Goal: Task Accomplishment & Management: Complete application form

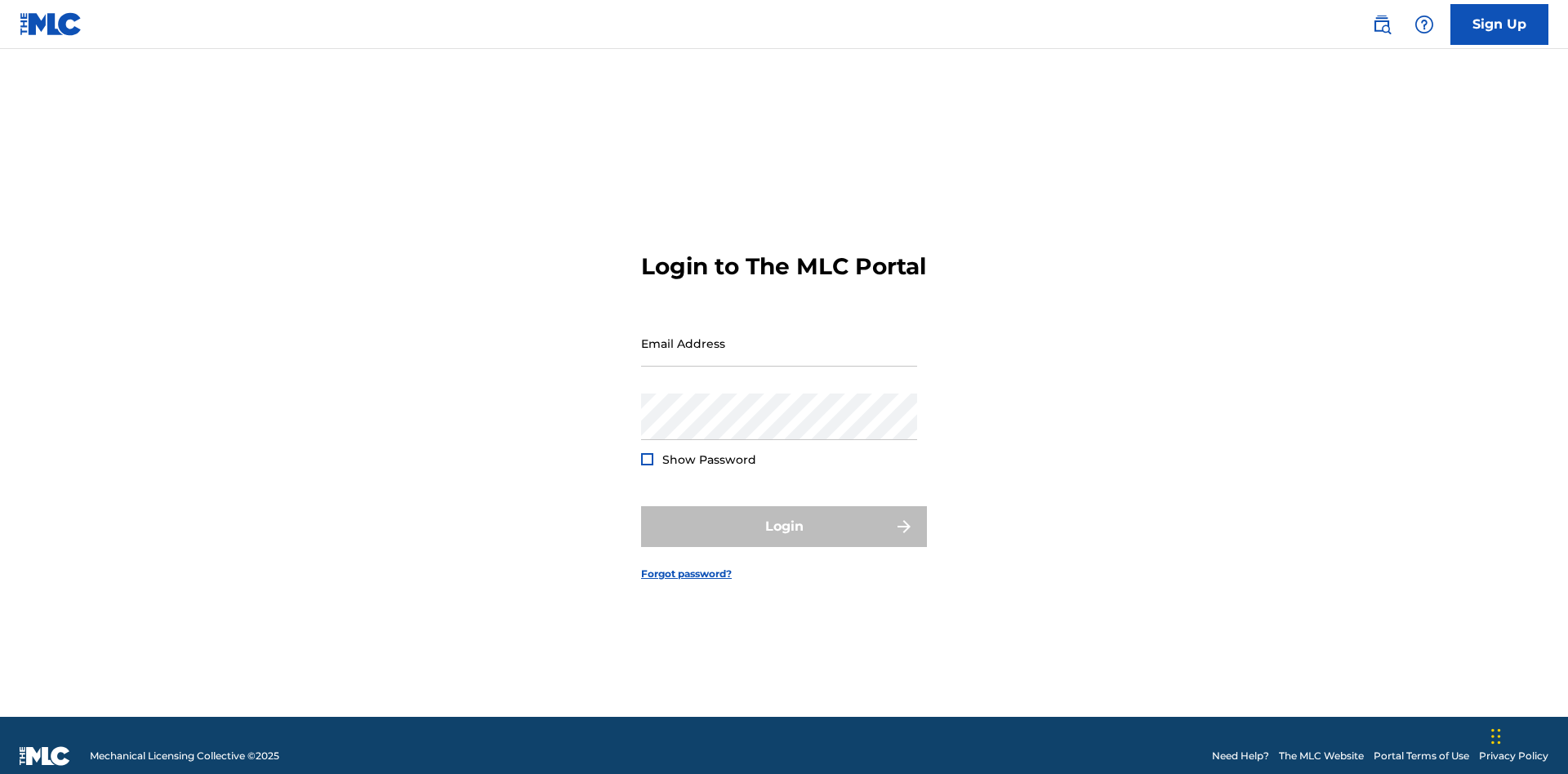
scroll to position [22, 0]
click at [779, 336] on input "Email Address" at bounding box center [778, 343] width 276 height 47
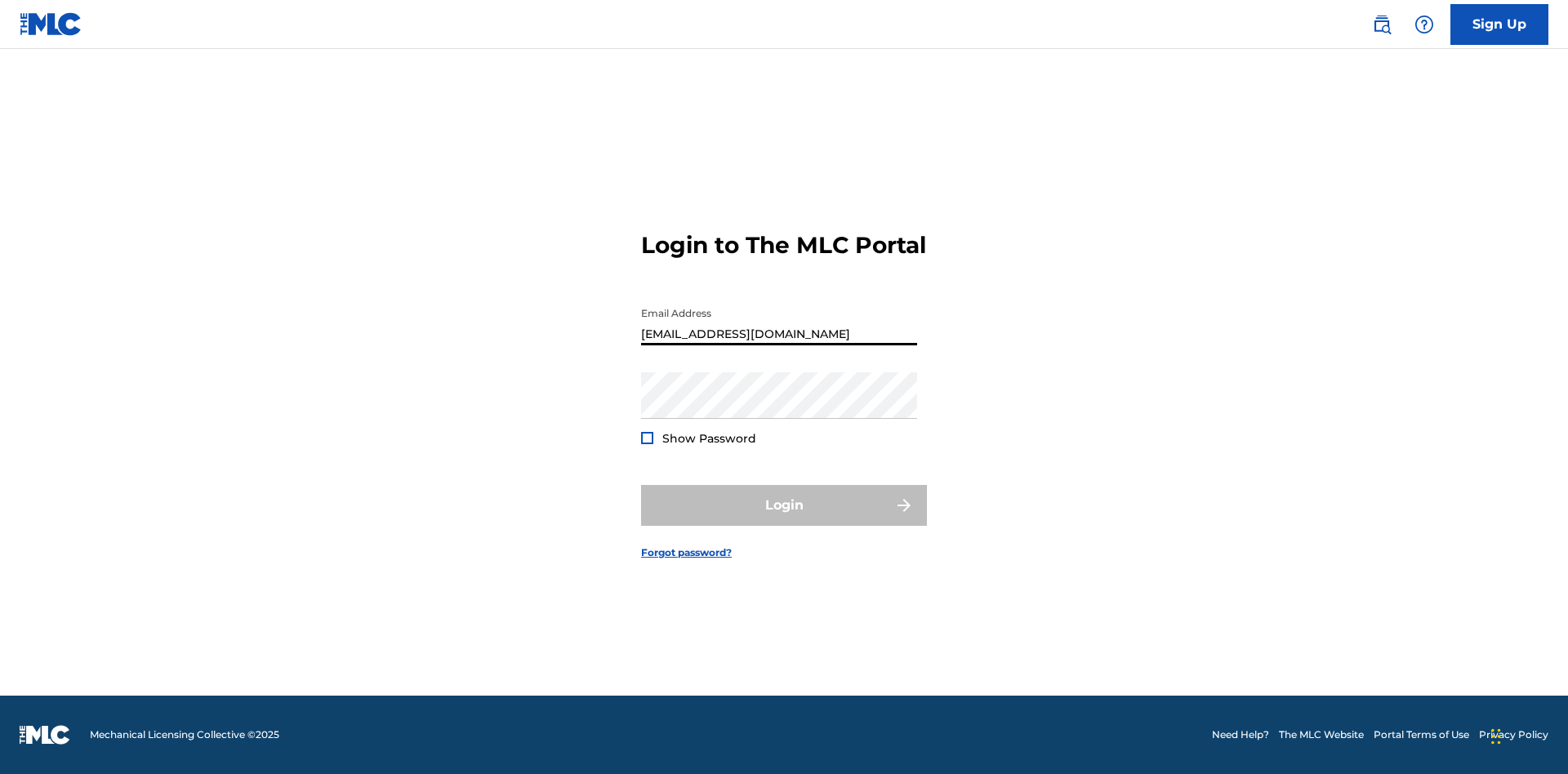
type input "[EMAIL_ADDRESS][DOMAIN_NAME]"
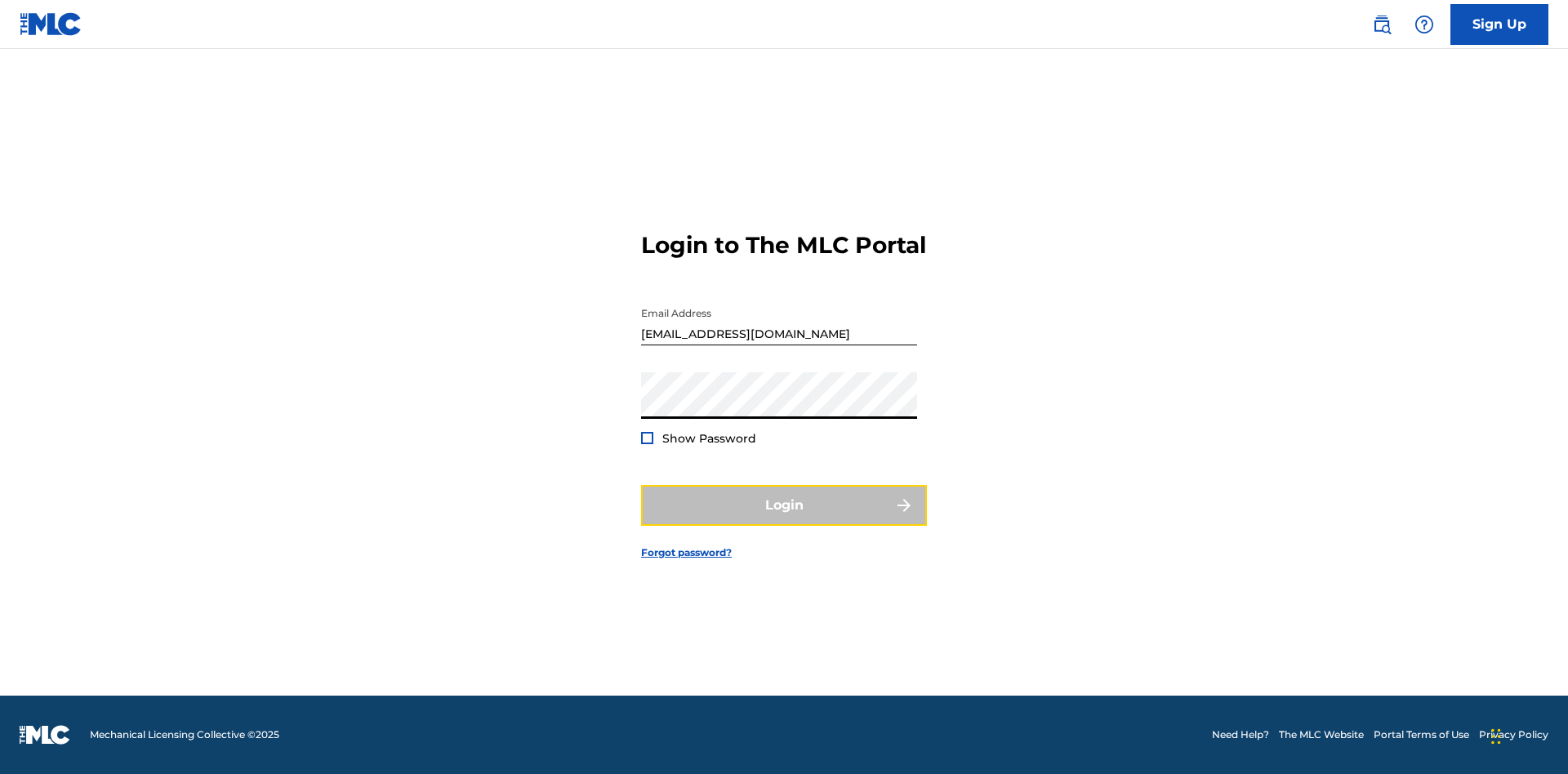
click at [784, 519] on button "Login" at bounding box center [783, 505] width 285 height 41
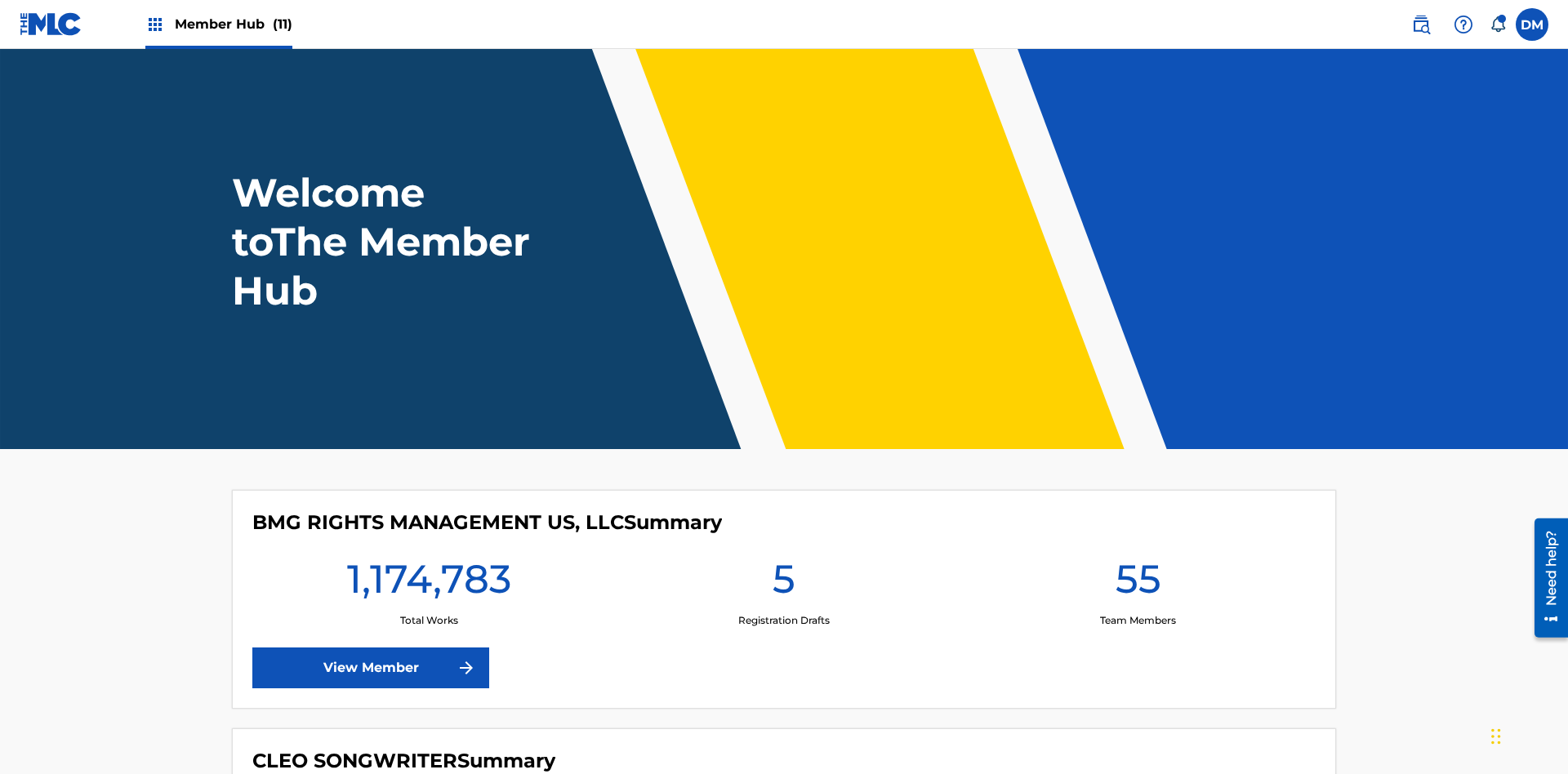
click at [233, 23] on span "Member Hub (11)" at bounding box center [234, 24] width 118 height 19
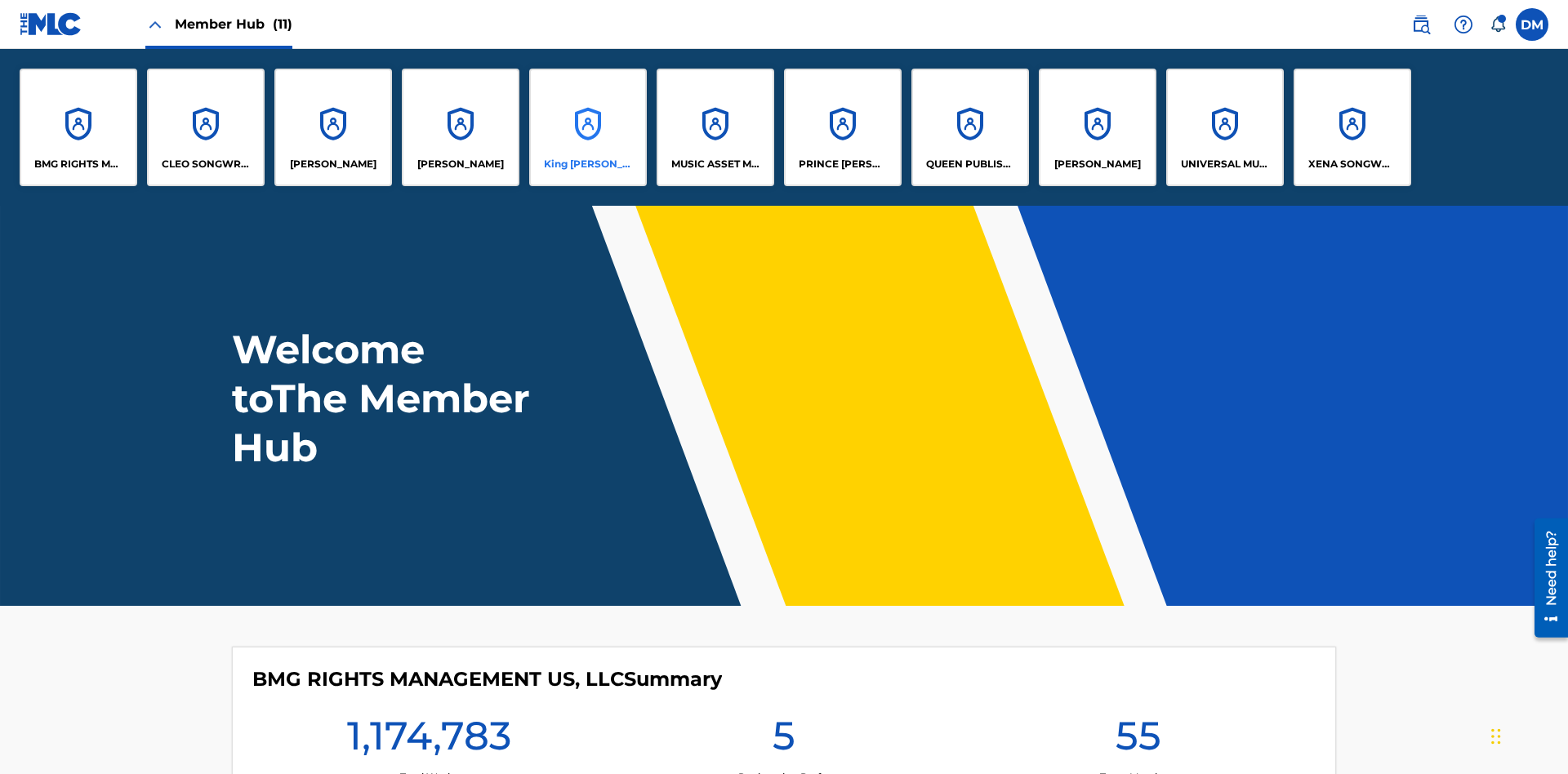
click at [588, 164] on p "King [PERSON_NAME]" at bounding box center [588, 165] width 89 height 15
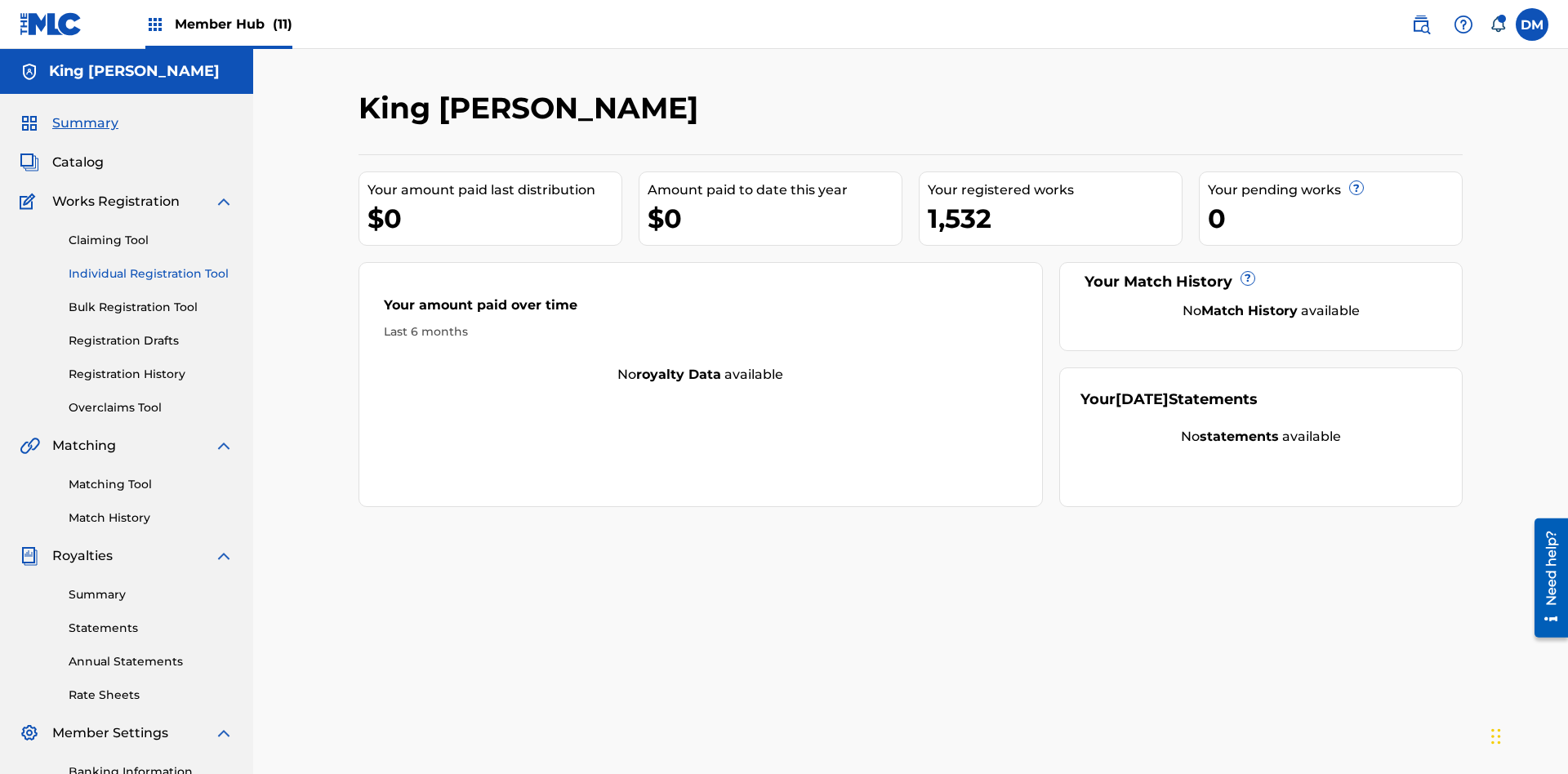
click at [151, 266] on link "Individual Registration Tool" at bounding box center [151, 274] width 165 height 17
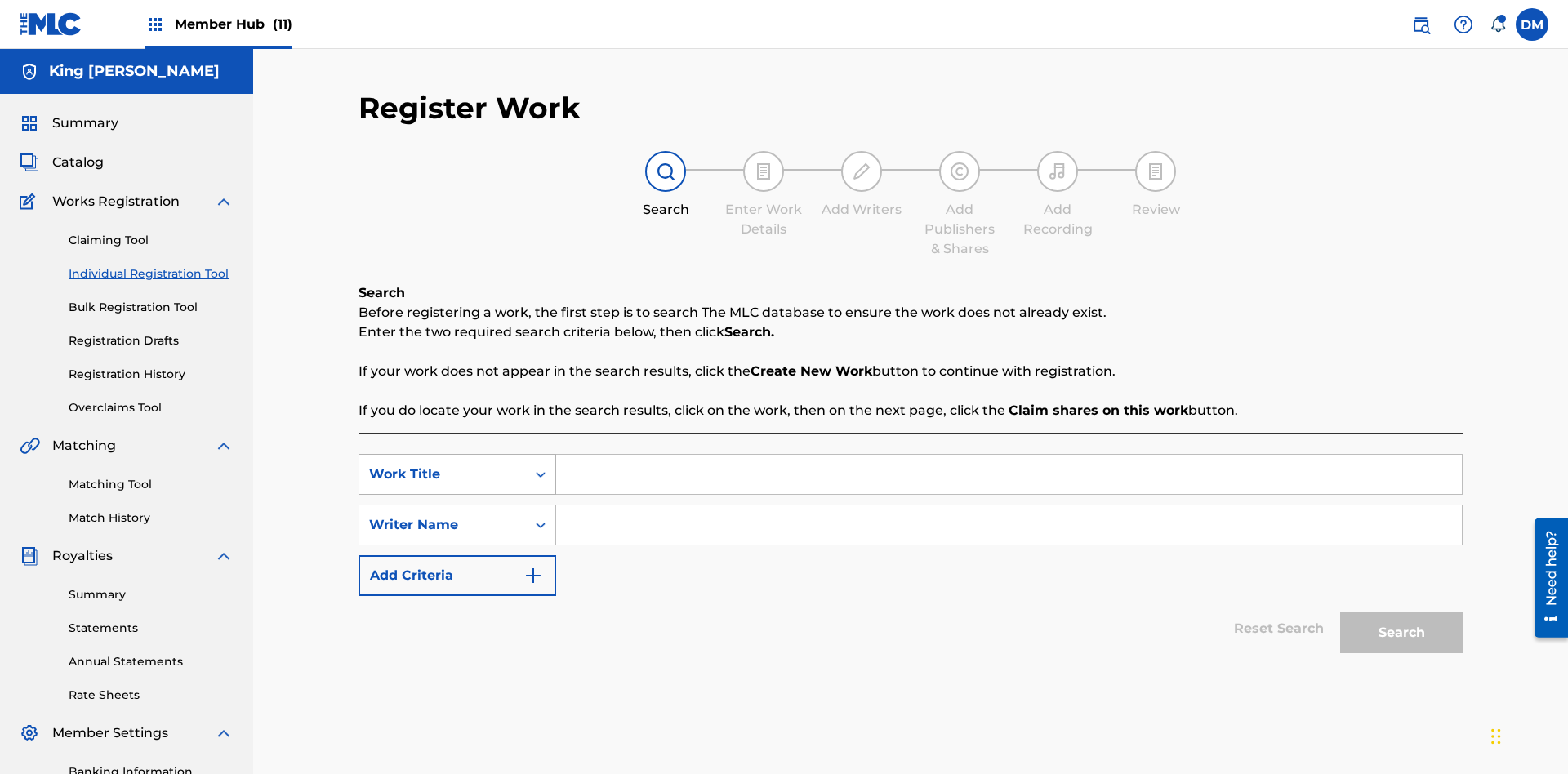
click at [443, 465] on div "Work Title" at bounding box center [443, 475] width 147 height 20
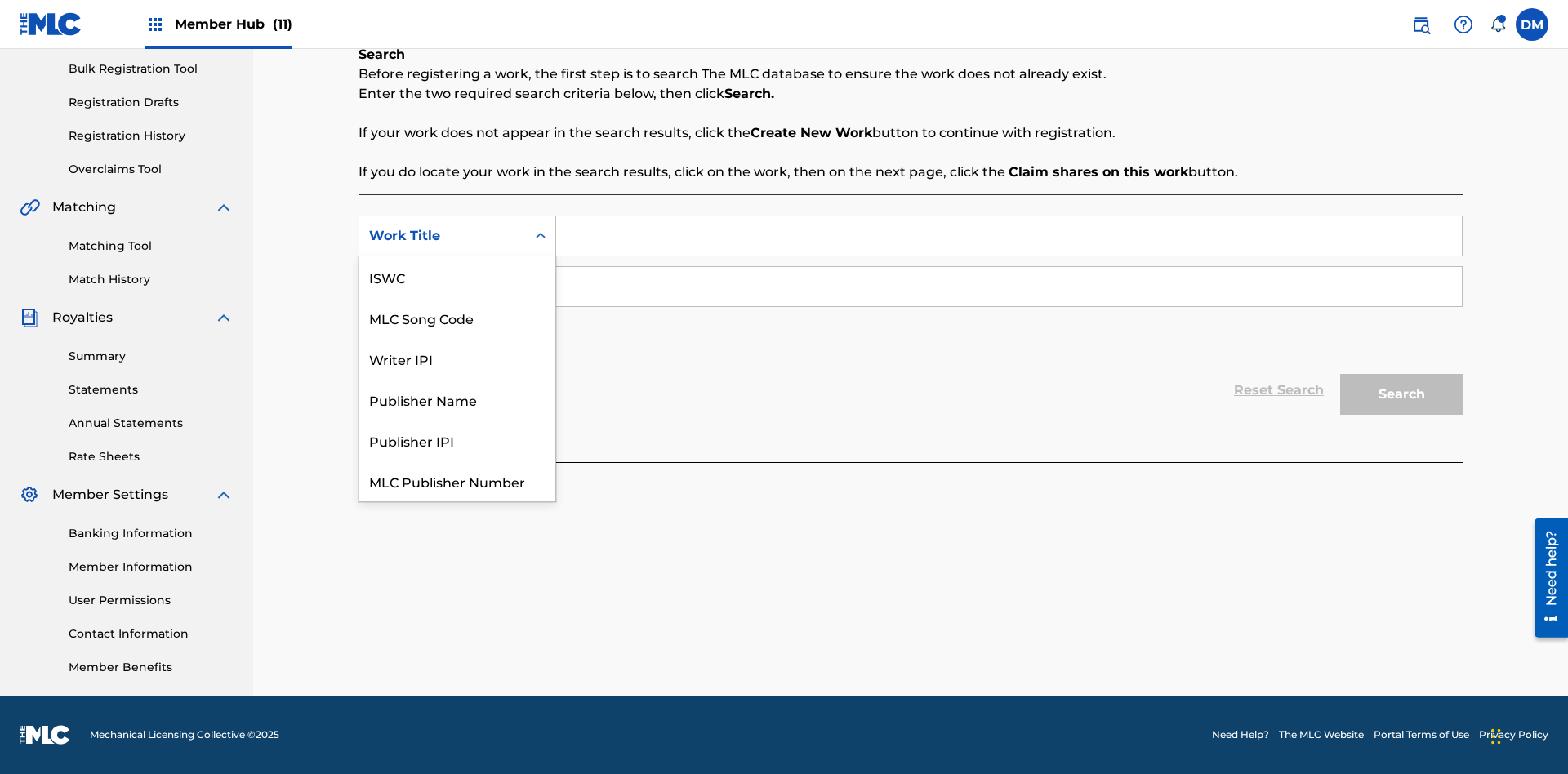
scroll to position [41, 0]
click at [457, 256] on div "ISWC" at bounding box center [457, 236] width 196 height 41
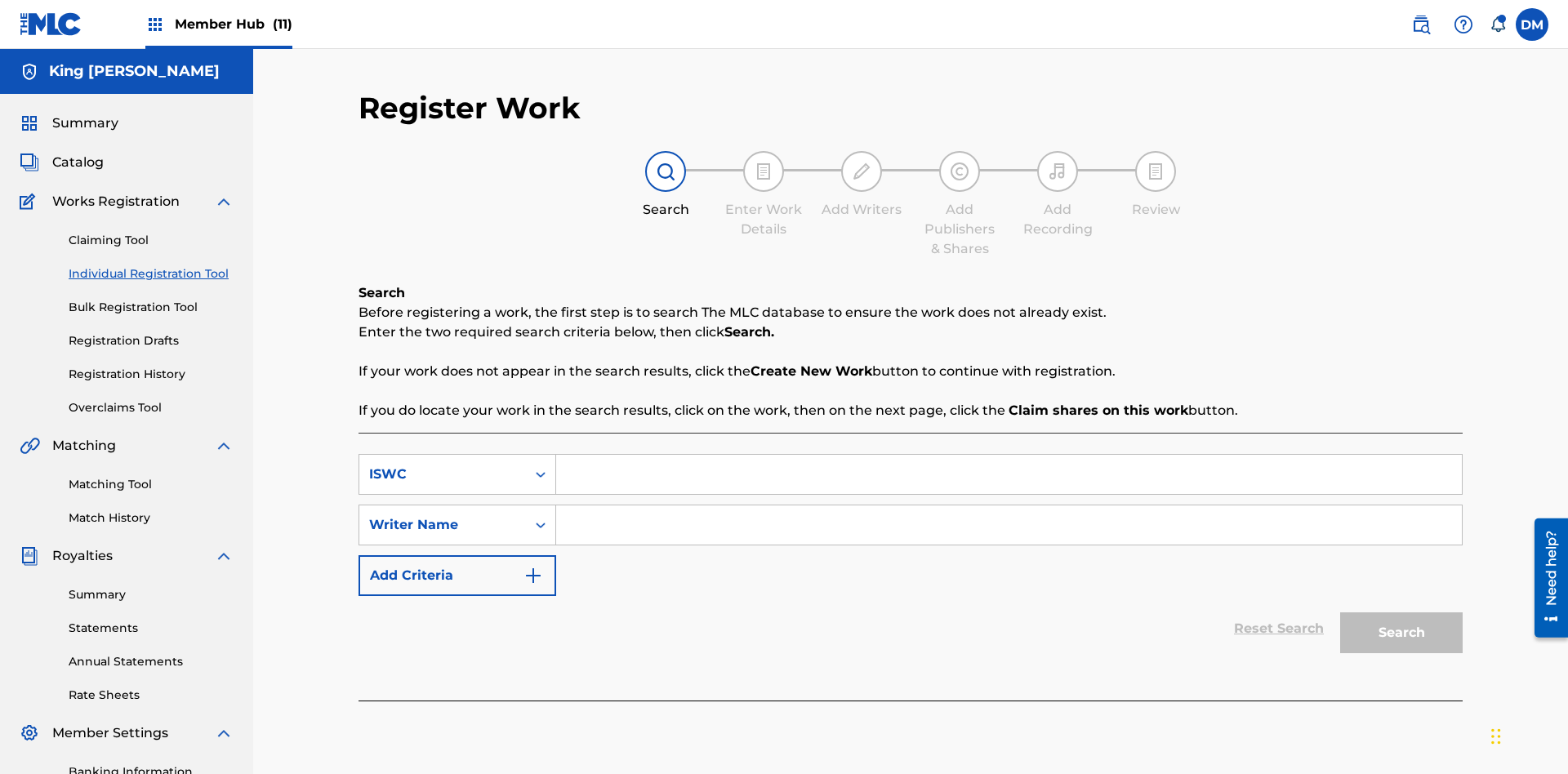
click at [1009, 455] on input "Search Form" at bounding box center [1009, 475] width 906 height 39
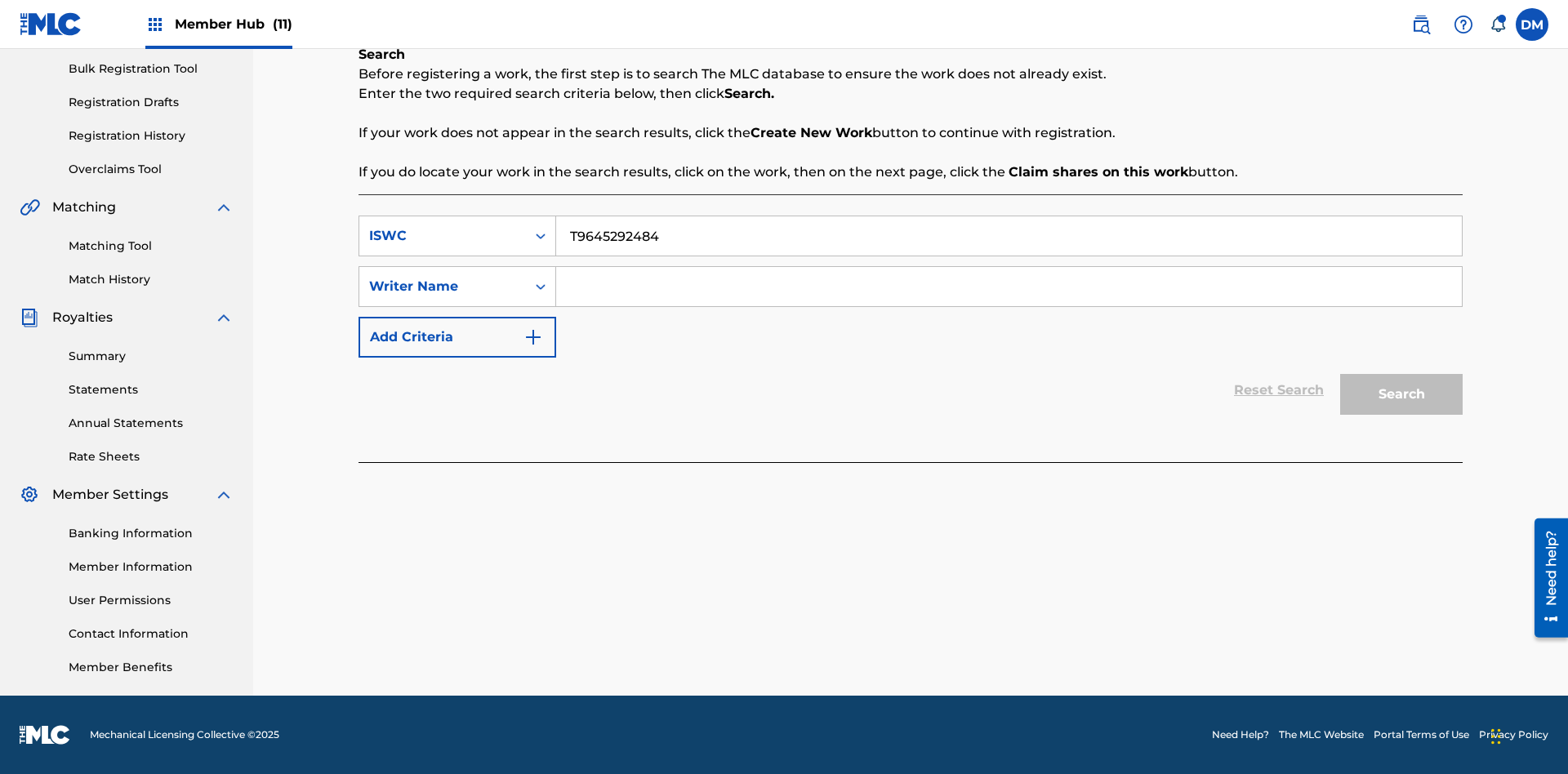
type input "T9645292484"
click at [1009, 286] on input "Search Form" at bounding box center [1009, 286] width 906 height 39
type input "[PERSON_NAME] [PERSON_NAME]"
click at [1401, 395] on button "Search" at bounding box center [1401, 395] width 123 height 41
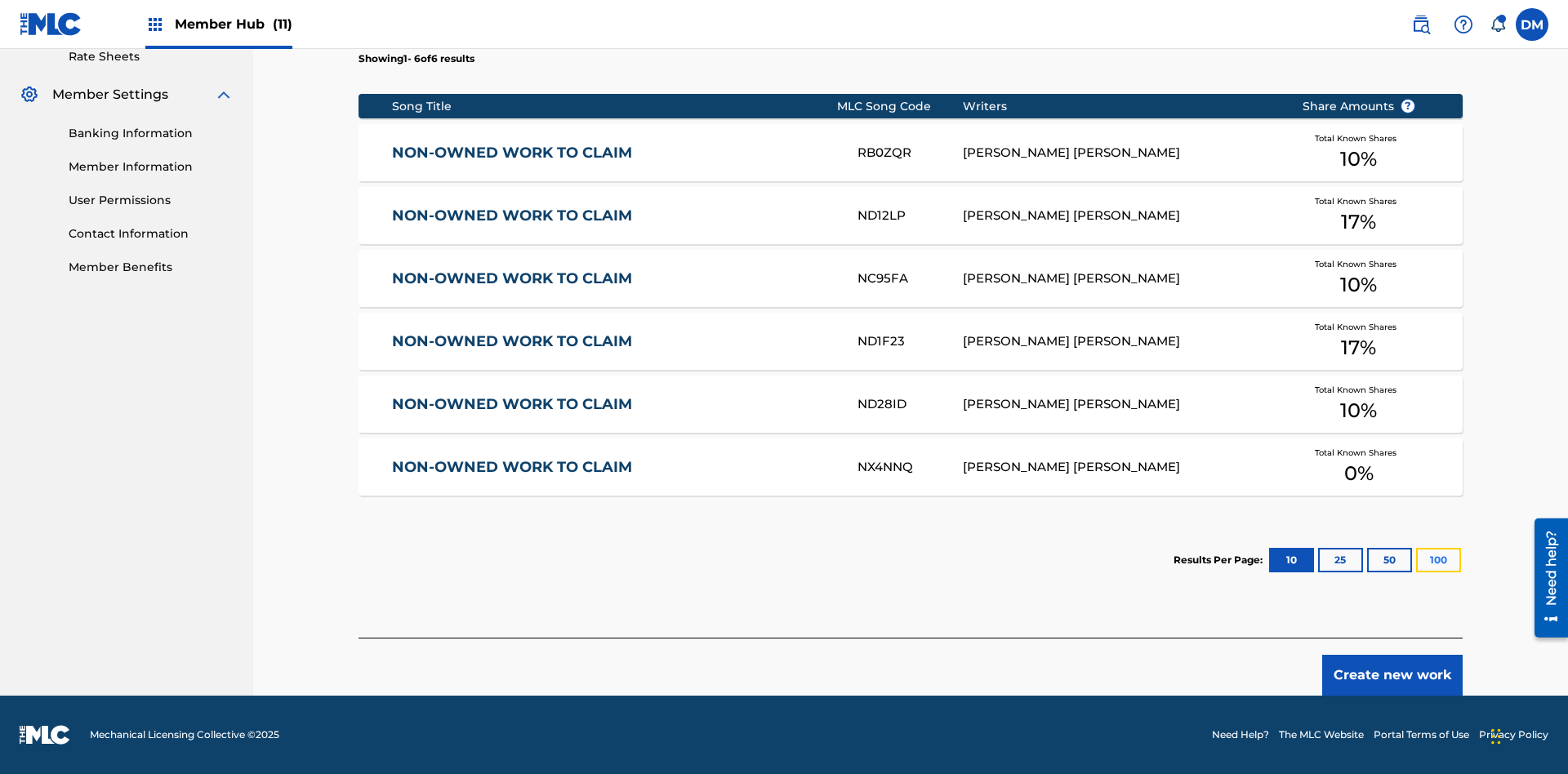
click at [1416, 561] on button "100" at bounding box center [1438, 561] width 45 height 24
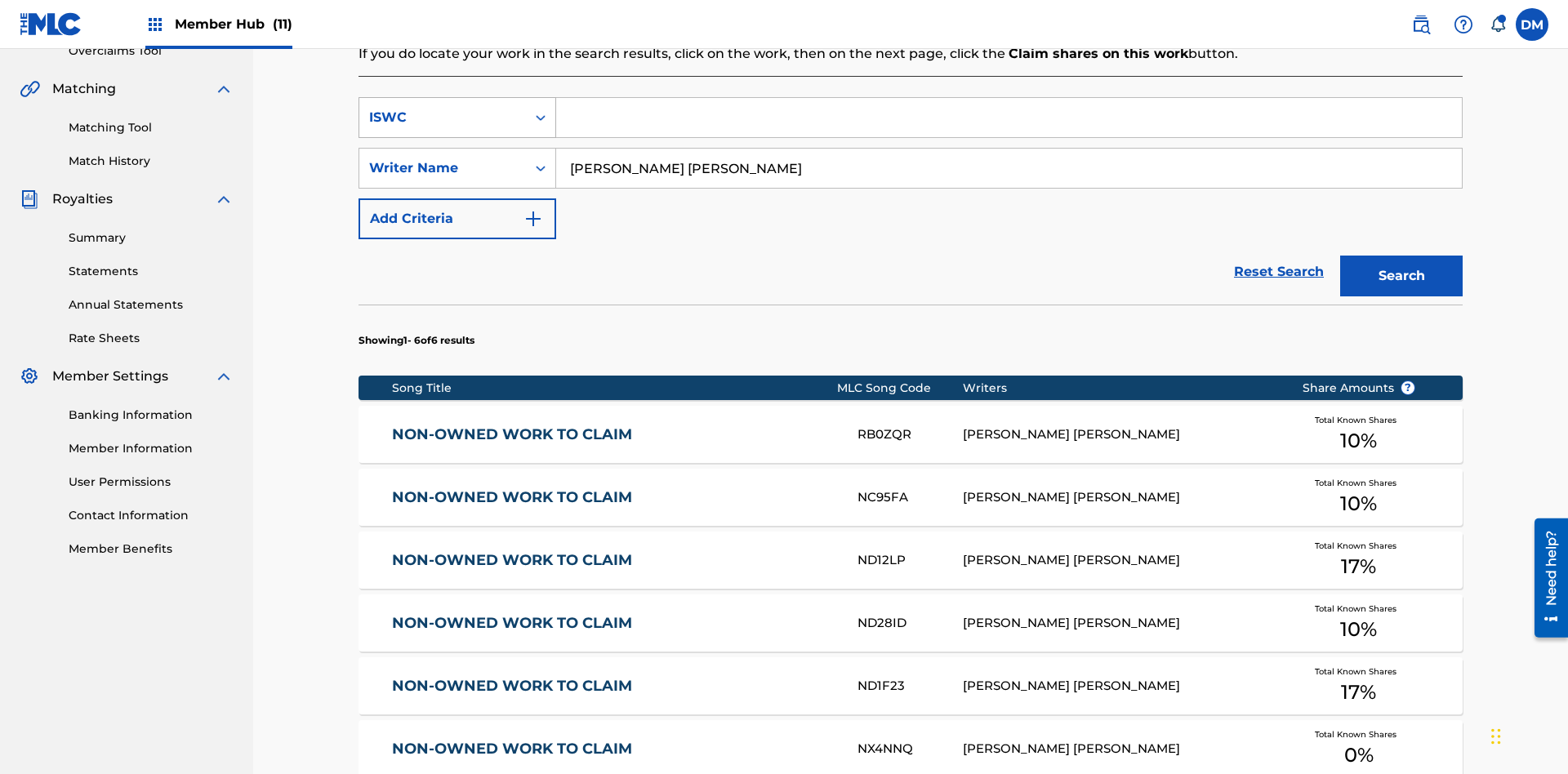
click at [443, 108] on div "ISWC" at bounding box center [443, 117] width 147 height 20
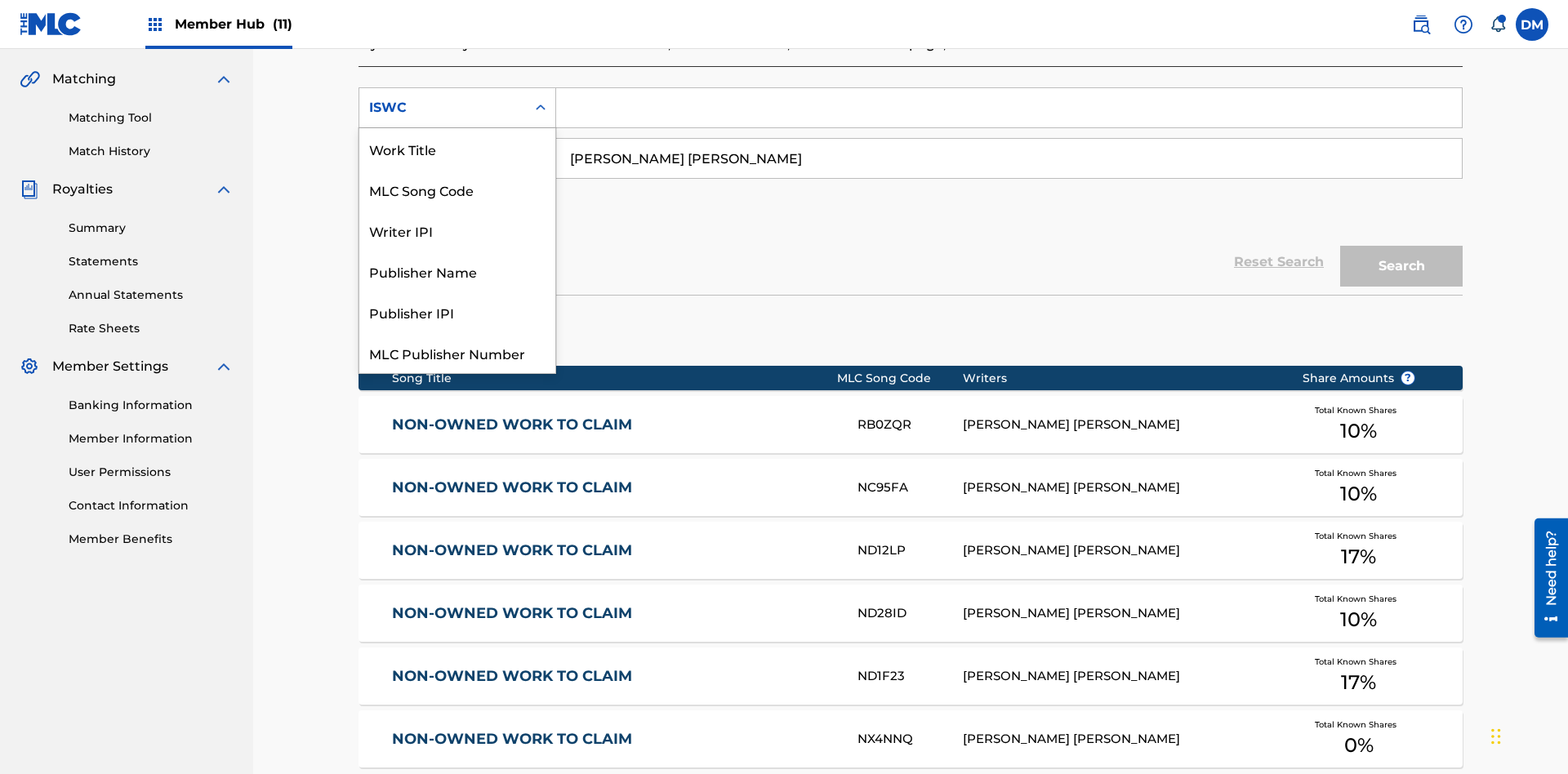
scroll to position [41, 0]
click at [457, 128] on div "Work Title" at bounding box center [457, 108] width 196 height 41
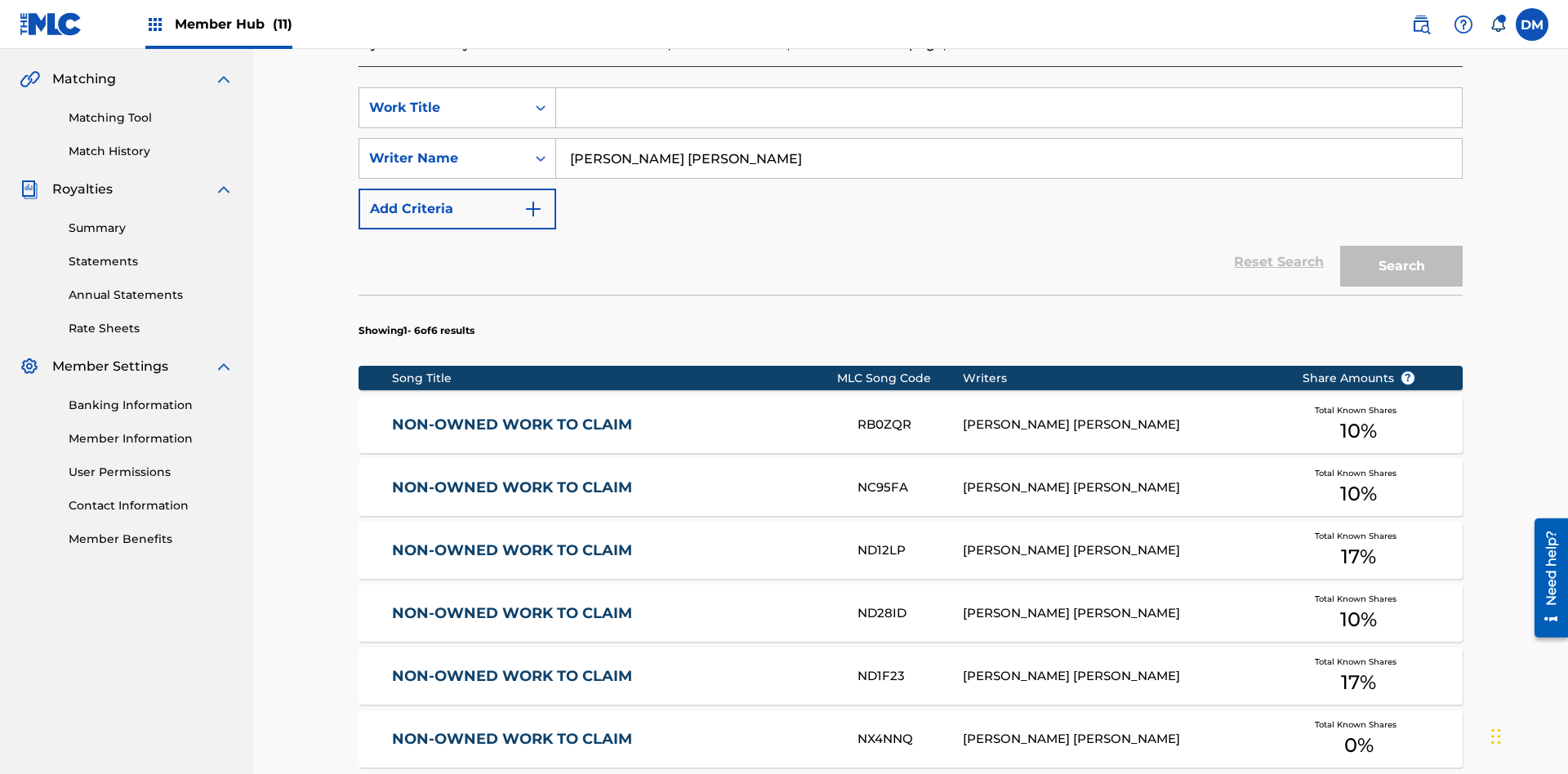
scroll to position [0, 0]
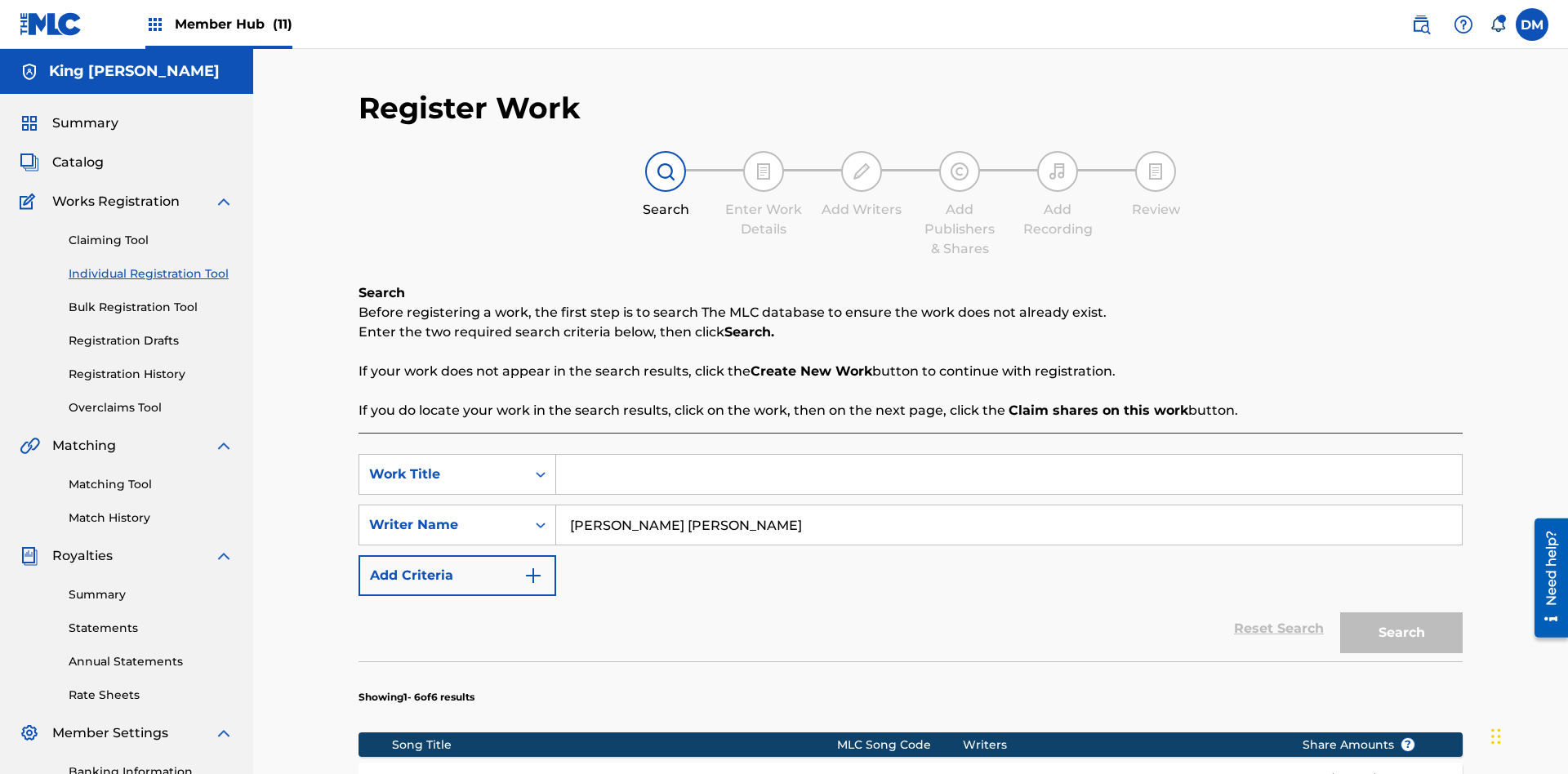
click at [1009, 455] on input "Search Form" at bounding box center [1009, 475] width 906 height 39
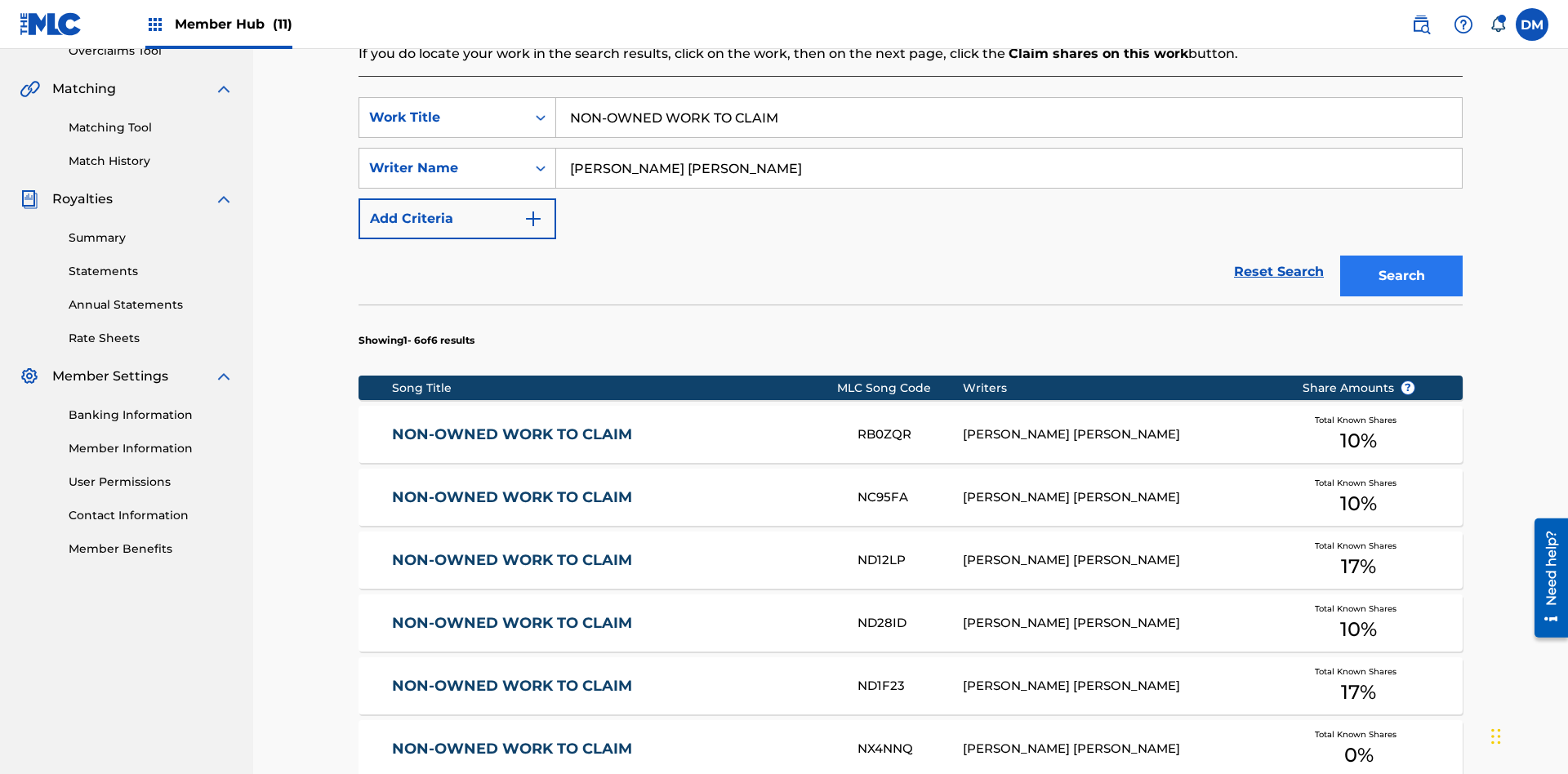
type input "NON-OWNED WORK TO CLAIM"
click at [1401, 256] on button "Search" at bounding box center [1401, 276] width 123 height 41
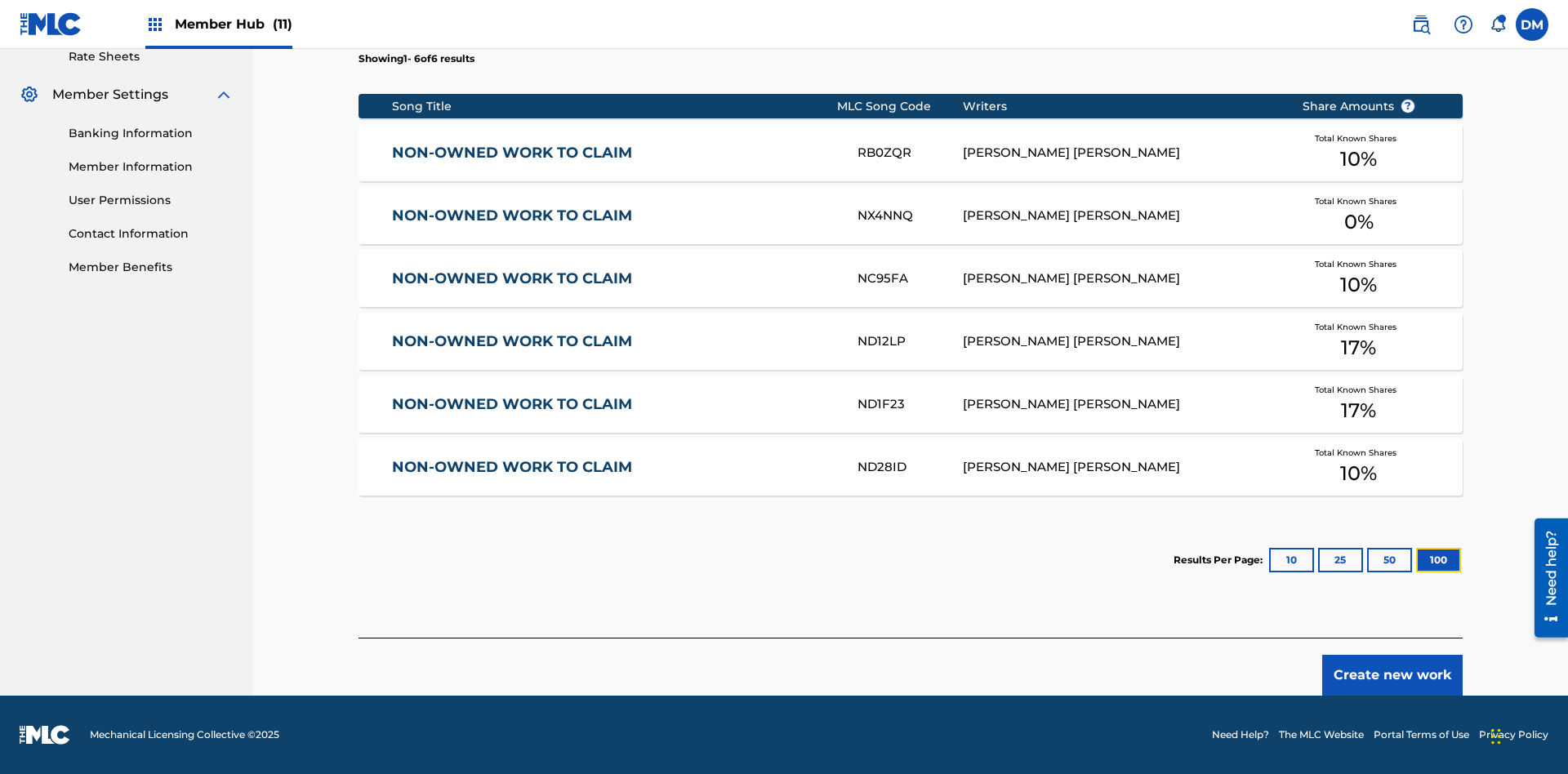
click at [1416, 561] on button "100" at bounding box center [1438, 561] width 45 height 24
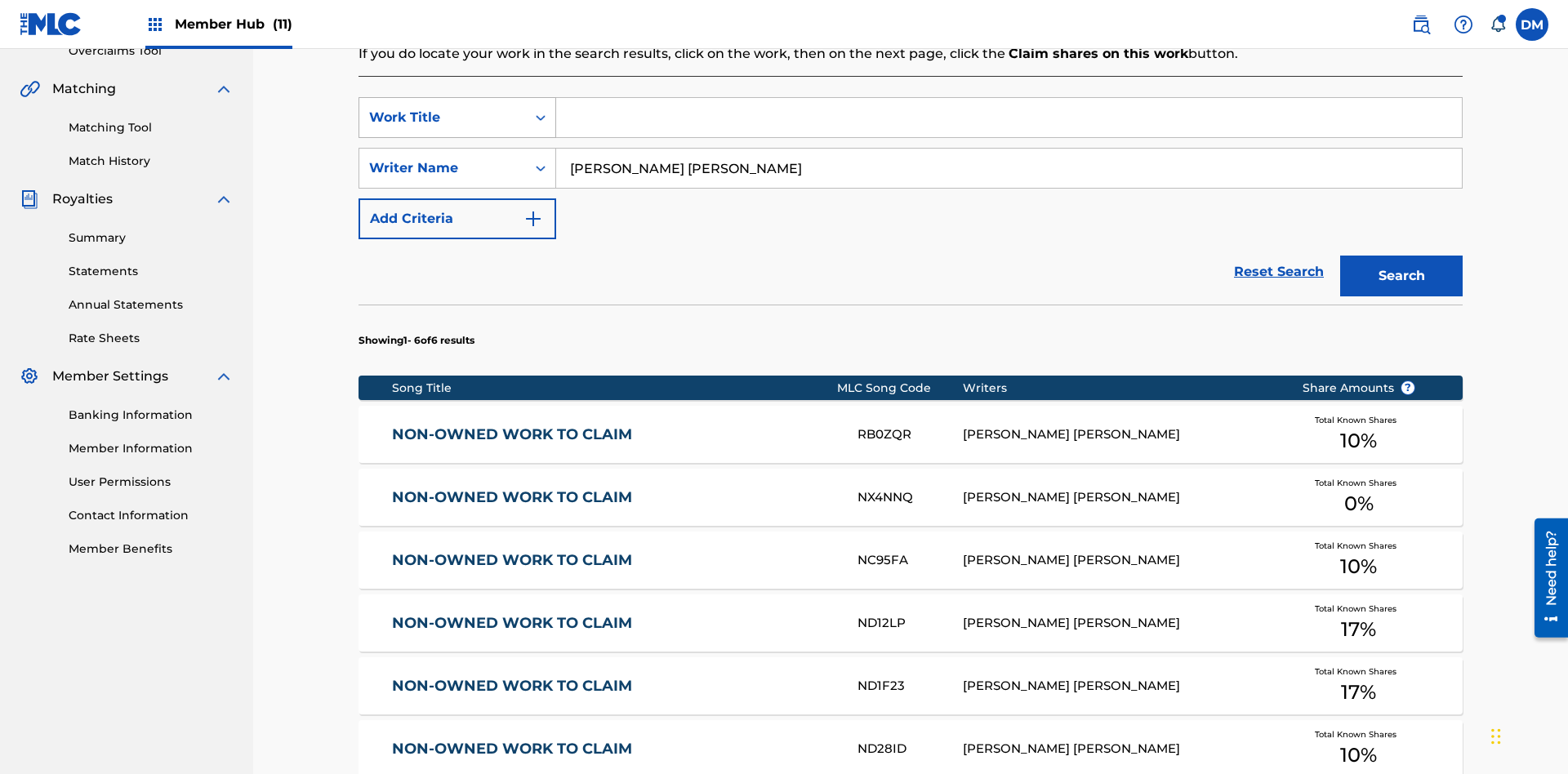
click at [443, 108] on div "Work Title" at bounding box center [443, 117] width 147 height 20
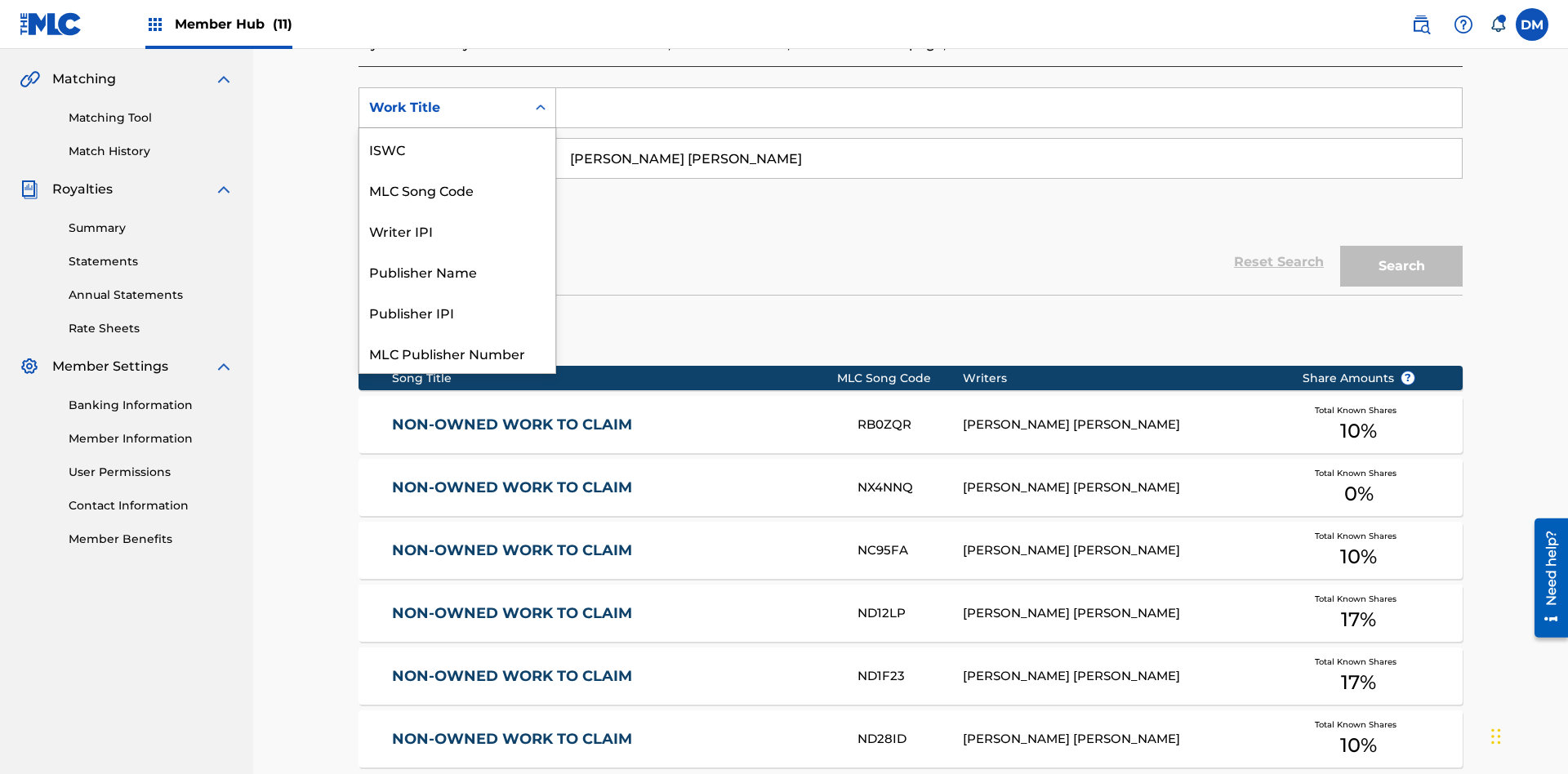
scroll to position [41, 0]
click at [457, 149] on div "MLC Song Code" at bounding box center [457, 149] width 196 height 41
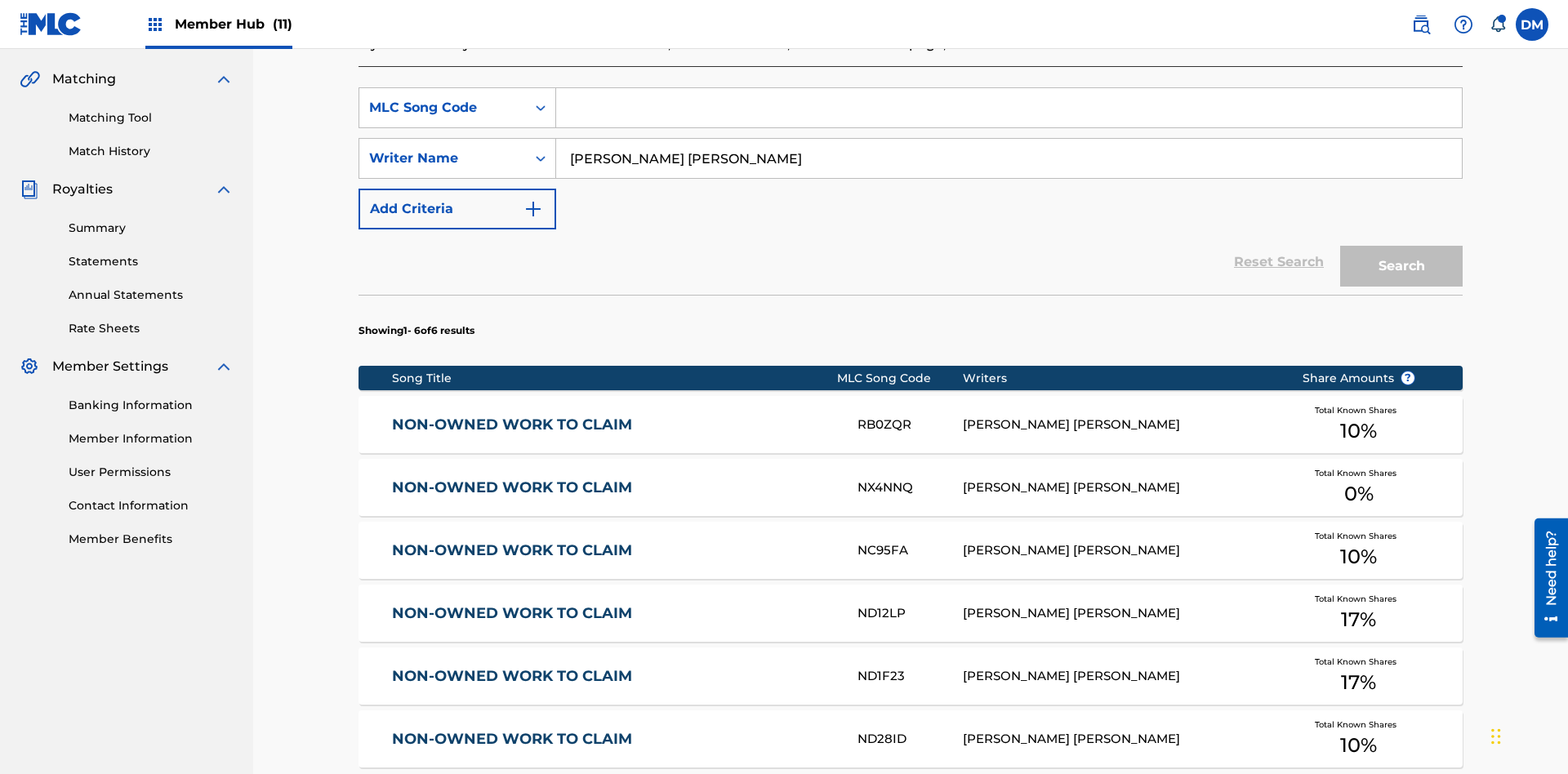
click at [1009, 118] on input "Search Form" at bounding box center [1009, 108] width 906 height 39
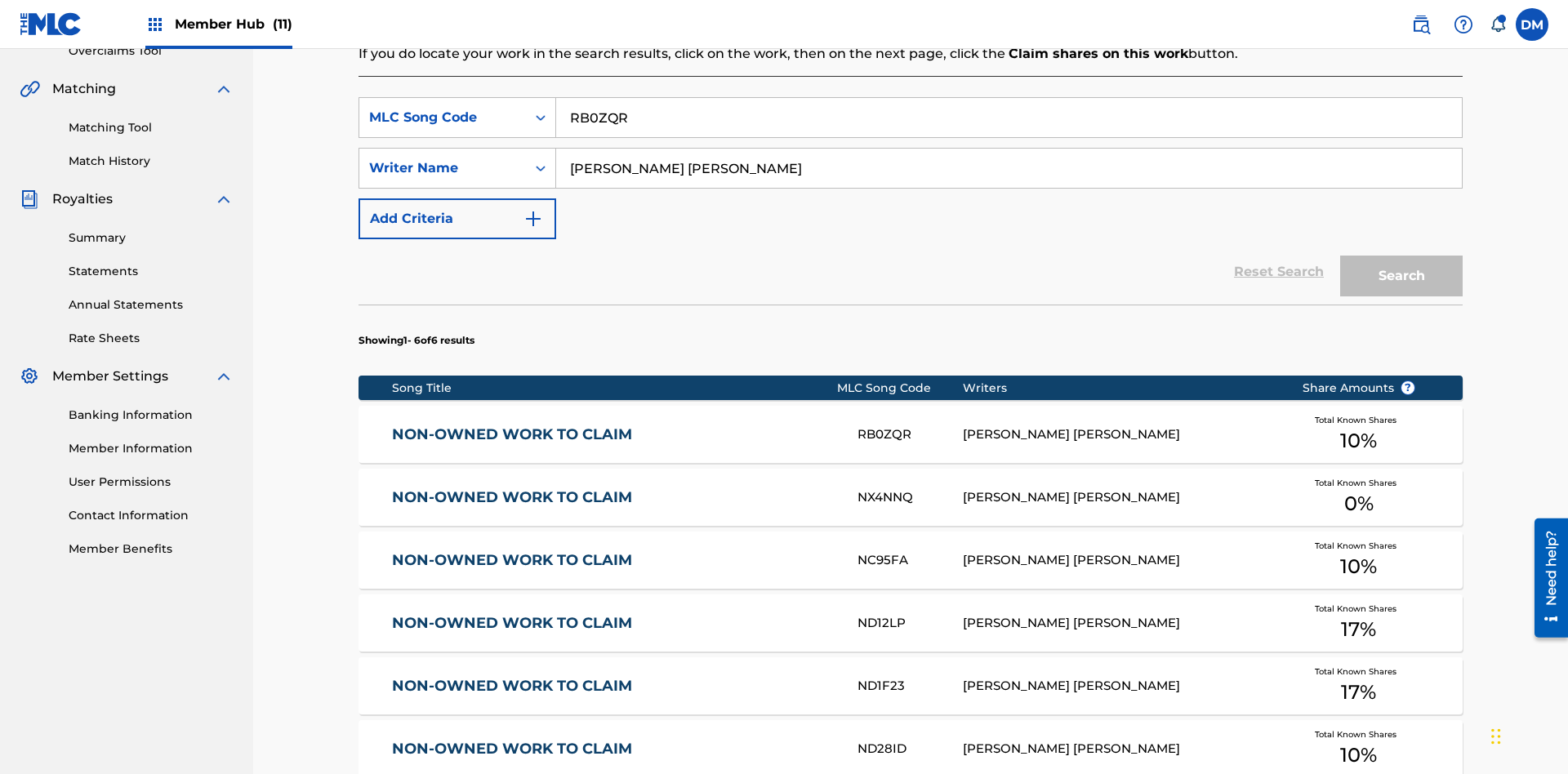
type input "RB0ZQR"
click at [1401, 256] on button "Search" at bounding box center [1401, 276] width 123 height 41
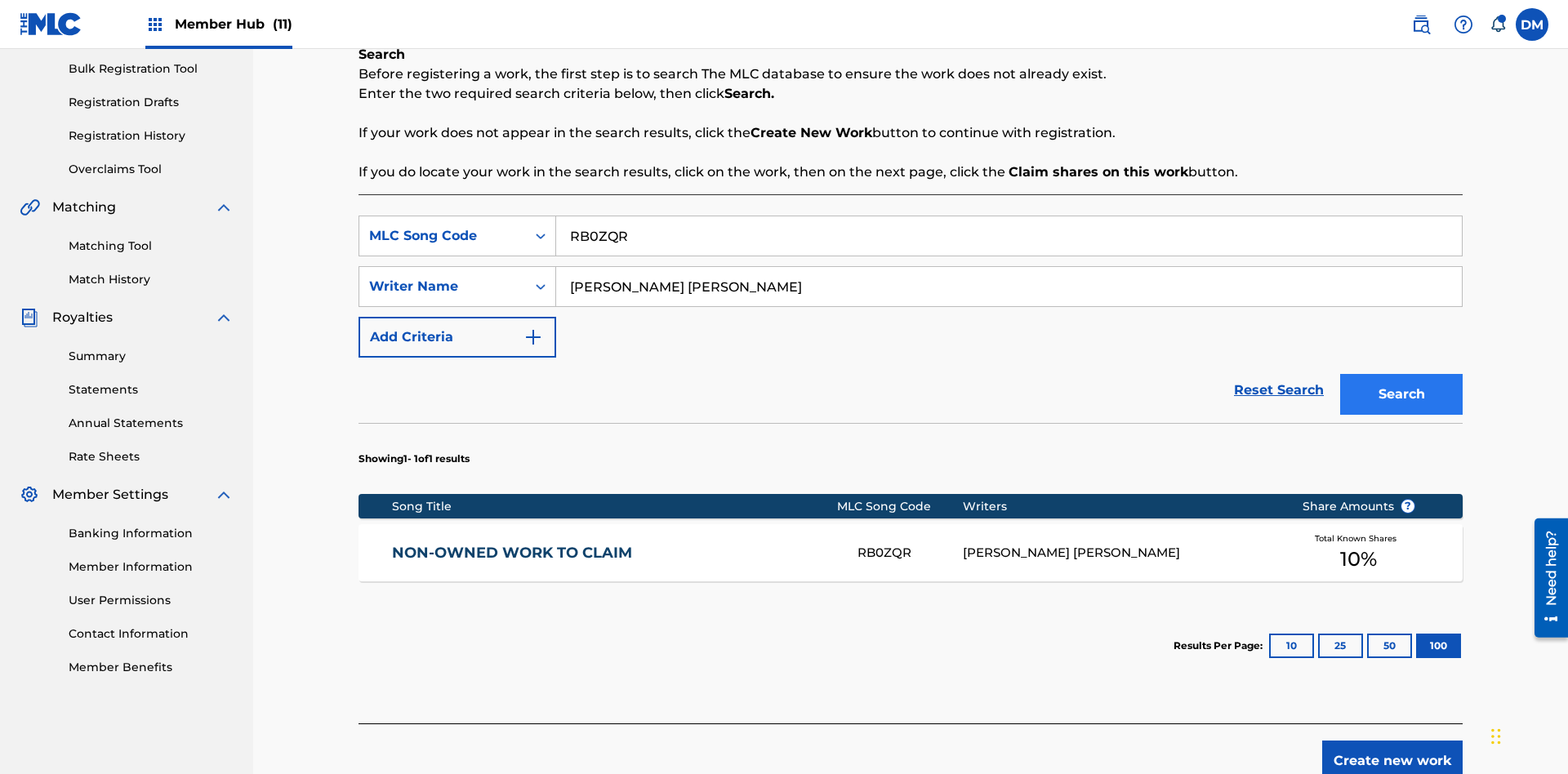
scroll to position [325, 0]
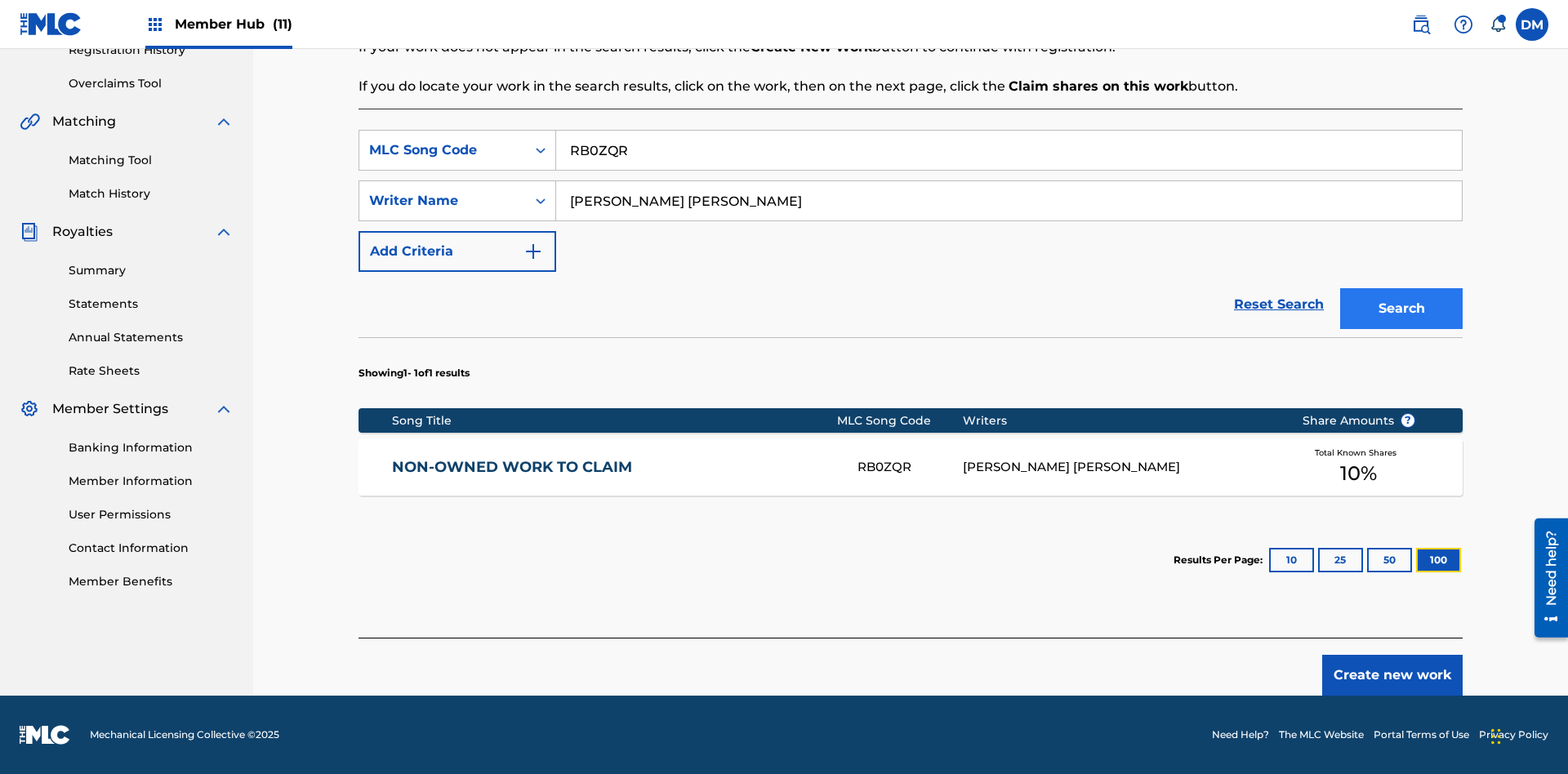
click at [1416, 561] on button "100" at bounding box center [1438, 561] width 45 height 24
click at [1009, 151] on input "RB0ZQR" at bounding box center [1009, 151] width 906 height 39
click at [443, 151] on div "MLC Song Code" at bounding box center [443, 150] width 147 height 20
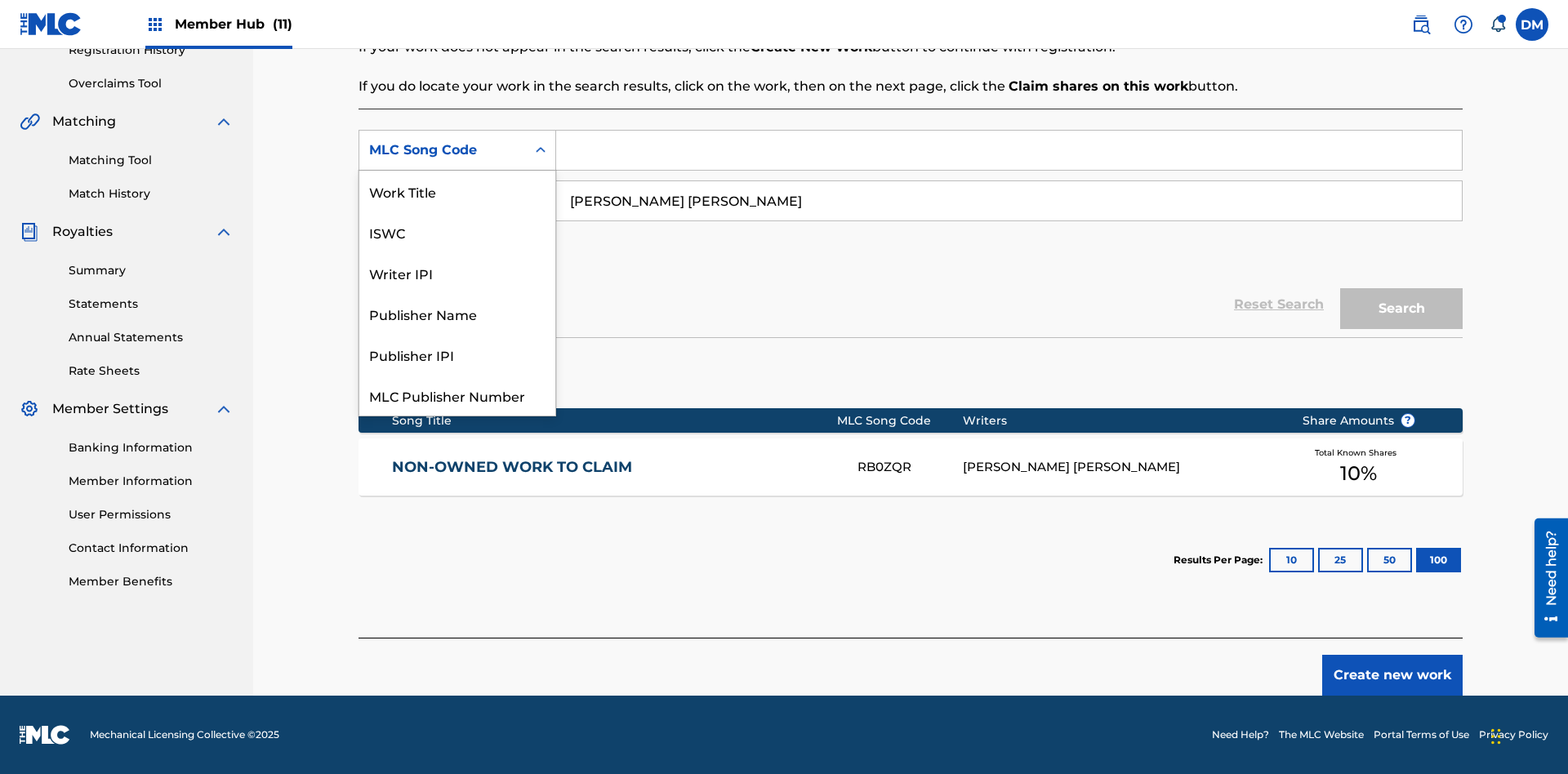
scroll to position [41, 0]
click at [457, 232] on div "Writer IPI" at bounding box center [457, 232] width 196 height 41
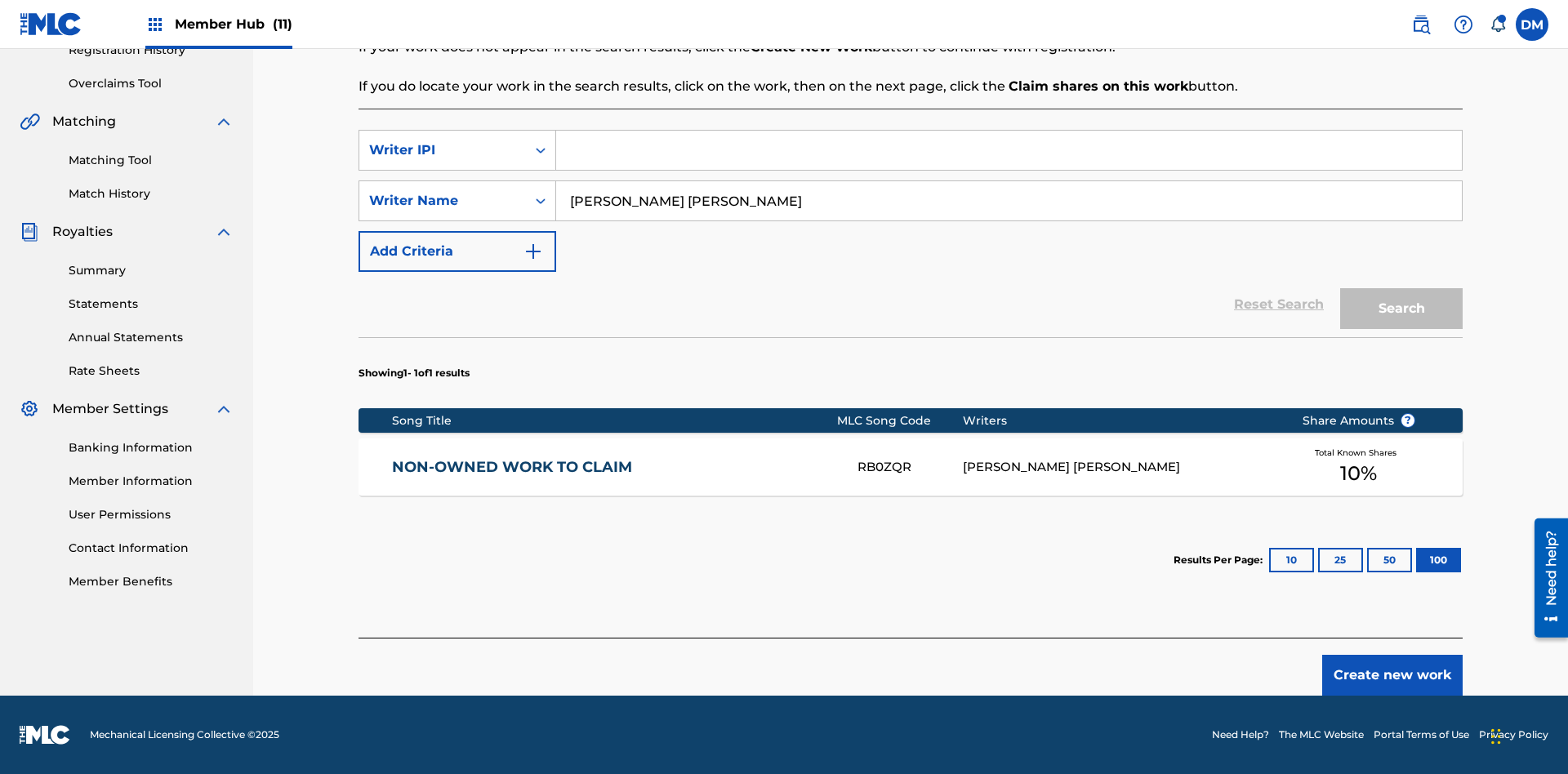
click at [1009, 151] on input "Search Form" at bounding box center [1009, 151] width 906 height 39
type input "00369275519"
click at [1401, 309] on button "Search" at bounding box center [1401, 309] width 123 height 41
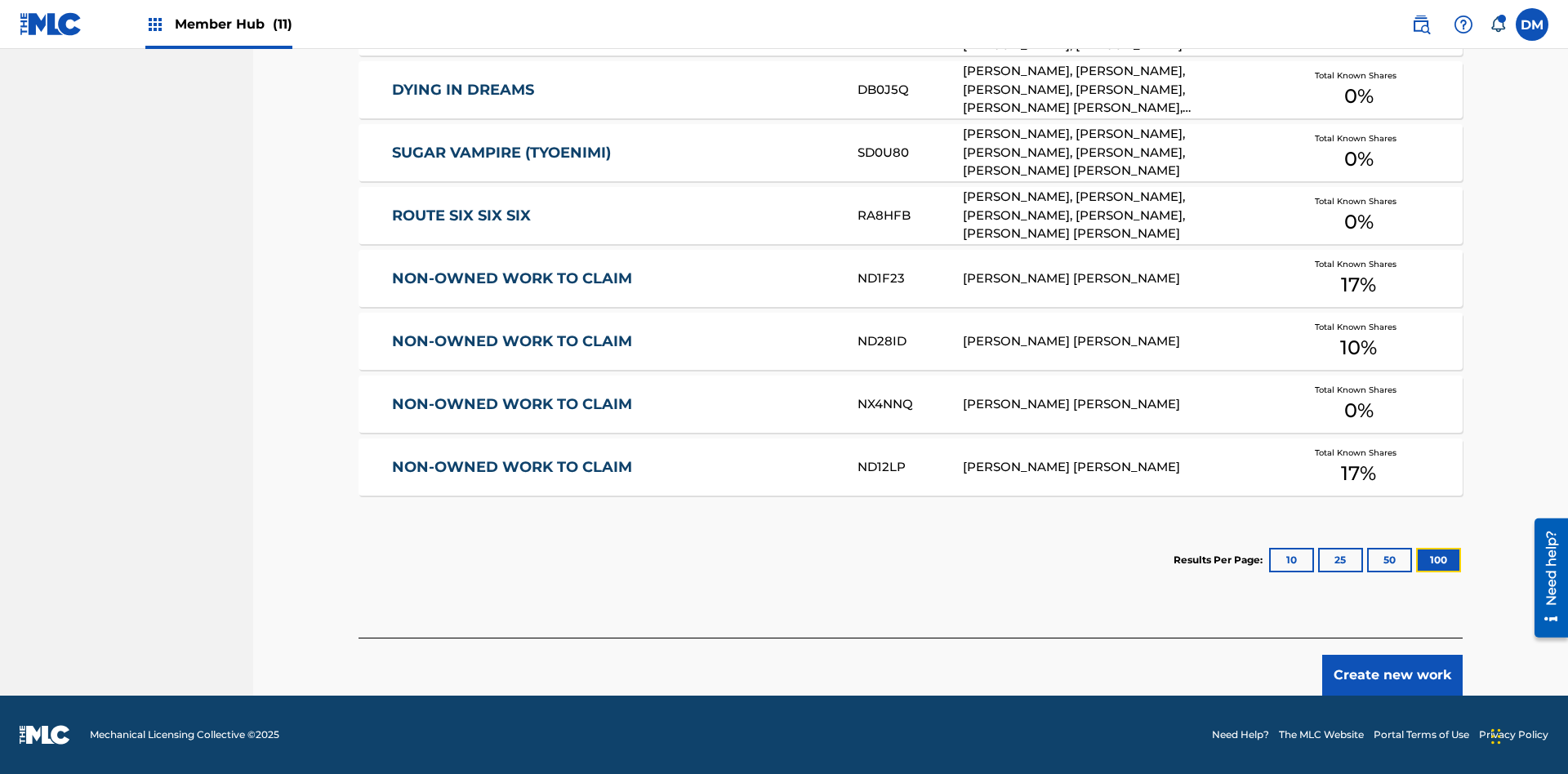
click at [1416, 561] on button "100" at bounding box center [1438, 561] width 45 height 24
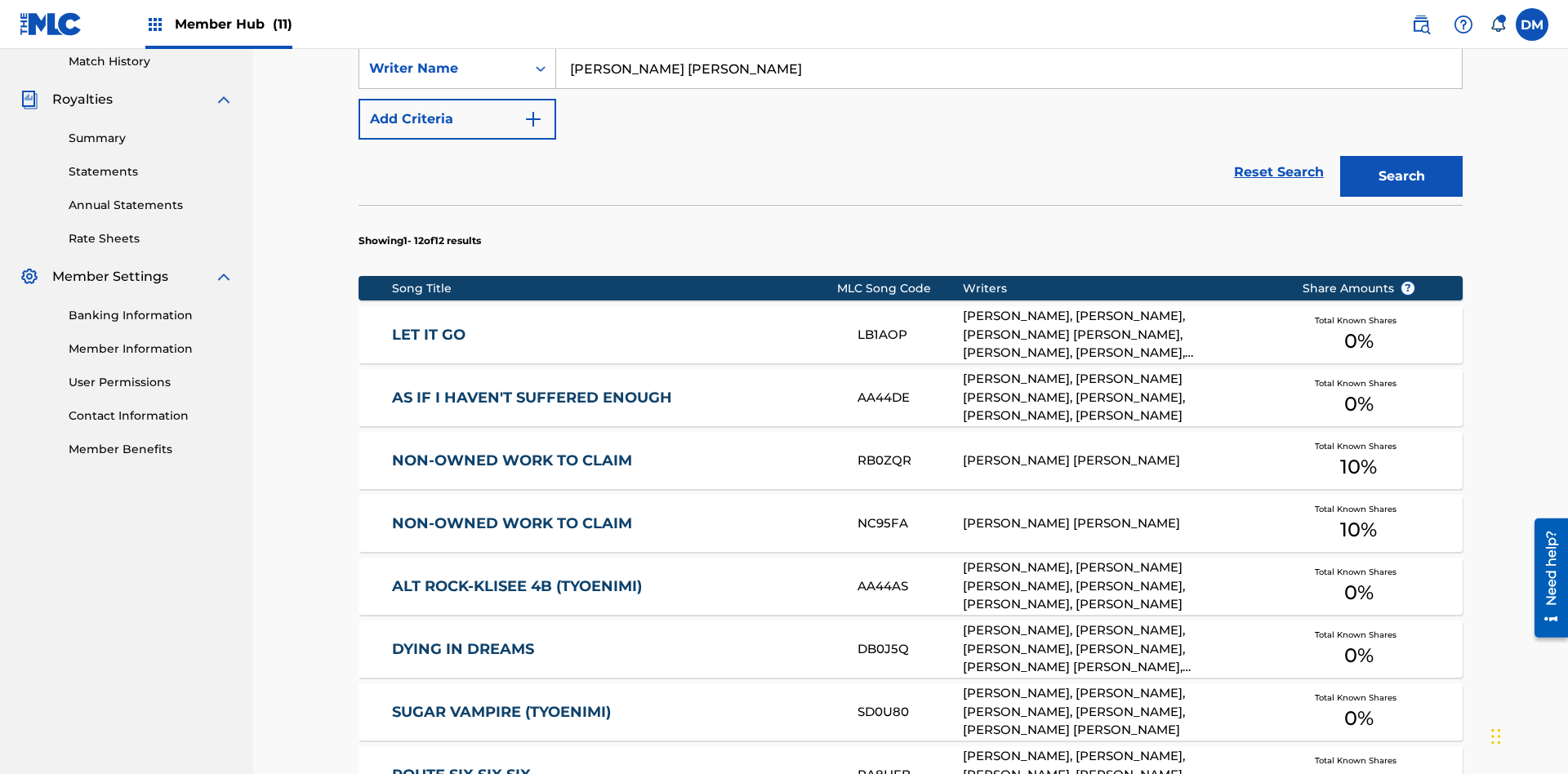
click at [1009, 37] on input "00369275519" at bounding box center [1009, 18] width 906 height 39
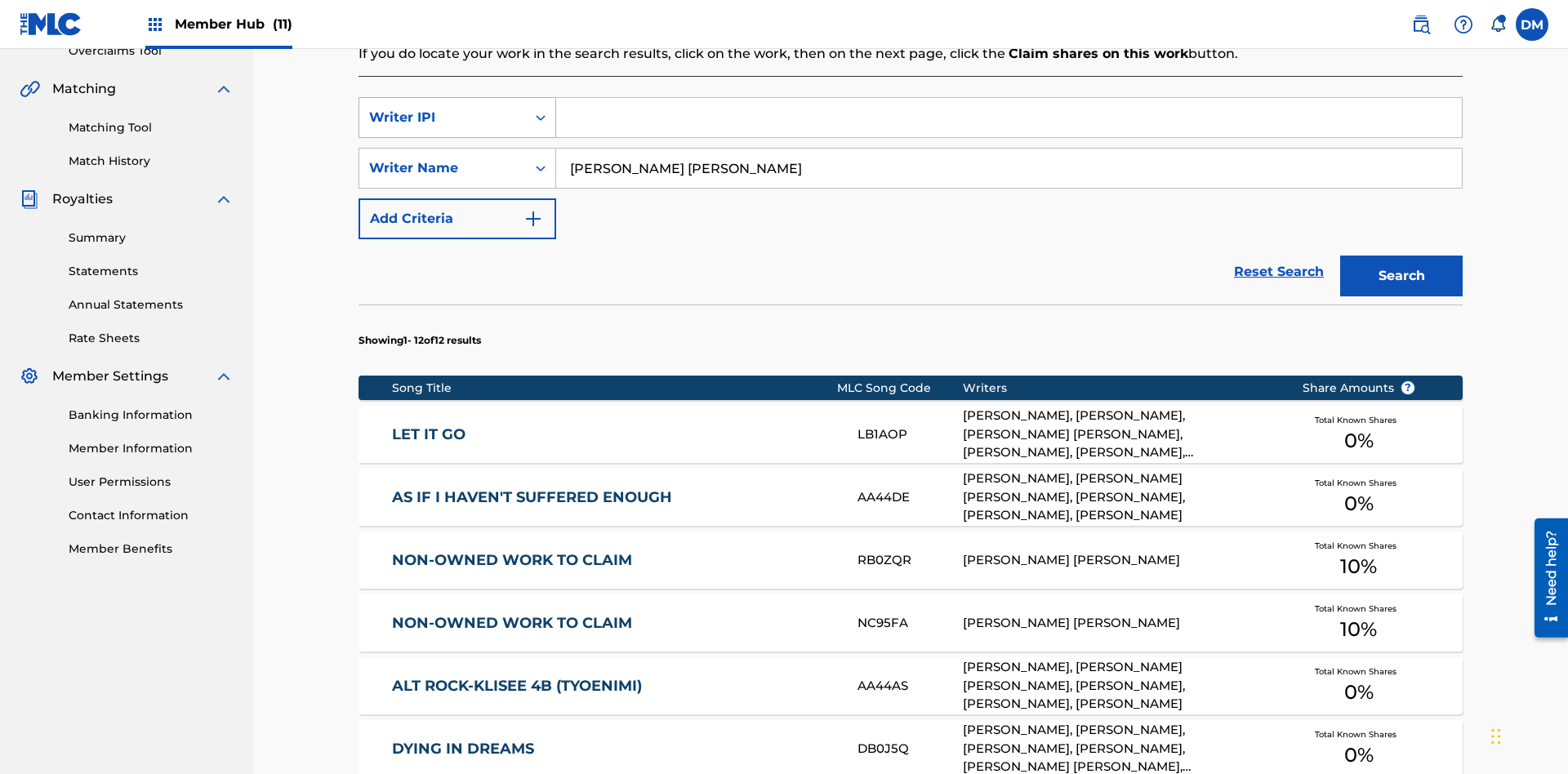
click at [443, 108] on div "Writer IPI" at bounding box center [443, 117] width 147 height 20
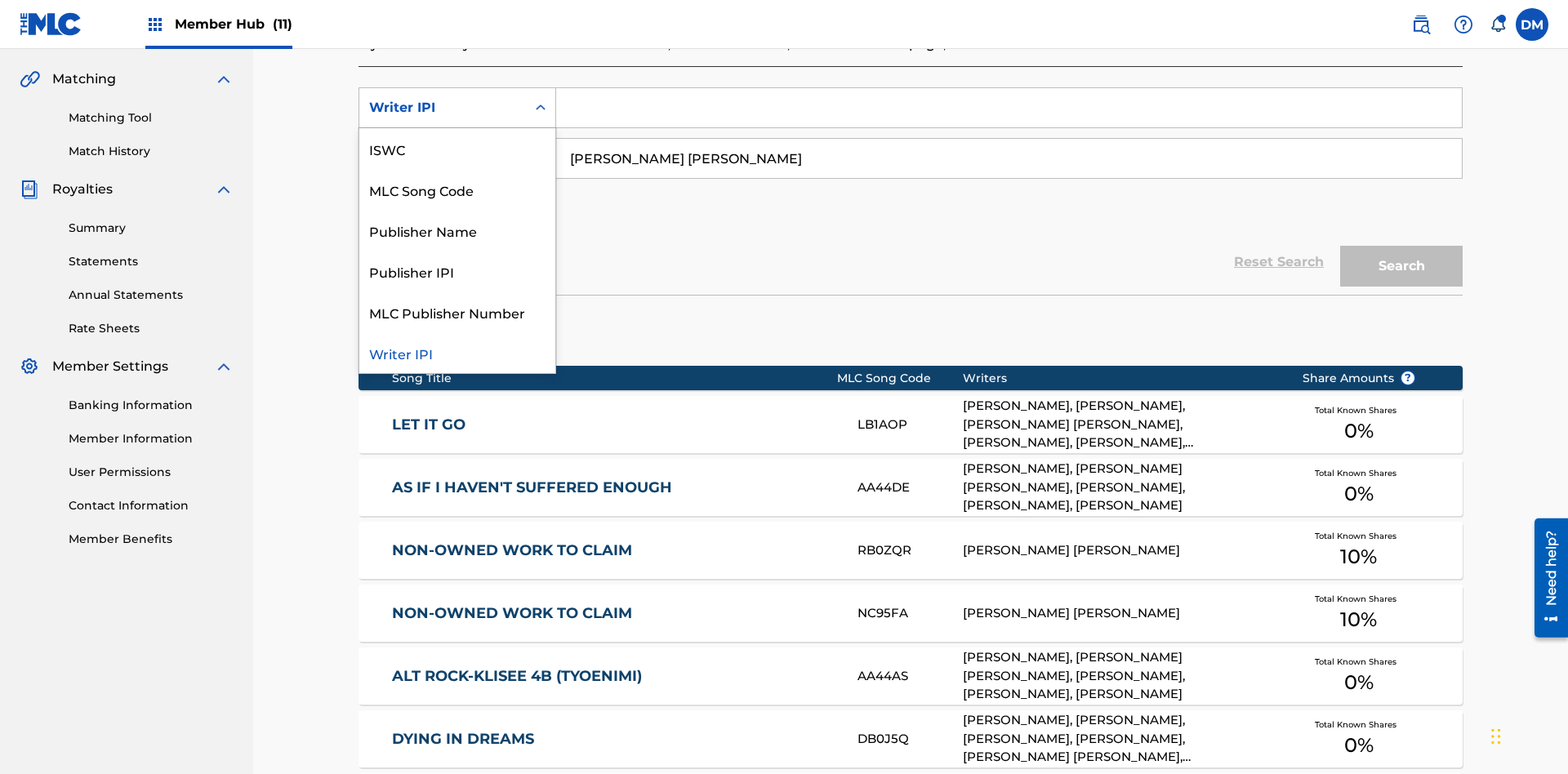
click at [457, 230] on div "Publisher Name" at bounding box center [457, 230] width 196 height 41
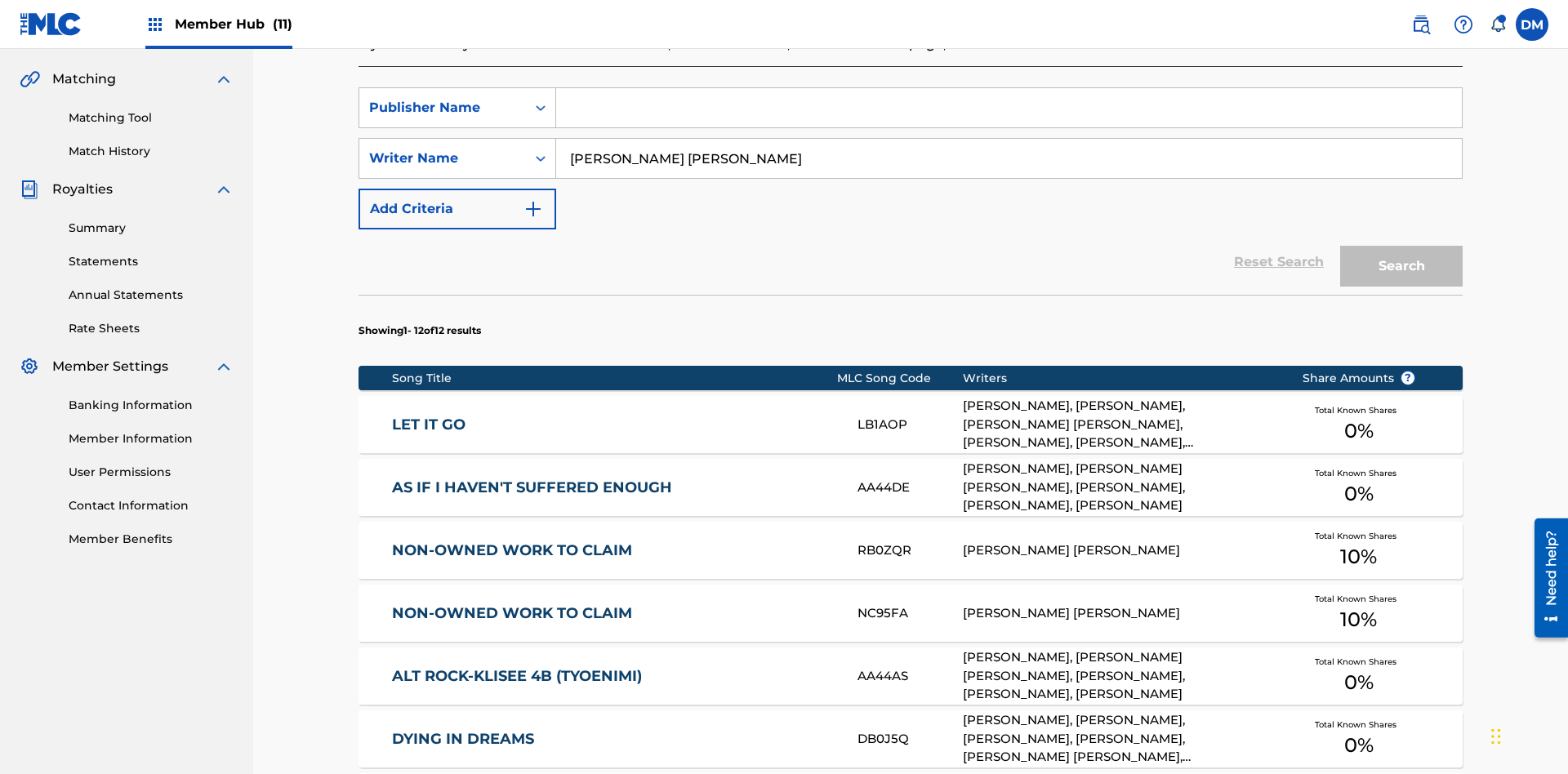
click at [1009, 118] on input "Search Form" at bounding box center [1009, 108] width 906 height 39
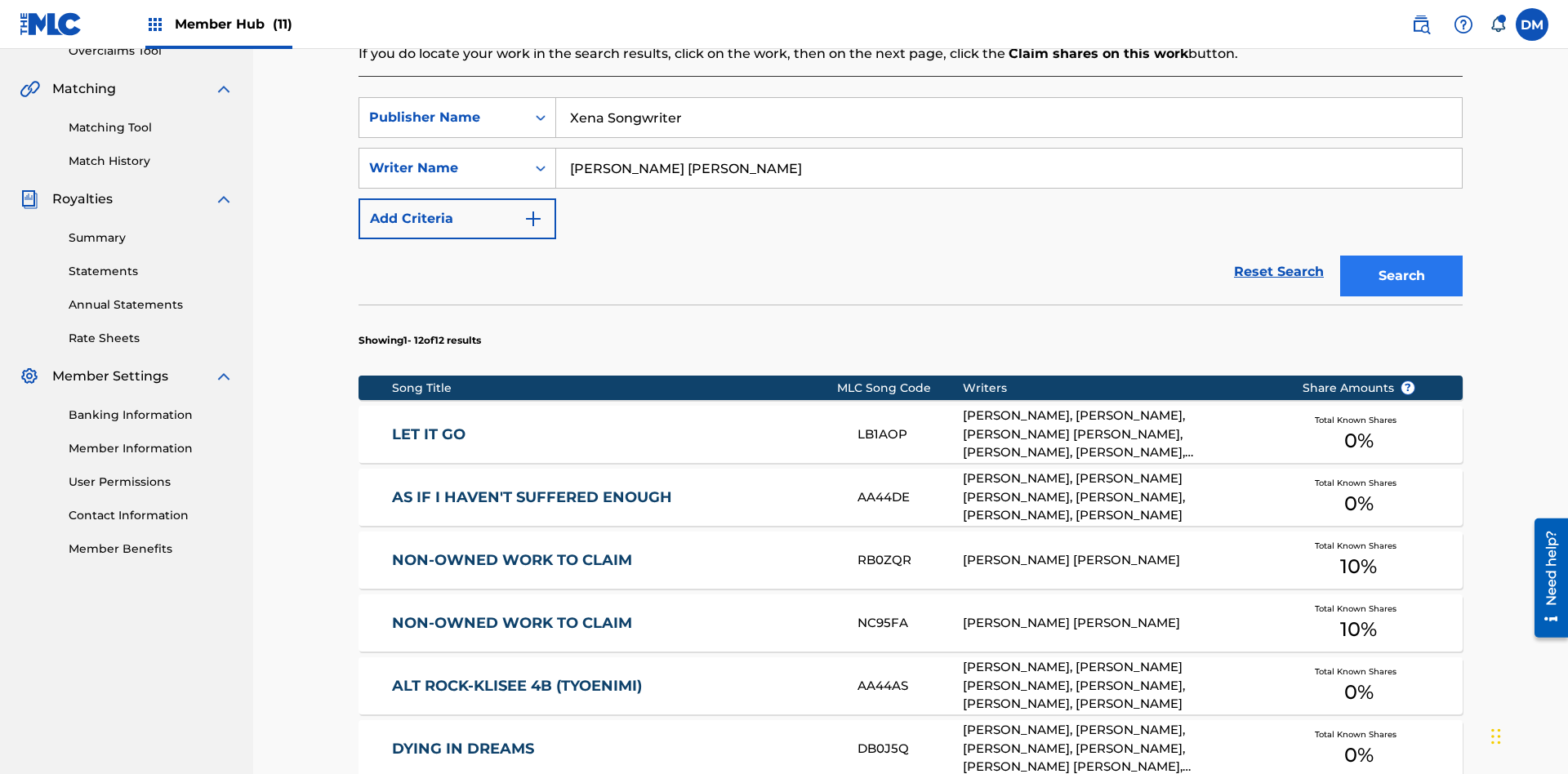
type input "Xena Songwriter"
click at [1401, 256] on button "Search" at bounding box center [1401, 276] width 123 height 41
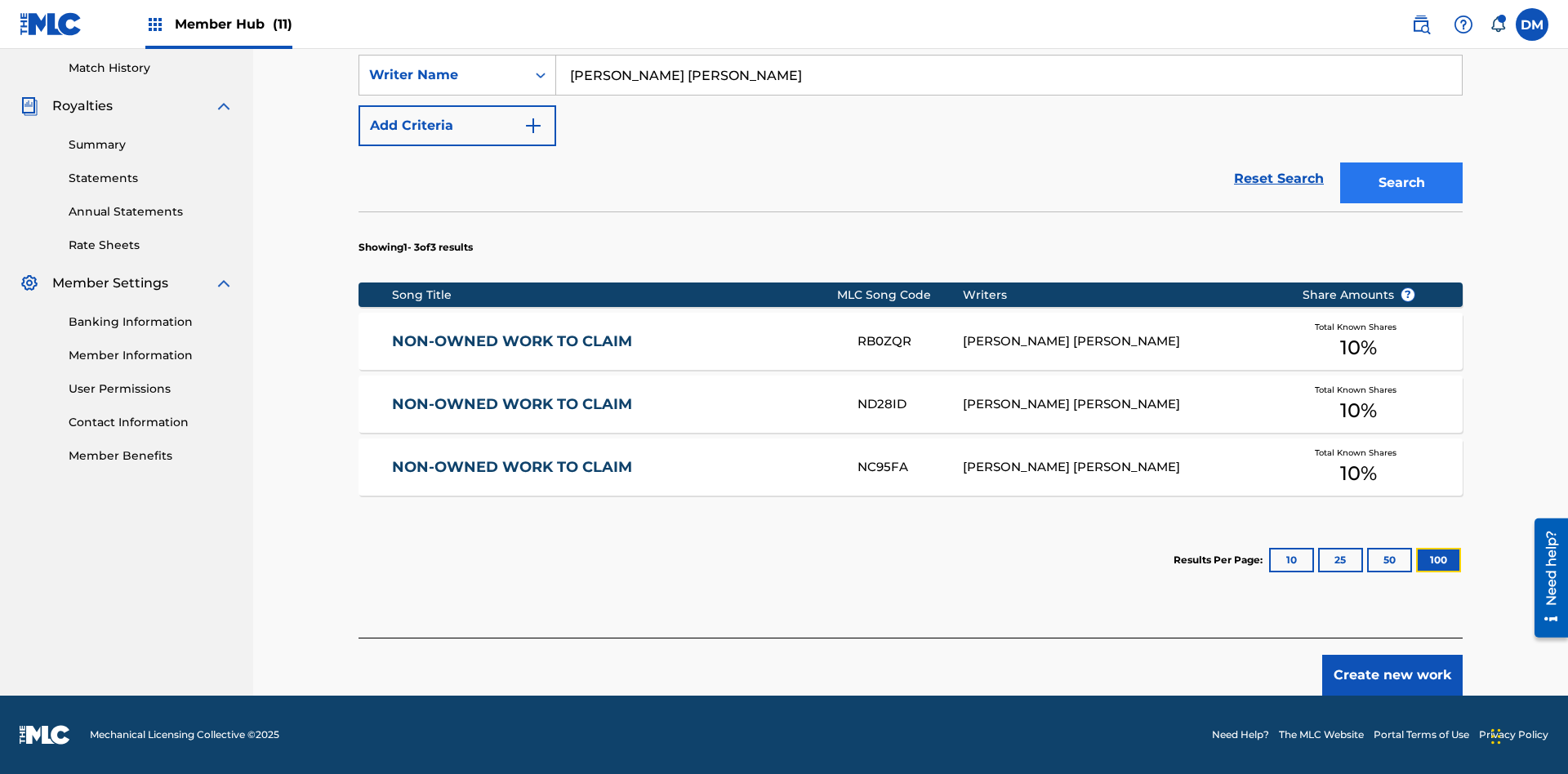
click at [1416, 561] on button "100" at bounding box center [1438, 561] width 45 height 24
click at [1009, 44] on input "Xena Songwriter" at bounding box center [1009, 24] width 906 height 39
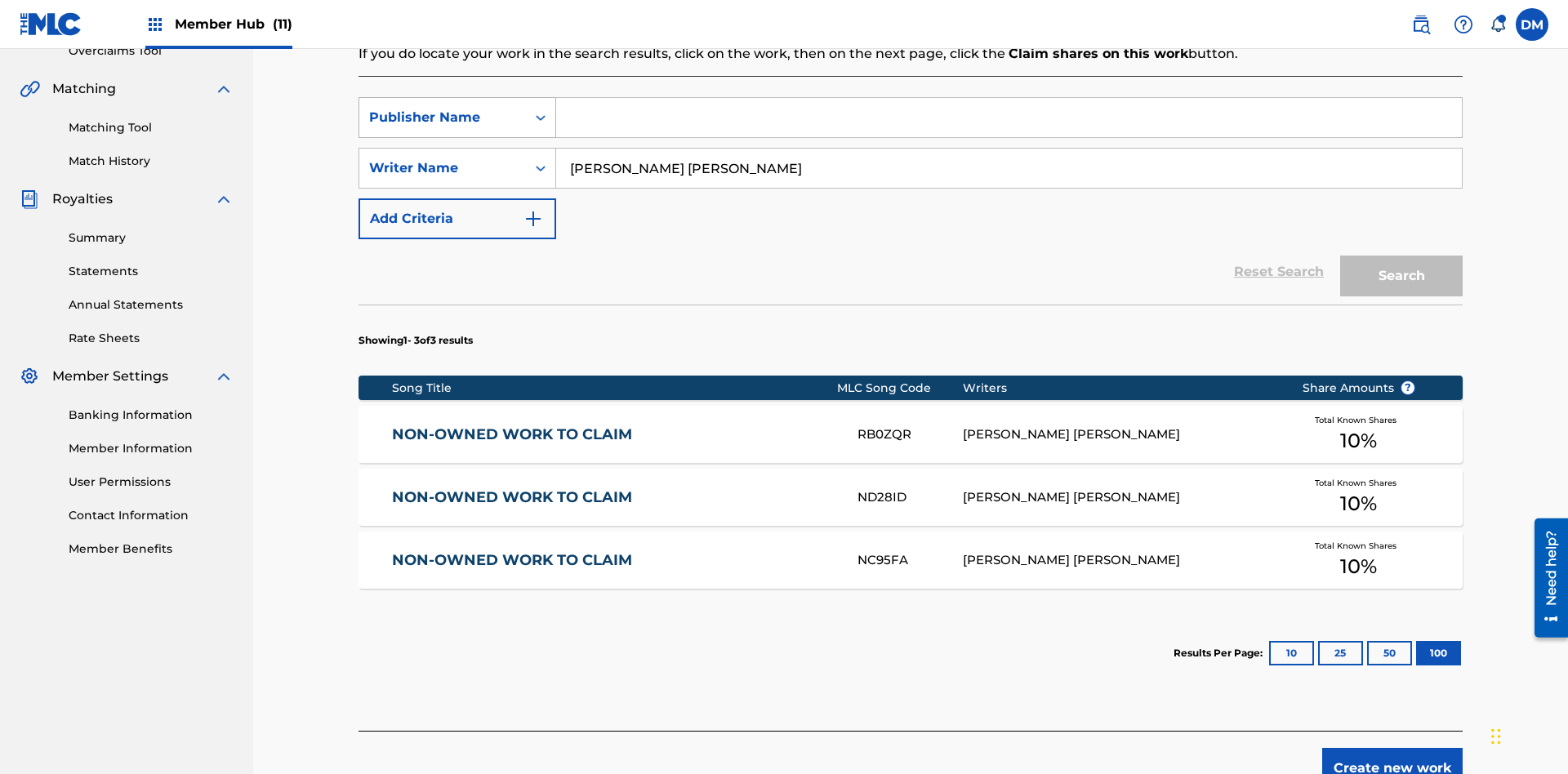
click at [443, 108] on div "Publisher Name" at bounding box center [443, 117] width 147 height 20
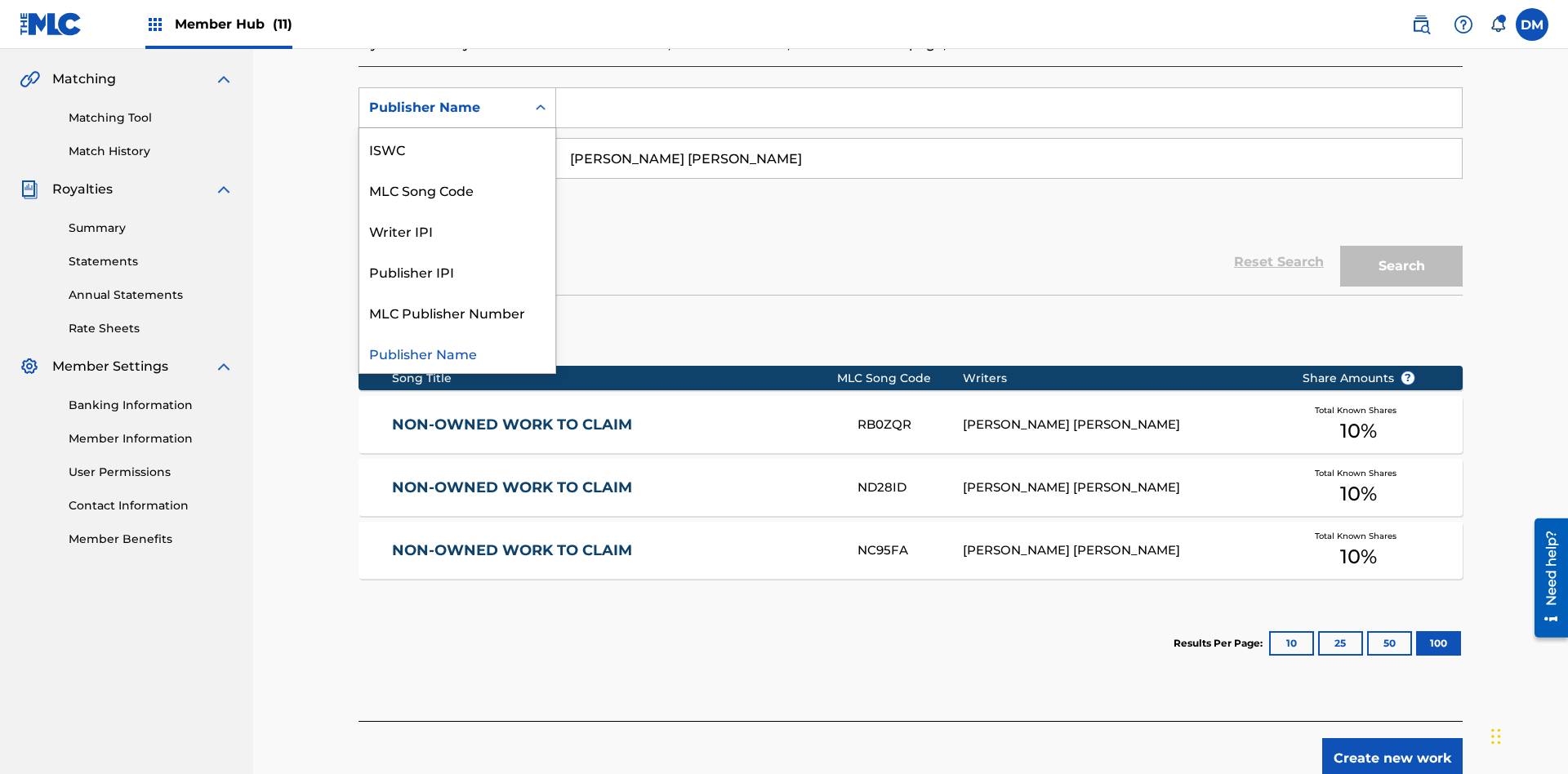
click at [457, 271] on div "Publisher IPI" at bounding box center [457, 271] width 196 height 41
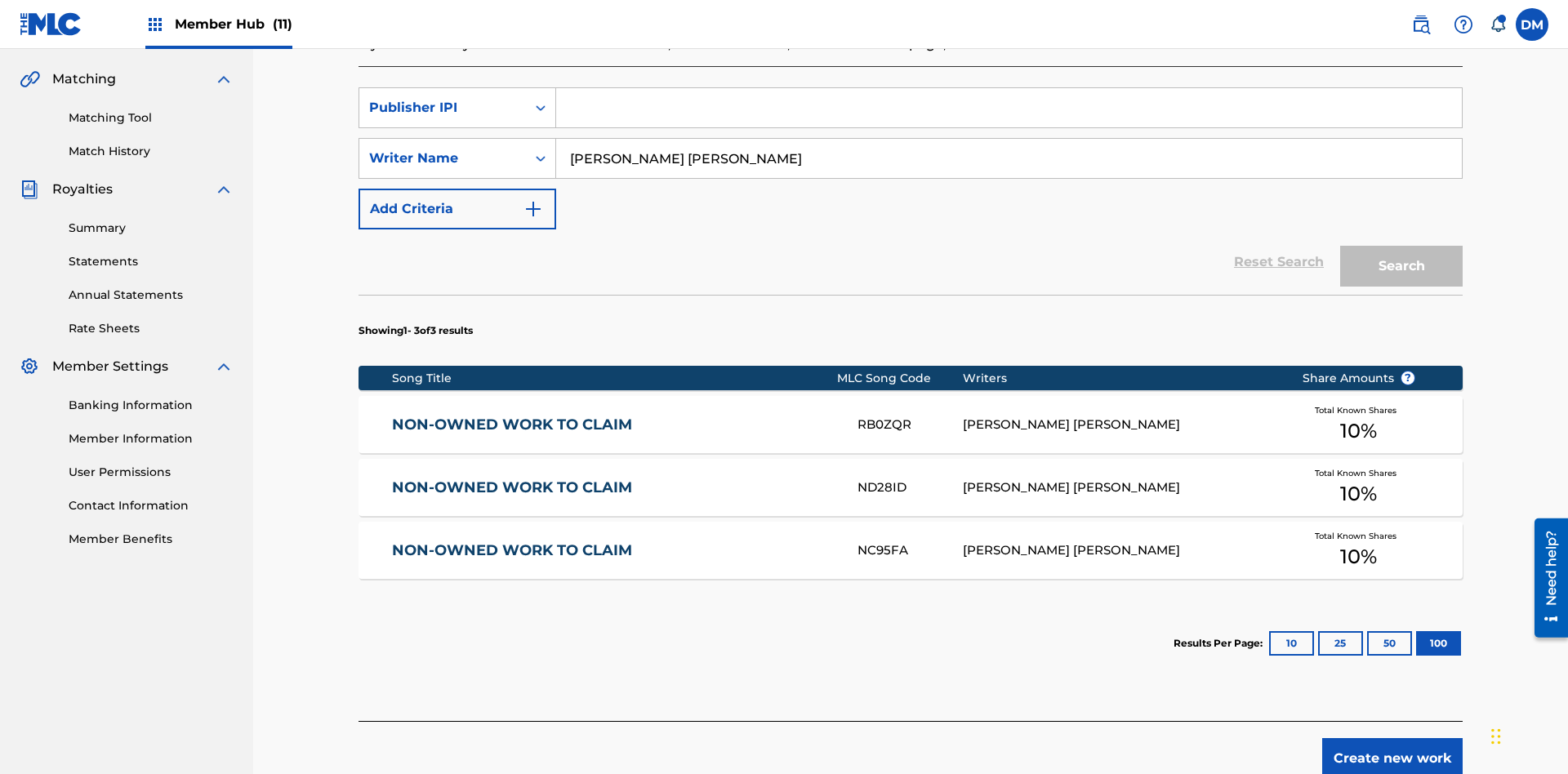
click at [1009, 118] on input "Search Form" at bounding box center [1009, 108] width 906 height 39
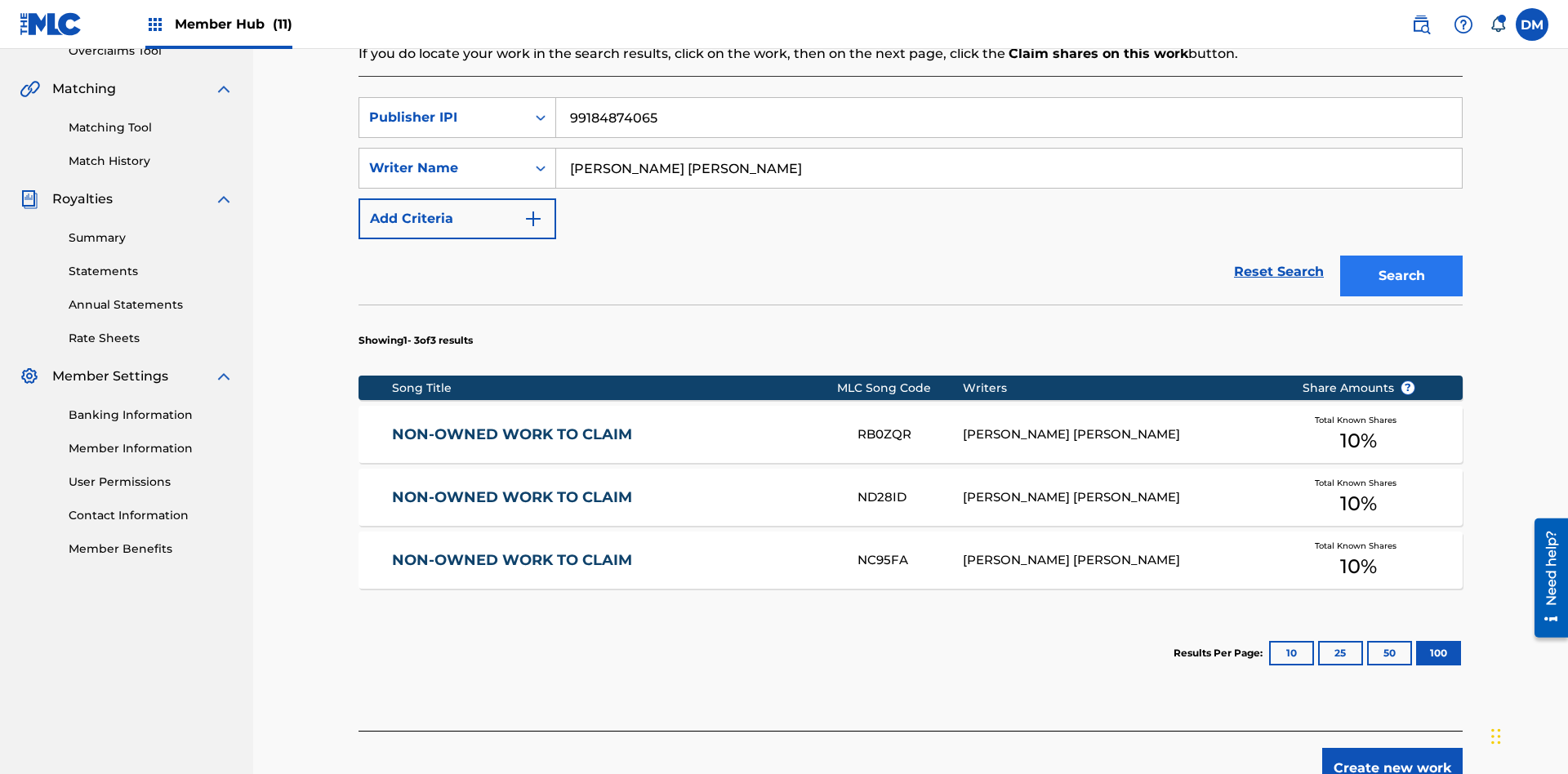
type input "99184874065"
click at [1401, 256] on button "Search" at bounding box center [1401, 276] width 123 height 41
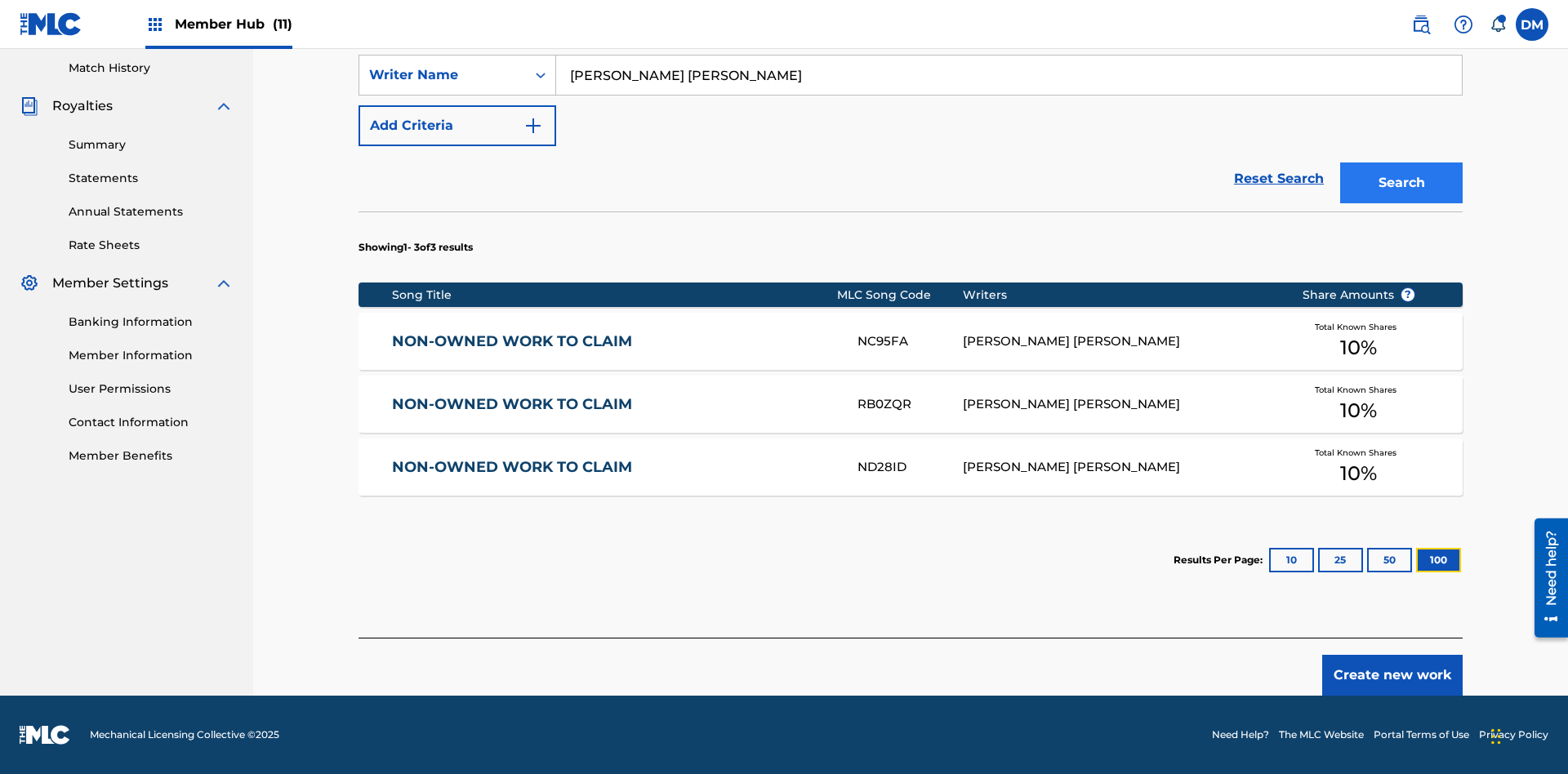
click at [1416, 561] on button "100" at bounding box center [1438, 561] width 45 height 24
click at [1009, 95] on input "[PERSON_NAME] [PERSON_NAME]" at bounding box center [1009, 75] width 906 height 39
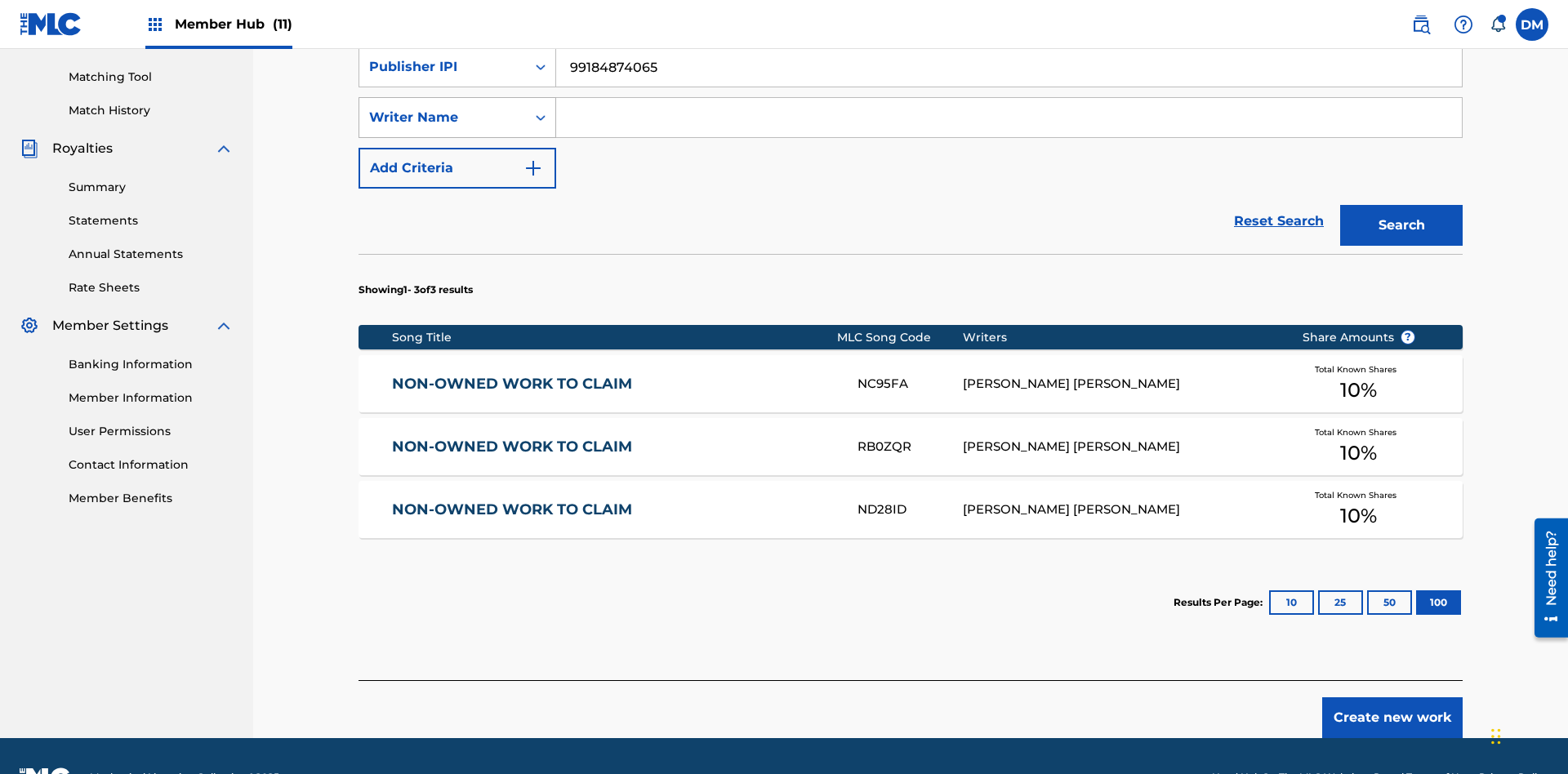
click at [443, 108] on div "Writer Name" at bounding box center [443, 117] width 147 height 20
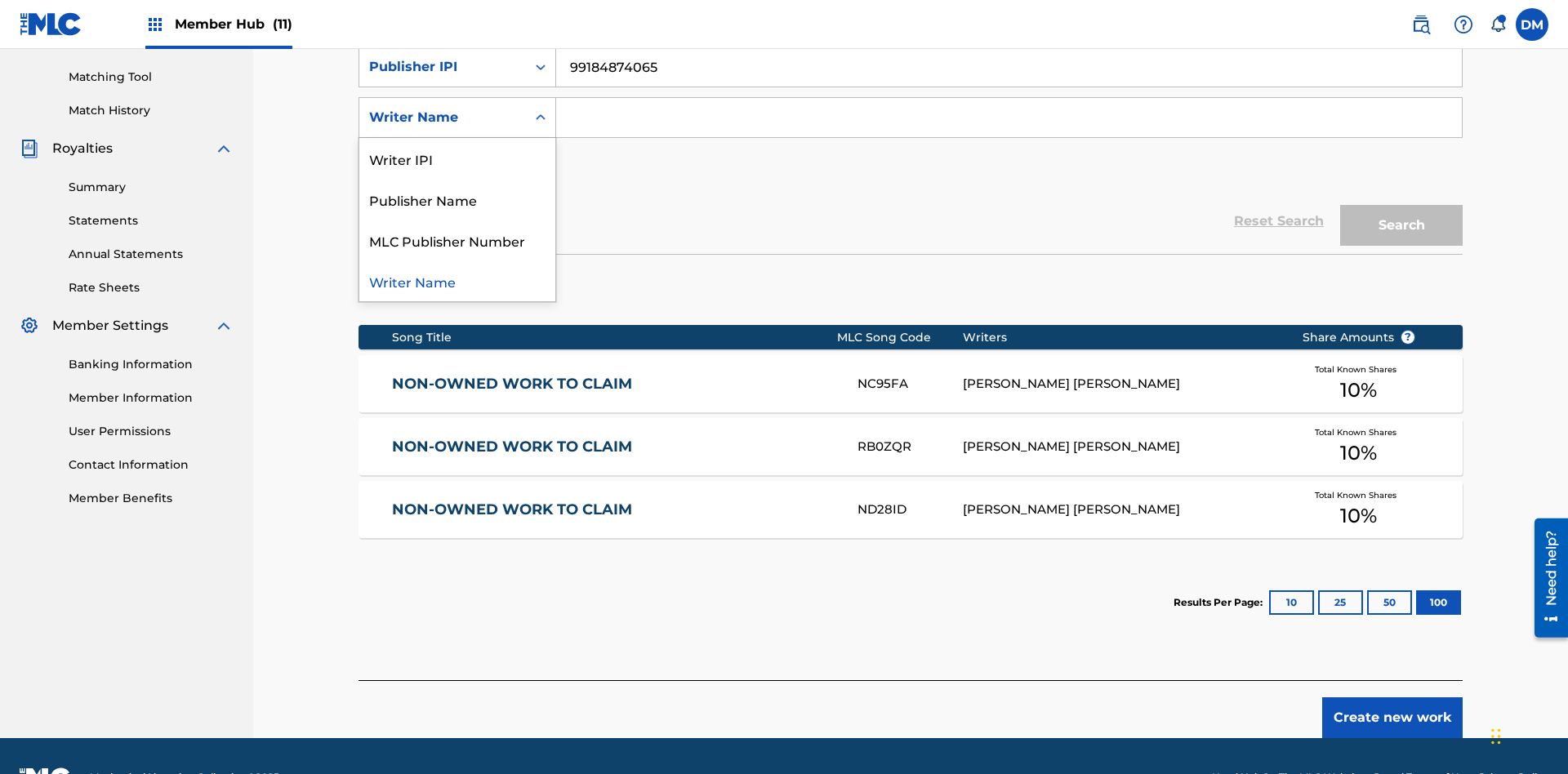
scroll to position [417, 0]
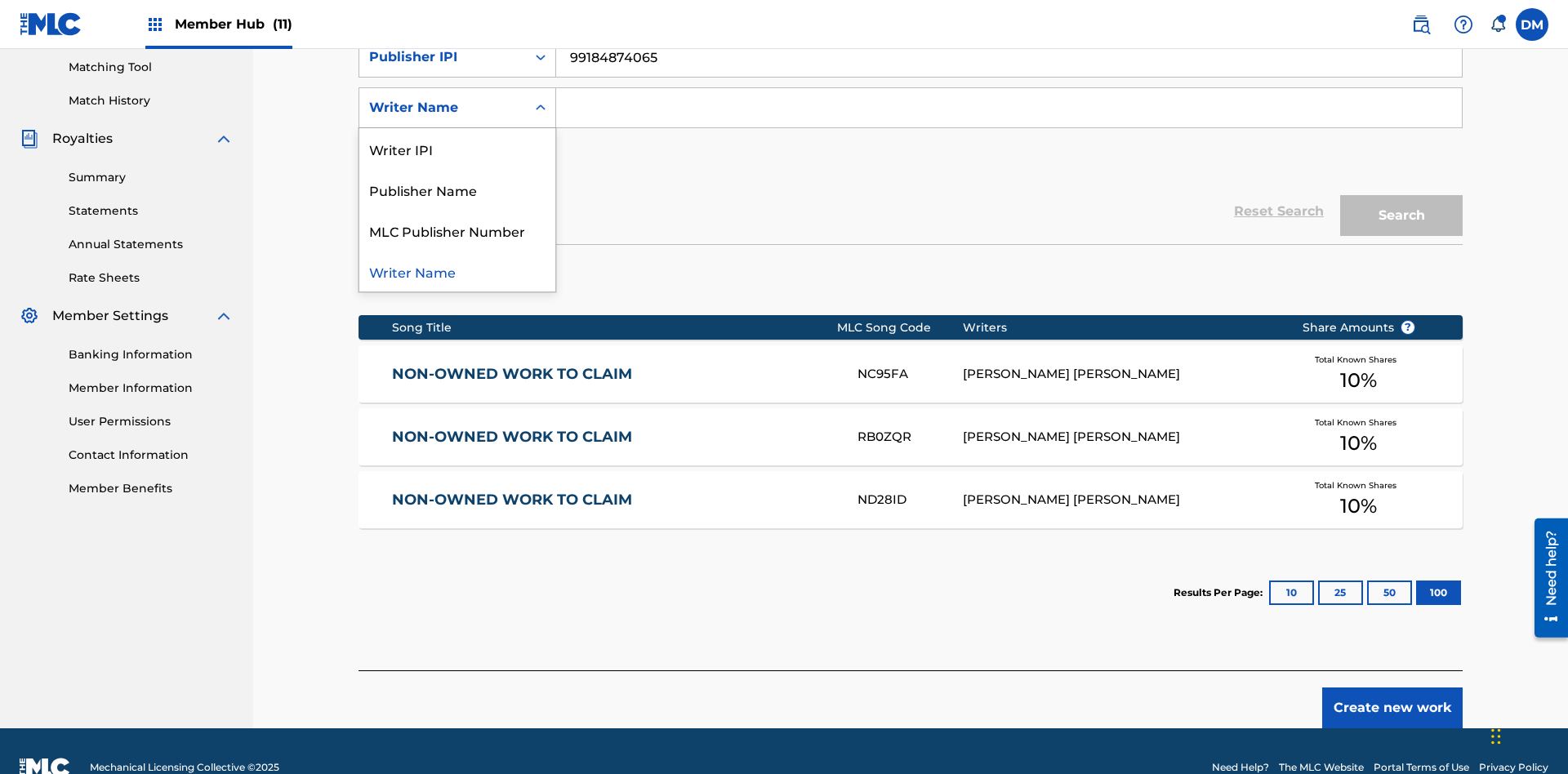
click at [457, 230] on div "MLC Publisher Number" at bounding box center [457, 230] width 196 height 41
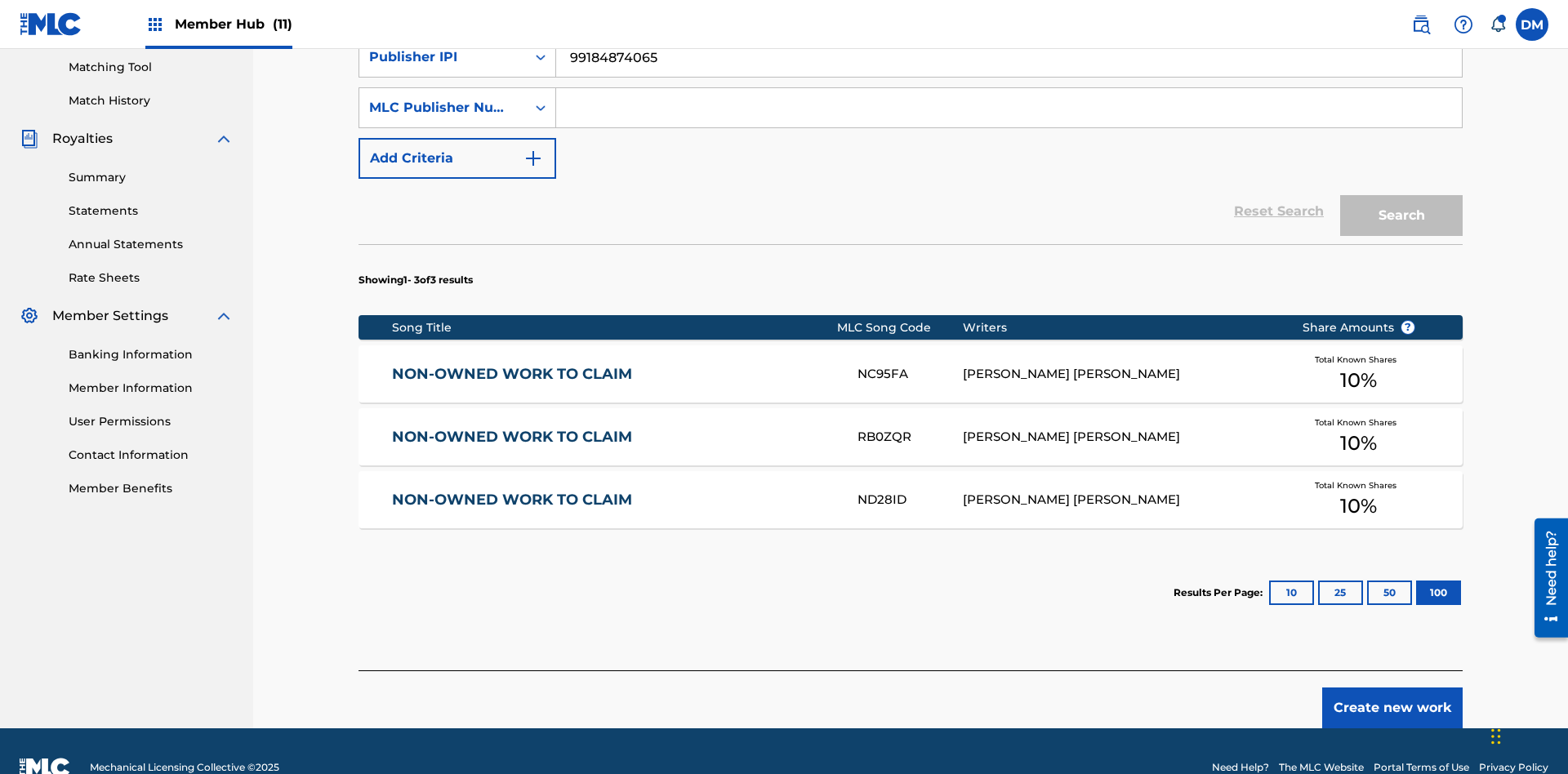
click at [1009, 118] on input "Search Form" at bounding box center [1009, 108] width 906 height 39
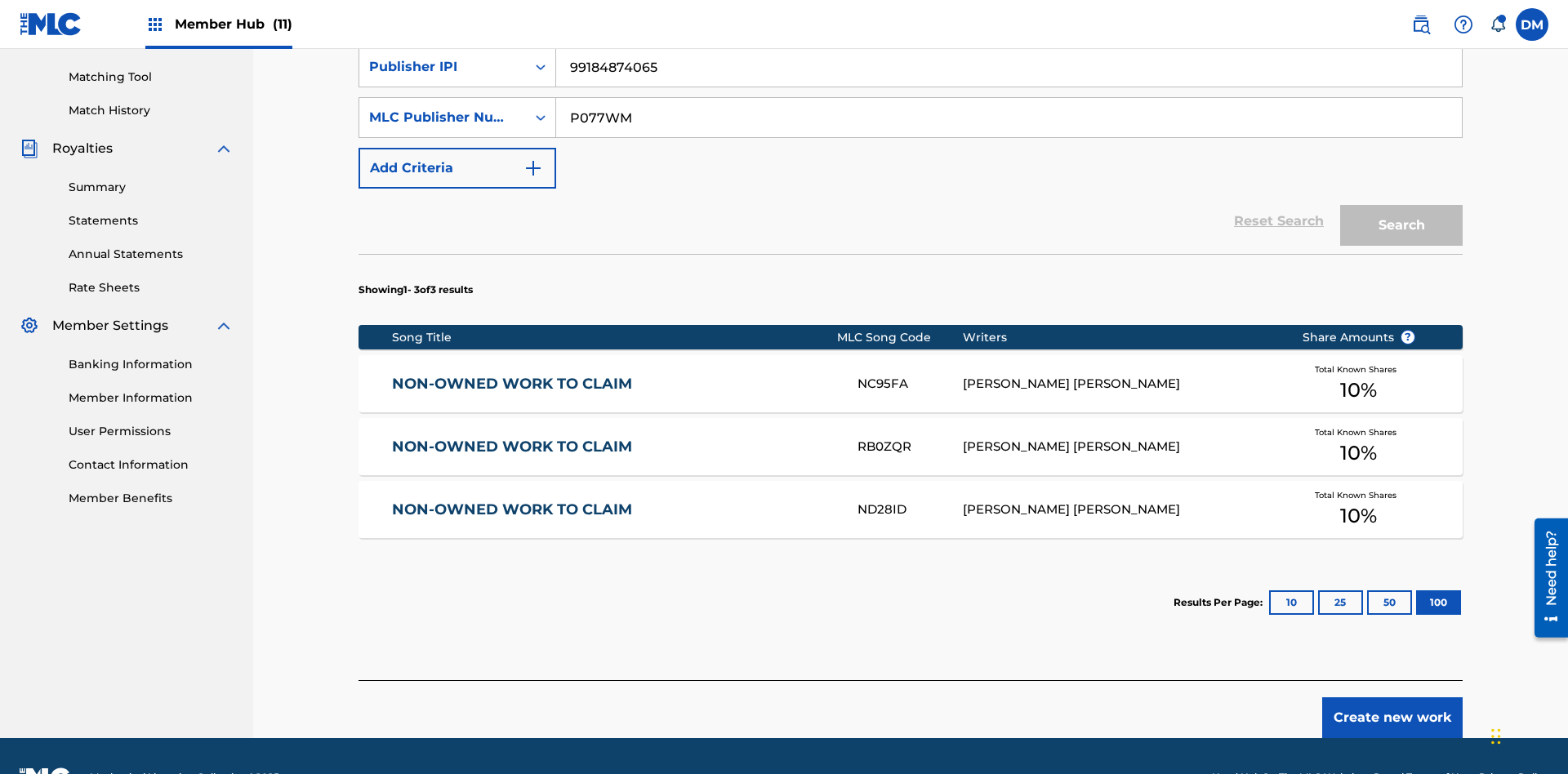
type input "P077WM"
click at [1401, 205] on button "Search" at bounding box center [1401, 226] width 123 height 41
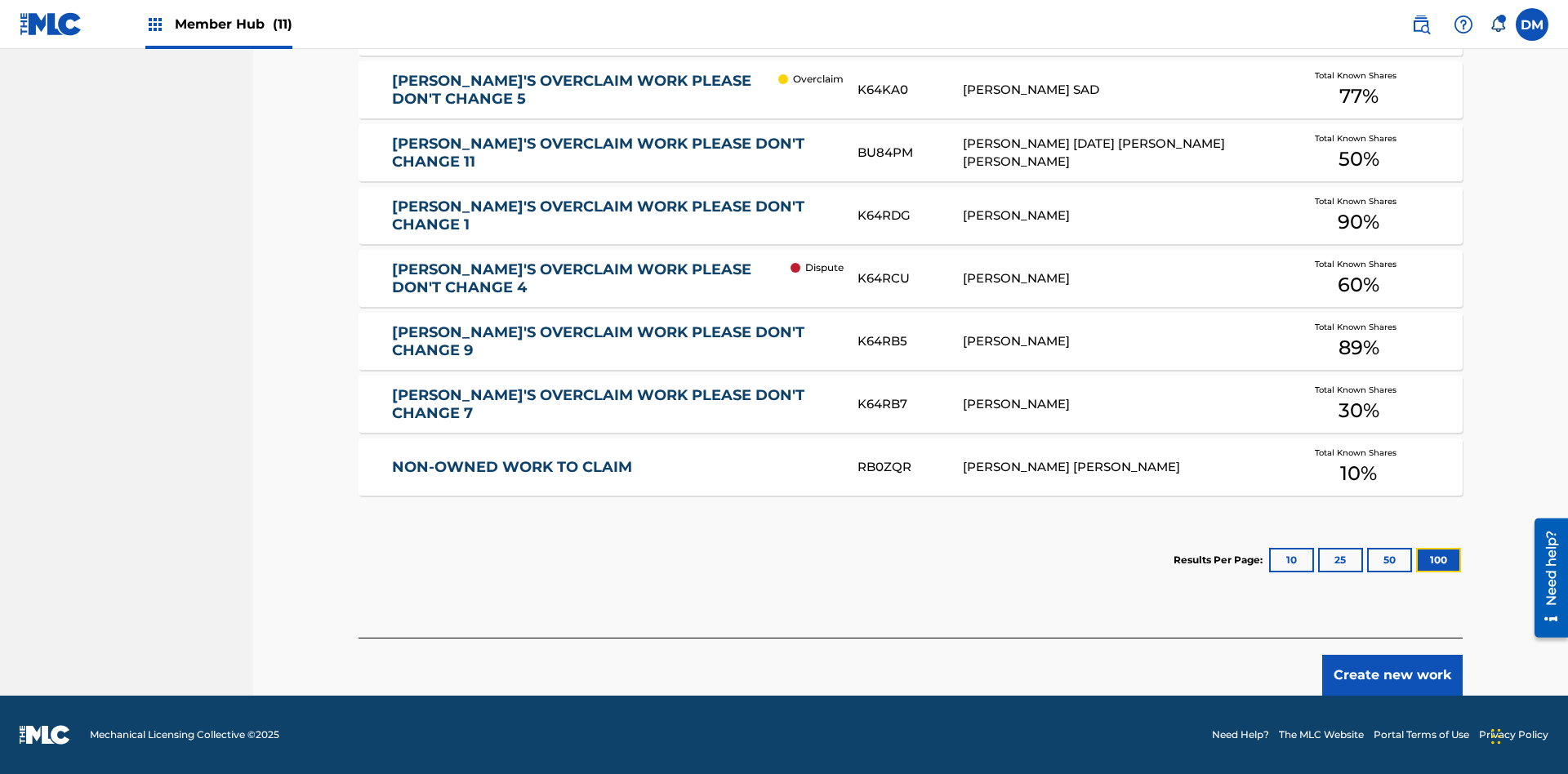
click at [1416, 561] on button "100" at bounding box center [1438, 561] width 45 height 24
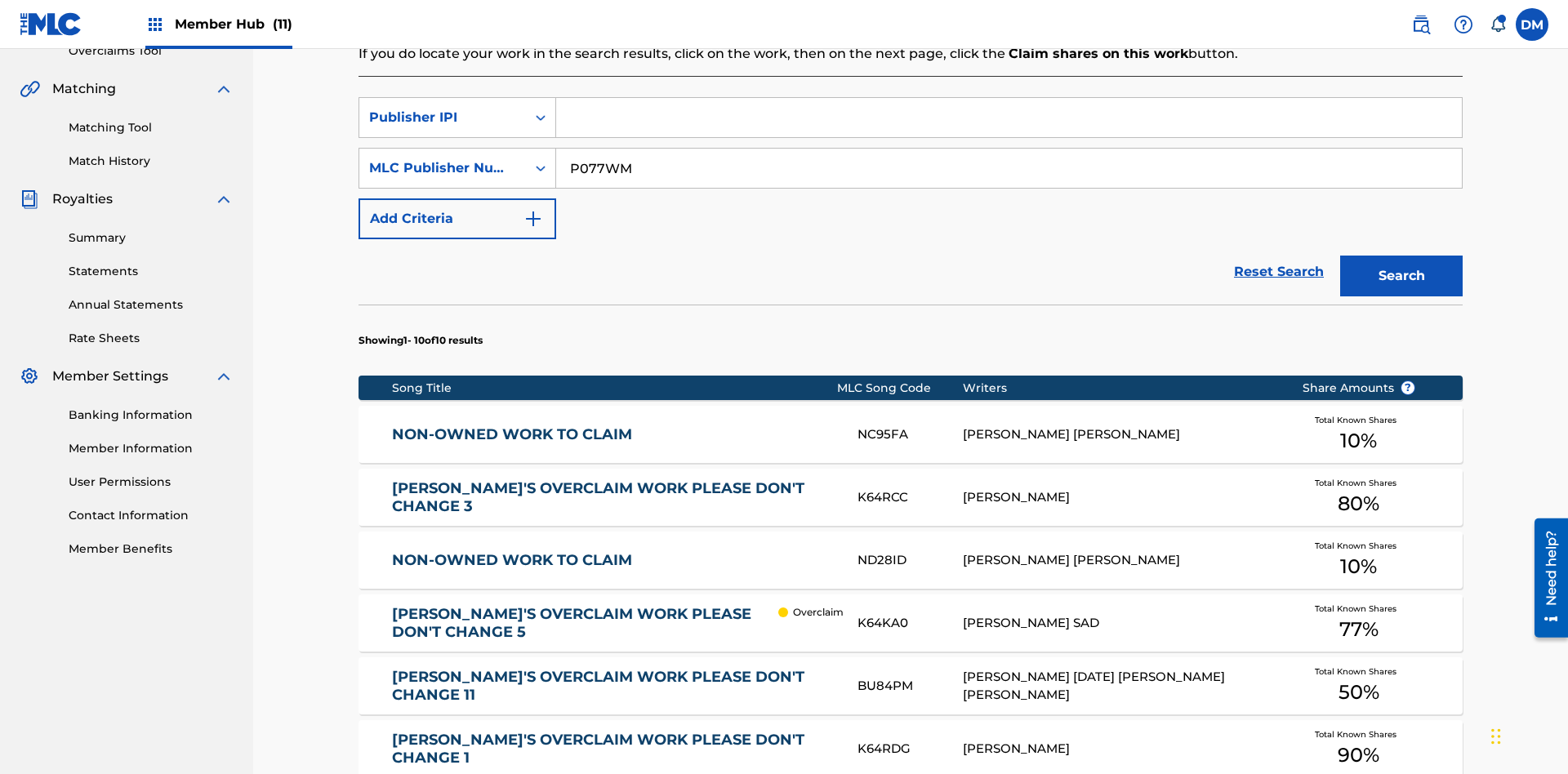
click at [1009, 149] on input "P077WM" at bounding box center [1009, 168] width 906 height 39
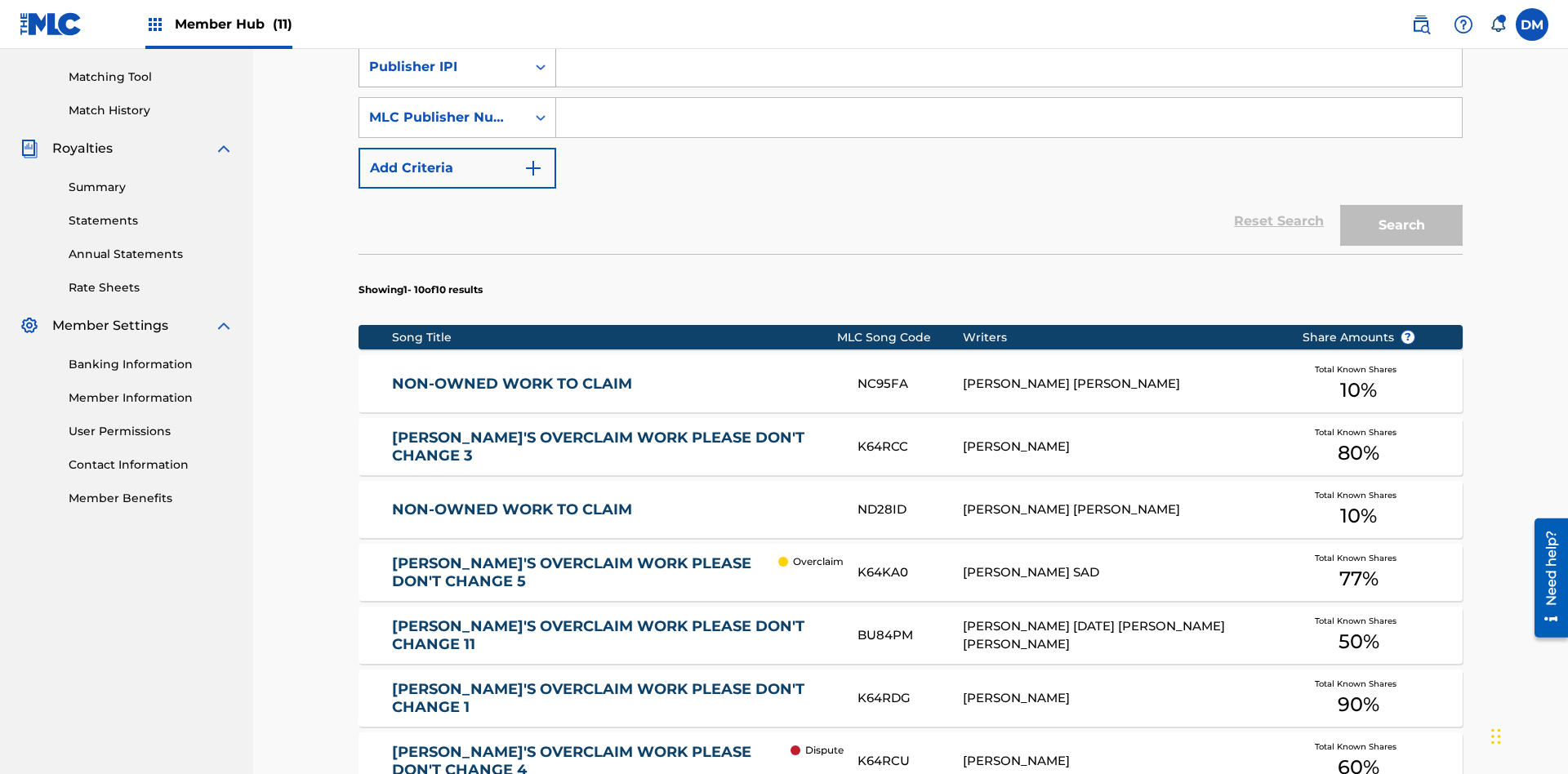
click at [443, 77] on div "Publisher IPI" at bounding box center [443, 66] width 147 height 20
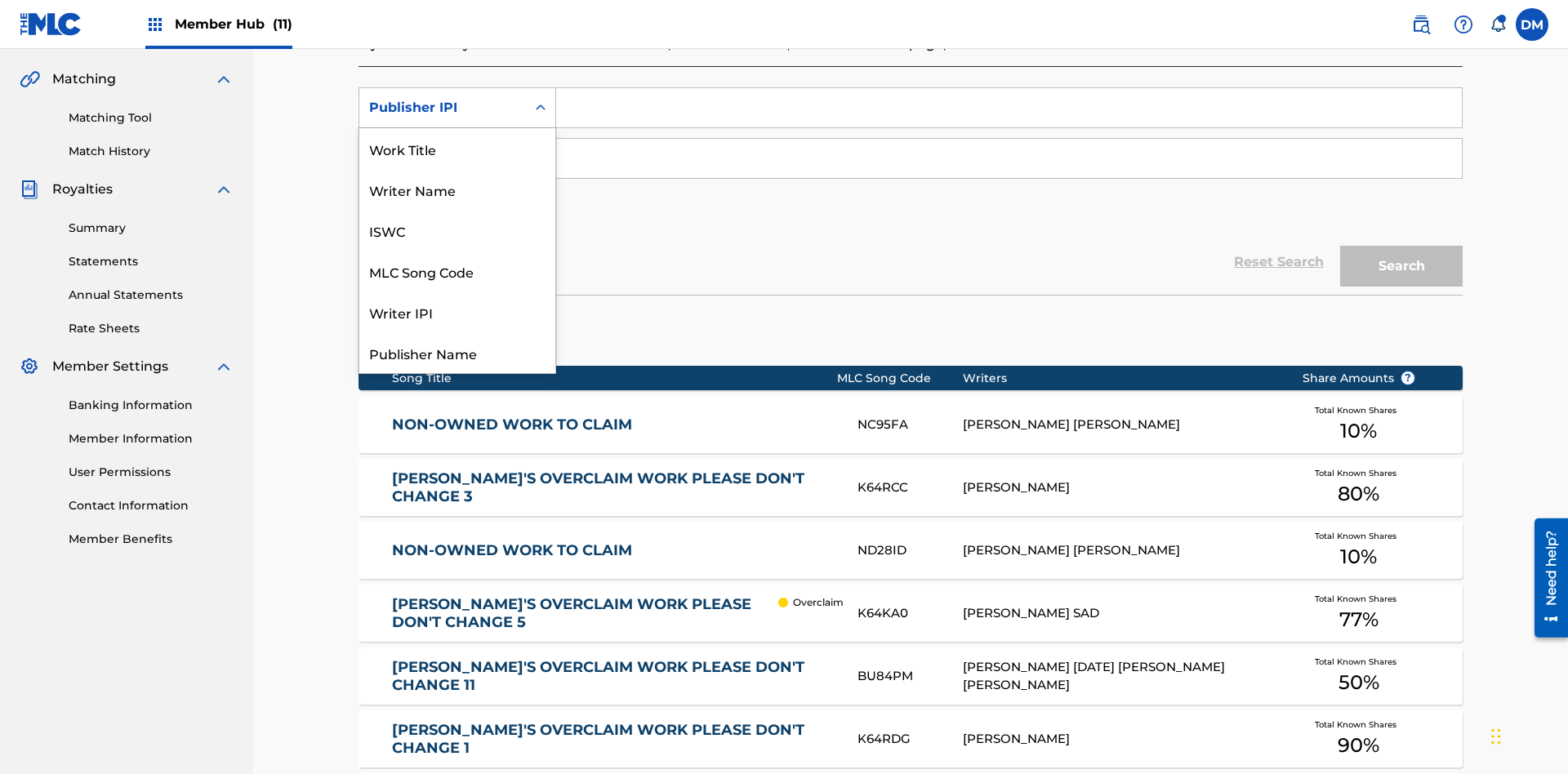
scroll to position [41, 0]
click at [457, 128] on div "Work Title" at bounding box center [457, 108] width 196 height 41
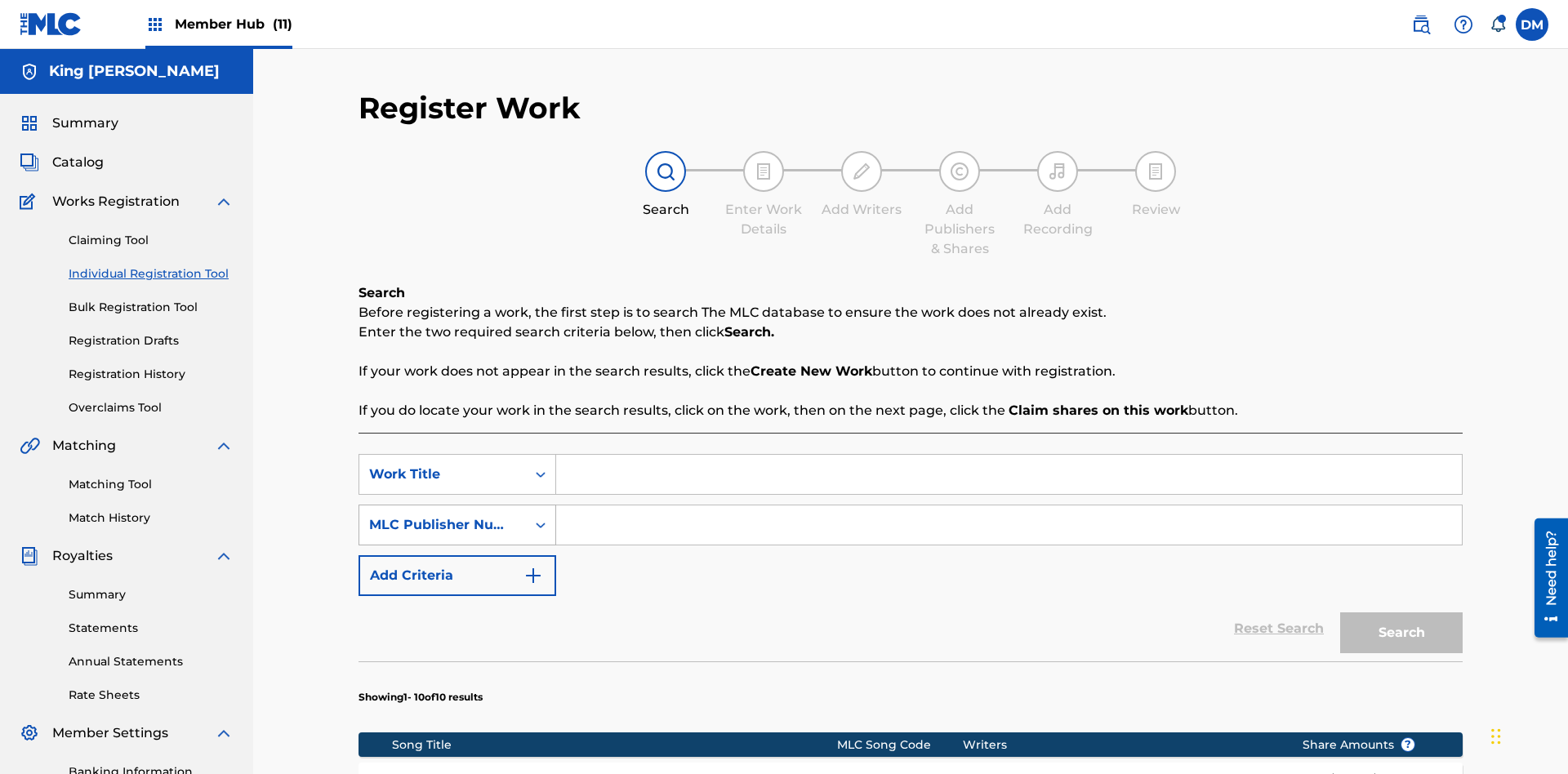
click at [443, 516] on div "MLC Publisher Number" at bounding box center [443, 525] width 147 height 20
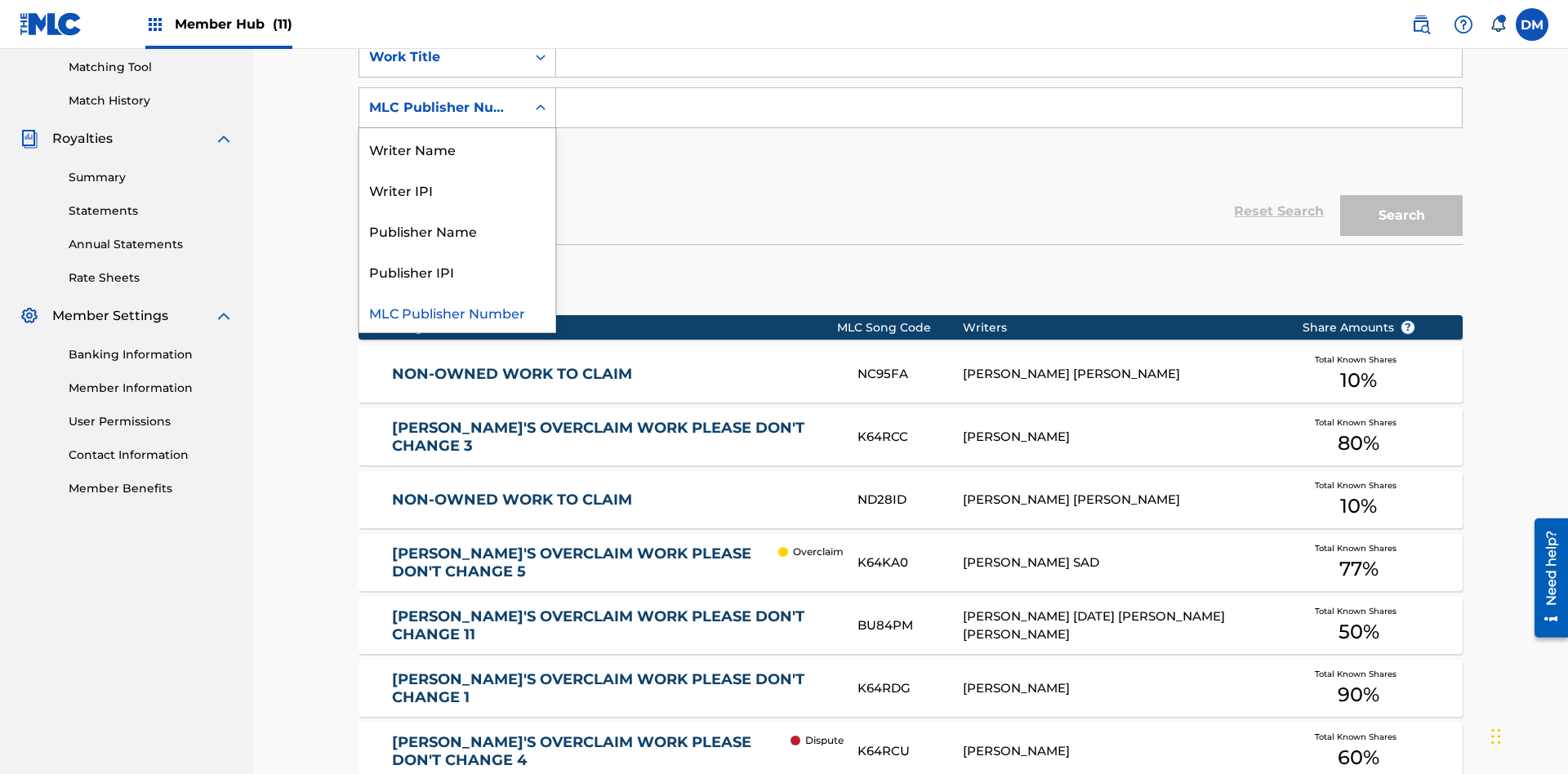
click at [457, 230] on div "Publisher Name" at bounding box center [457, 230] width 196 height 41
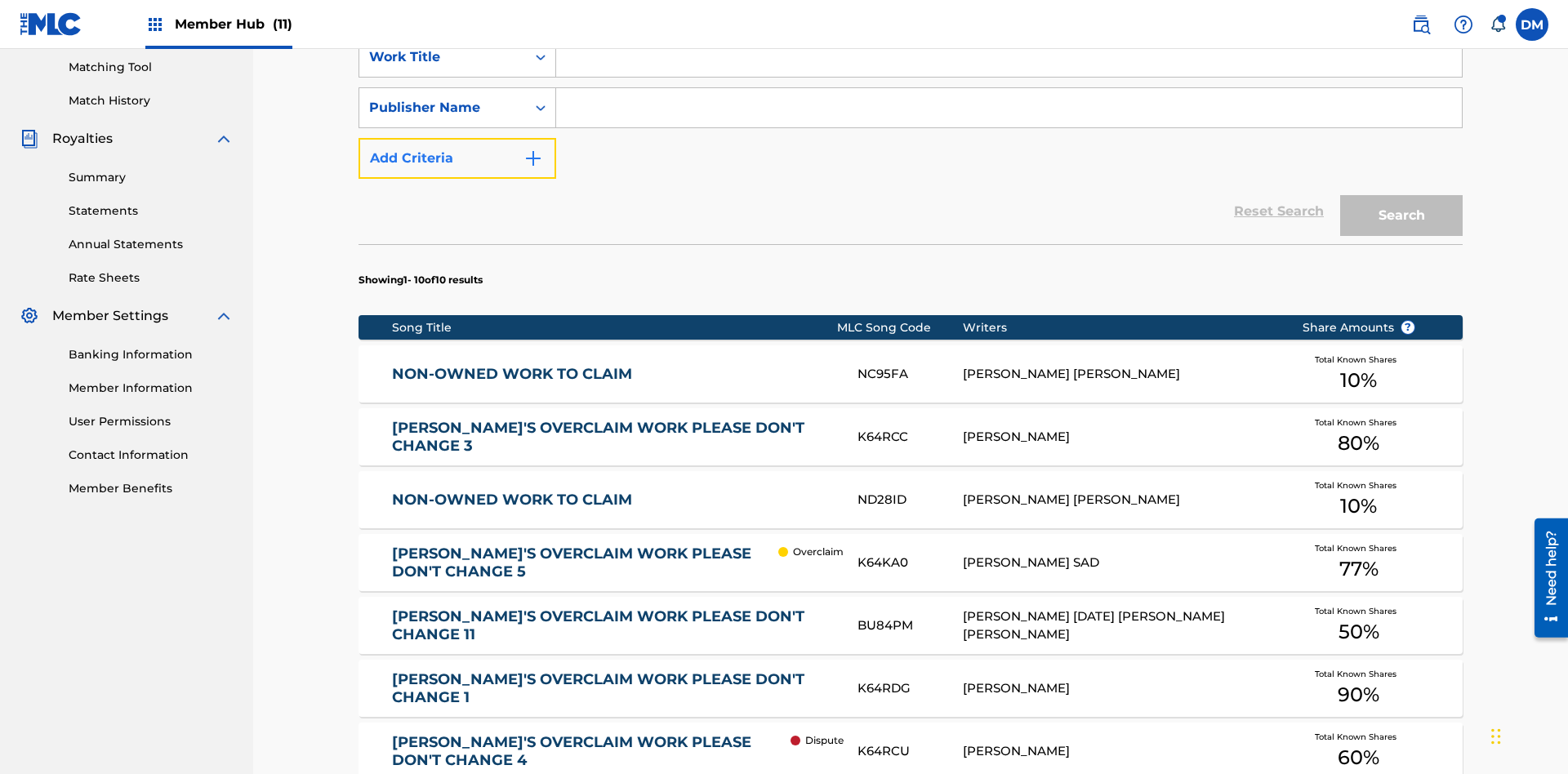
click at [457, 139] on button "Add Criteria" at bounding box center [457, 159] width 197 height 41
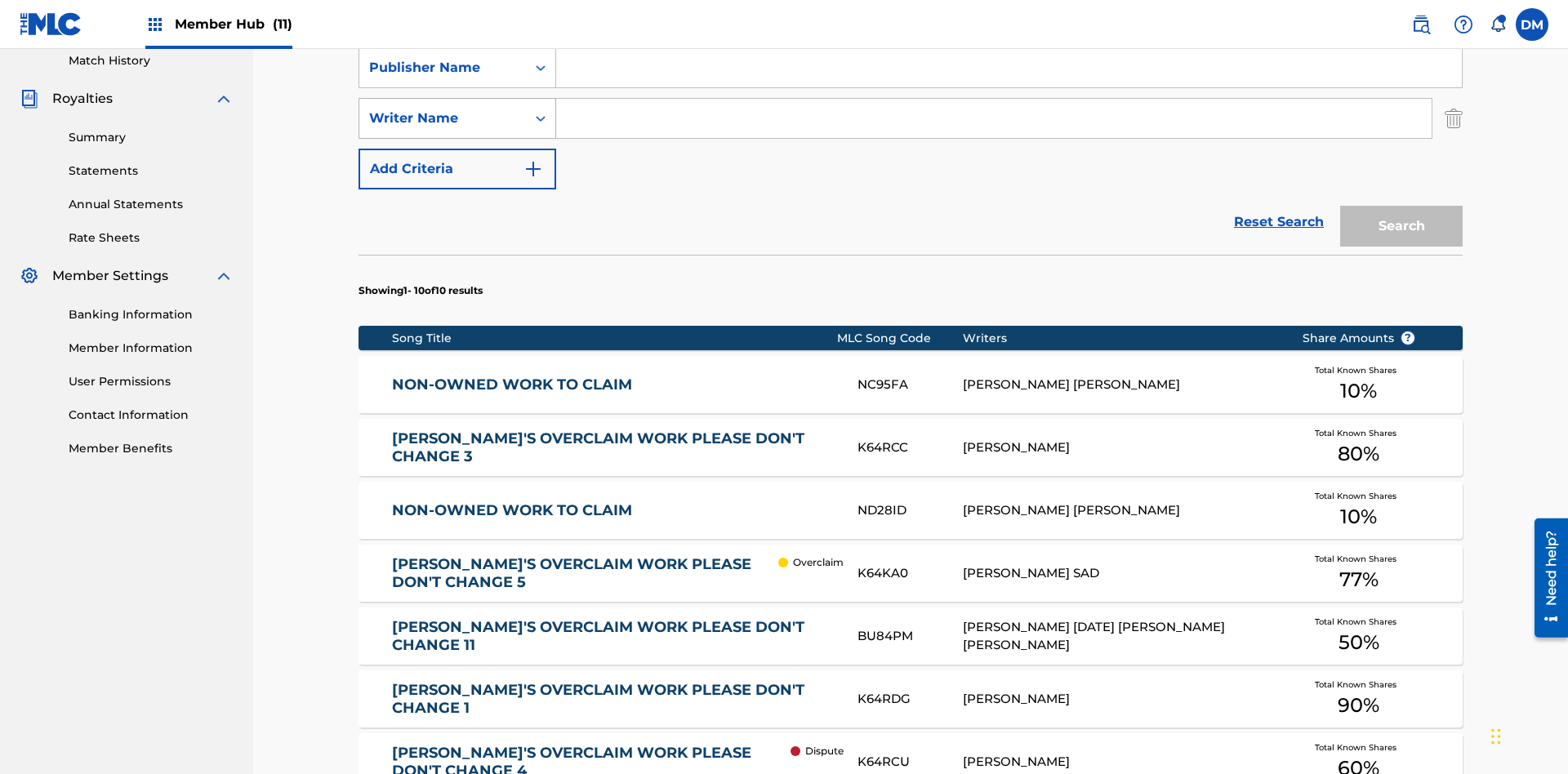
click at [443, 109] on div "Writer Name" at bounding box center [443, 118] width 147 height 20
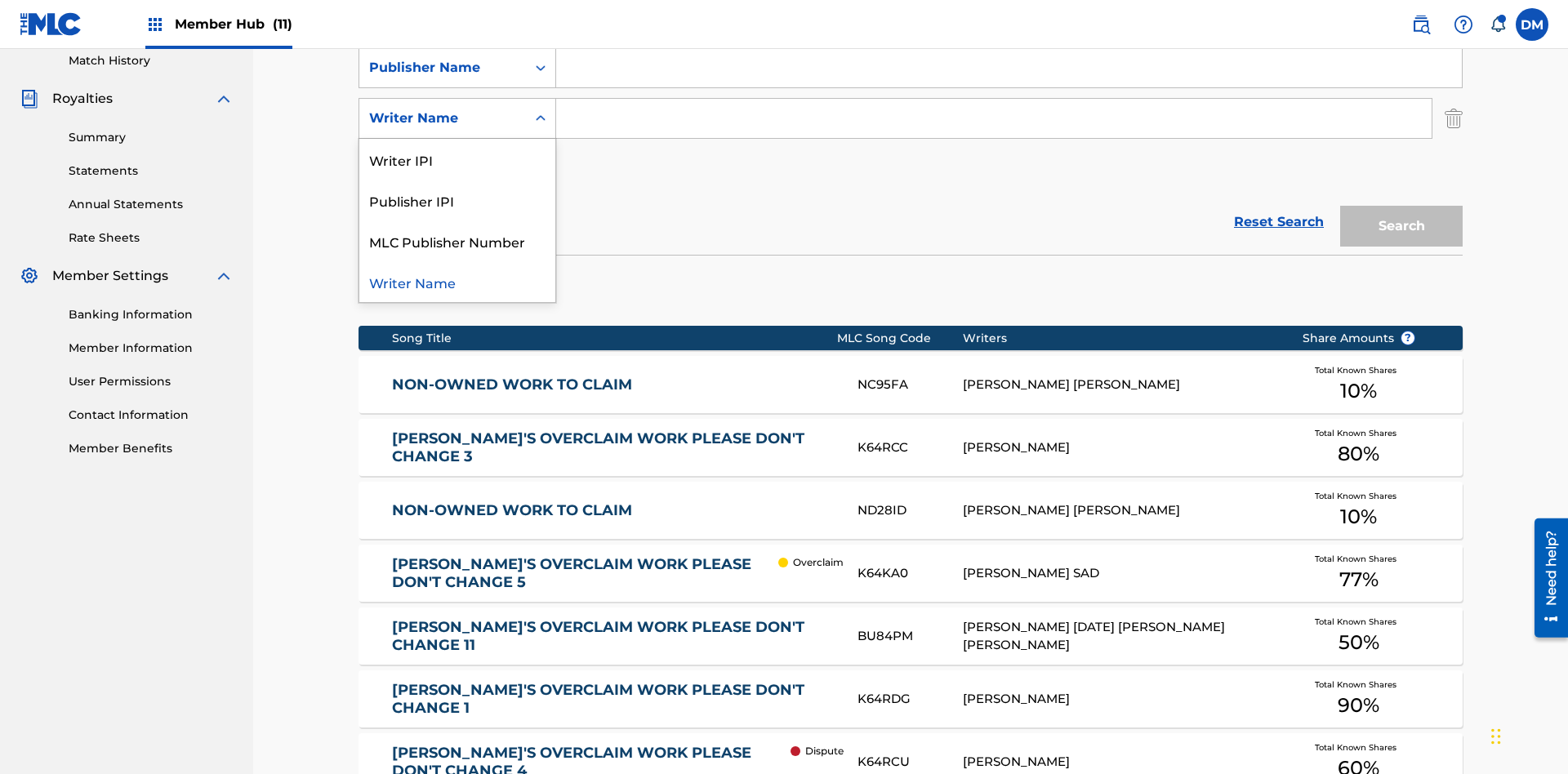
scroll to position [468, 0]
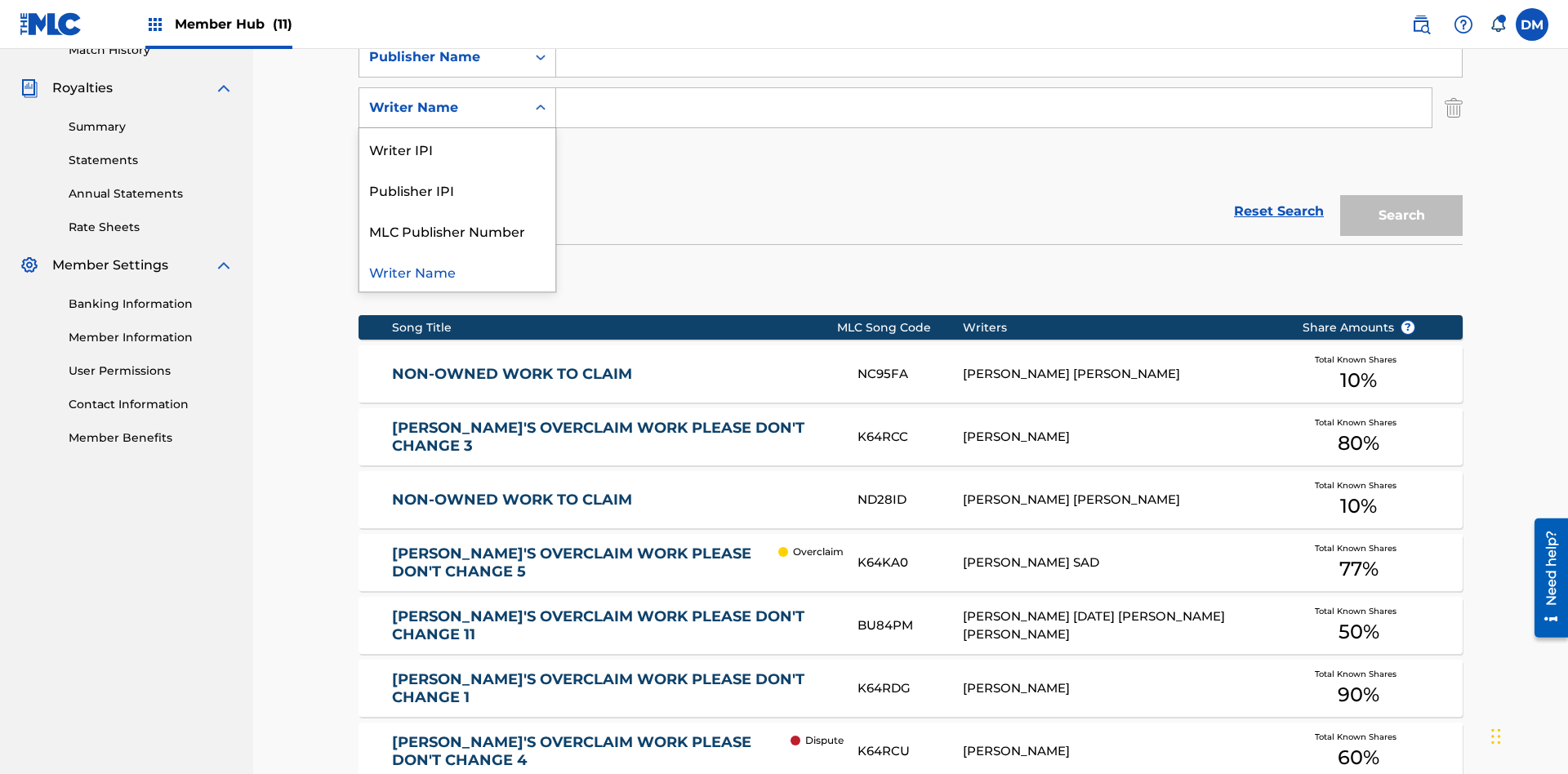
click at [457, 189] on div "Publisher IPI" at bounding box center [457, 190] width 196 height 41
click at [457, 139] on button "Add Criteria" at bounding box center [457, 159] width 197 height 41
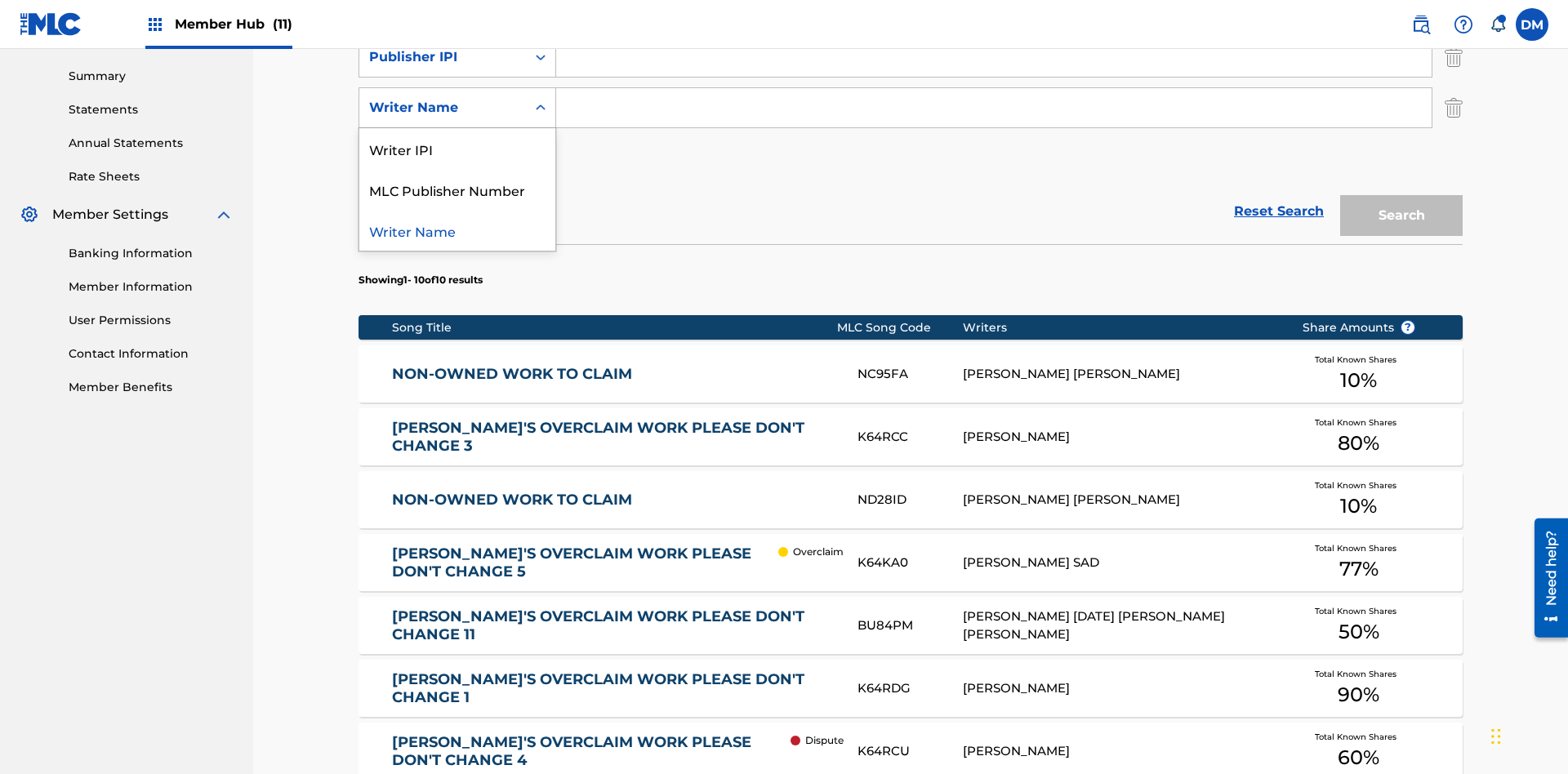
click at [457, 230] on div "Writer Name" at bounding box center [457, 230] width 196 height 41
click at [457, 139] on button "Add Criteria" at bounding box center [457, 159] width 197 height 41
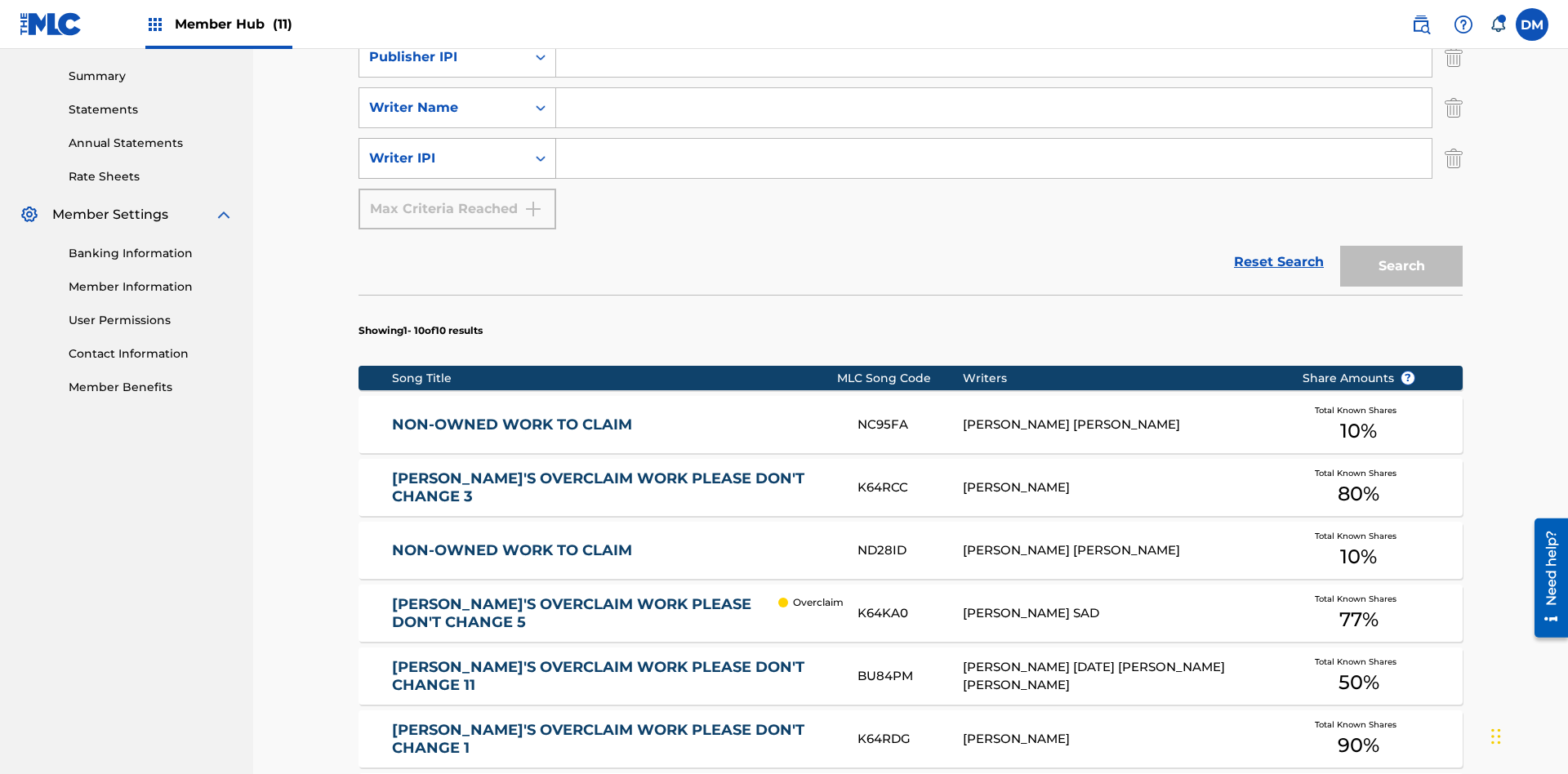
click at [443, 149] on div "Writer IPI" at bounding box center [443, 158] width 147 height 20
type input "NON-OWNED WORK TO CLAIM"
click at [1009, 26] on input "Search Form" at bounding box center [1009, 7] width 906 height 39
type input "Xena Songwriter"
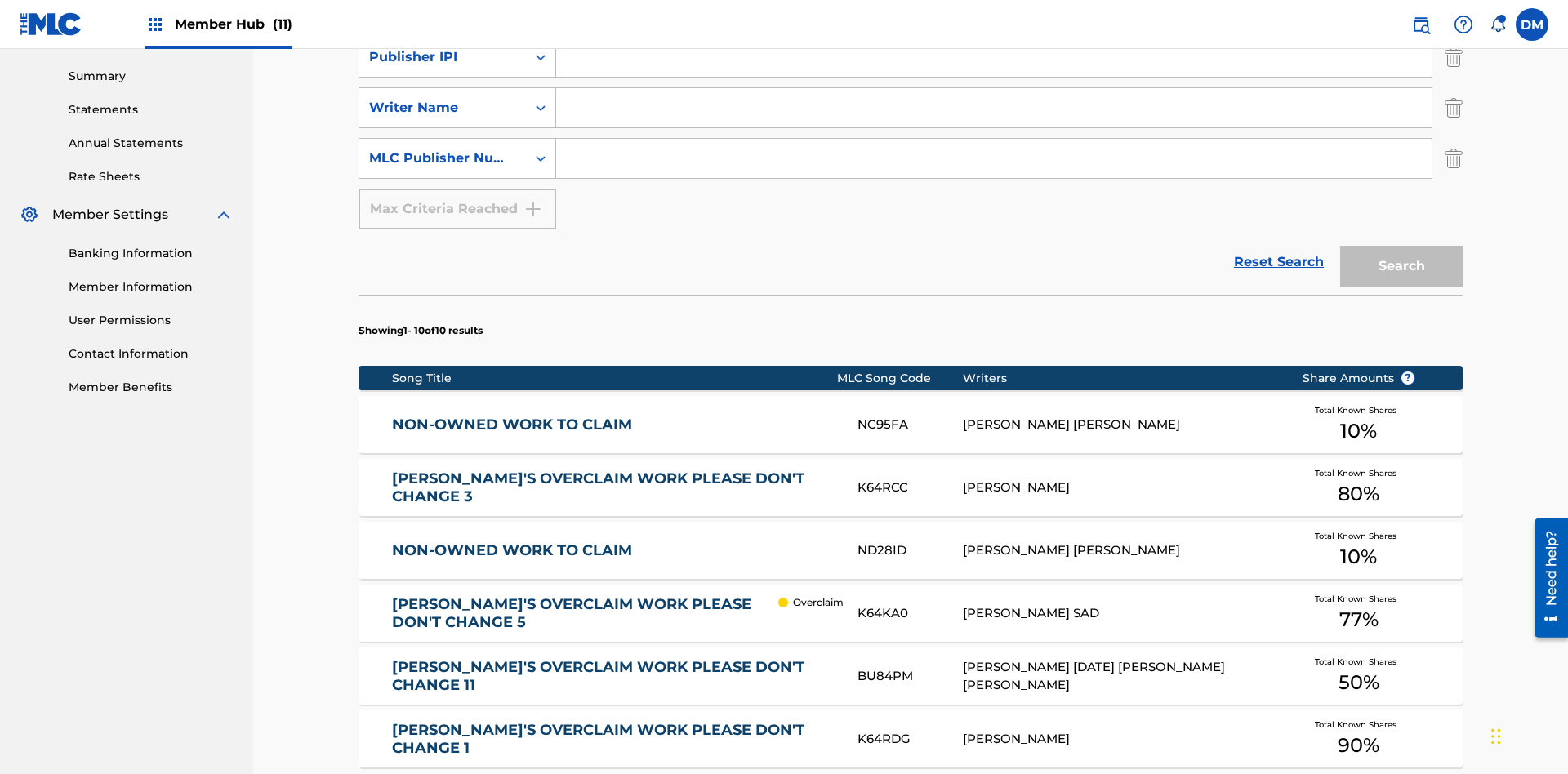
click at [994, 77] on input "Search Form" at bounding box center [994, 57] width 876 height 39
click at [994, 118] on input "Search Form" at bounding box center [994, 108] width 876 height 39
click at [994, 139] on input "Search Form" at bounding box center [994, 158] width 876 height 39
type input "P077WM"
click at [1401, 246] on button "Search" at bounding box center [1401, 267] width 123 height 41
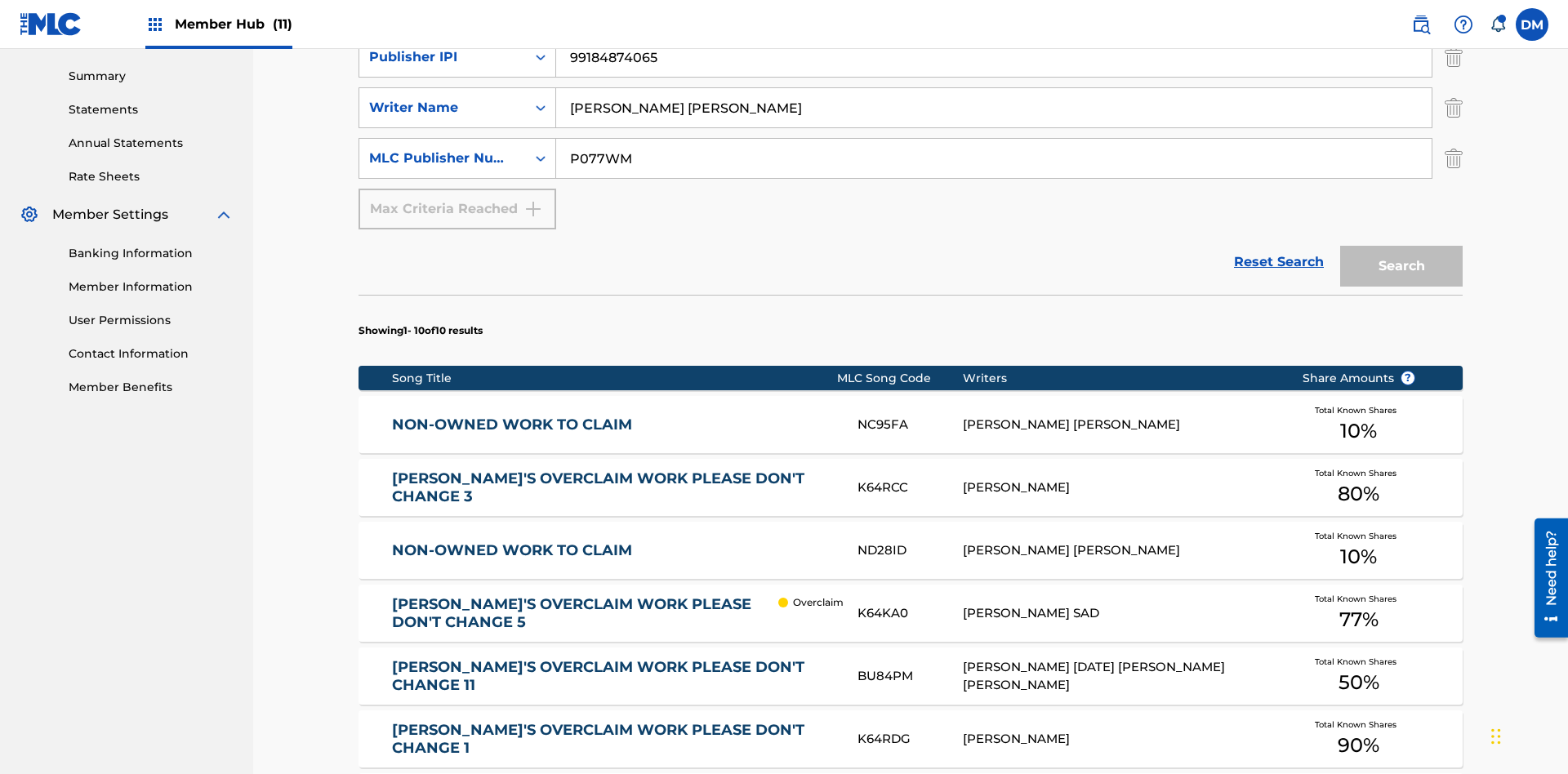
click at [1454, 78] on img "Search Form" at bounding box center [1453, 57] width 18 height 41
click at [1454, 119] on img "Search Form" at bounding box center [1453, 108] width 18 height 41
click at [1009, 26] on input "Xena Songwriter" at bounding box center [1009, 7] width 906 height 39
click at [994, 139] on input "P077WM" at bounding box center [994, 158] width 876 height 39
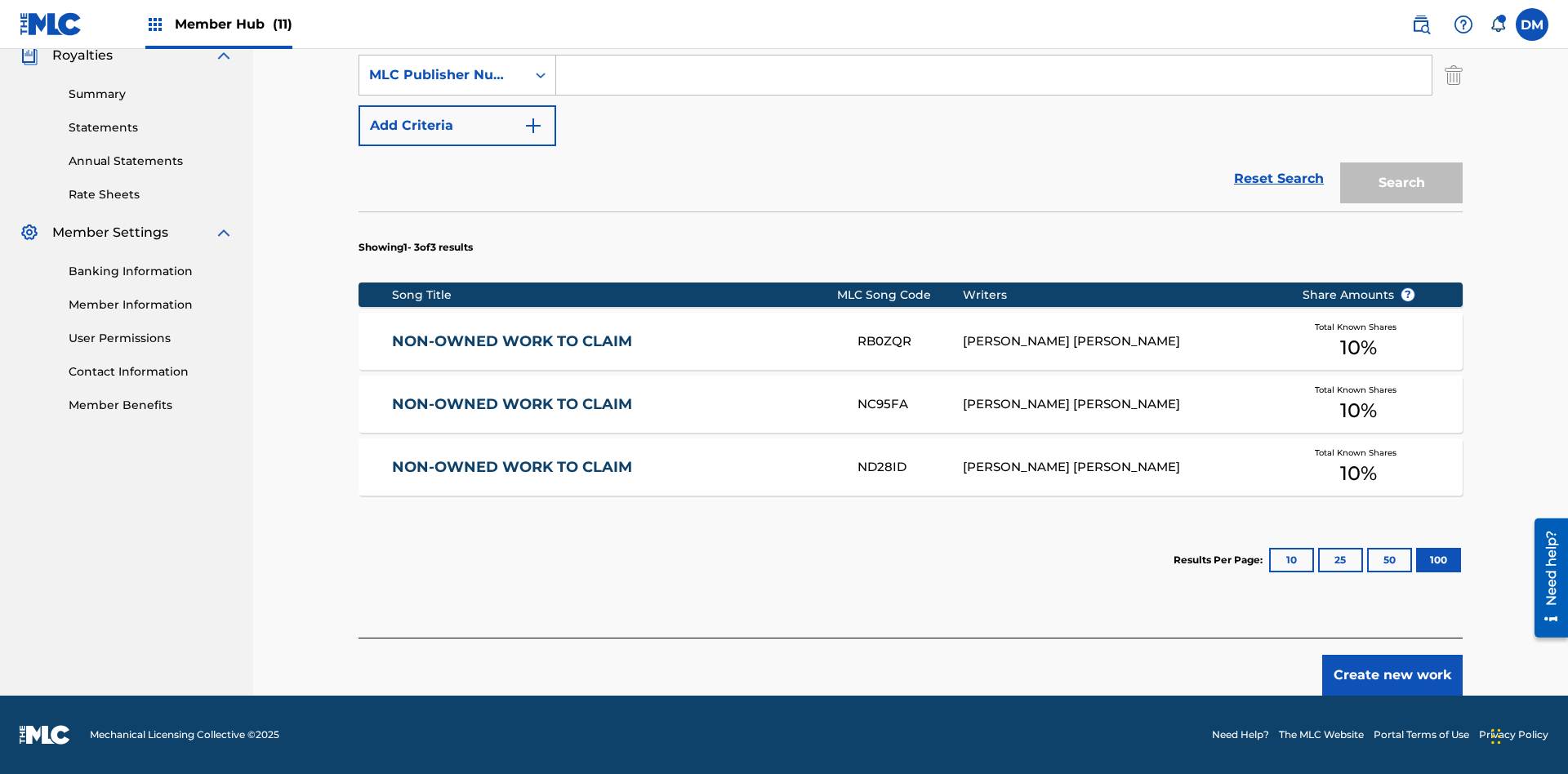
scroll to position [459, 0]
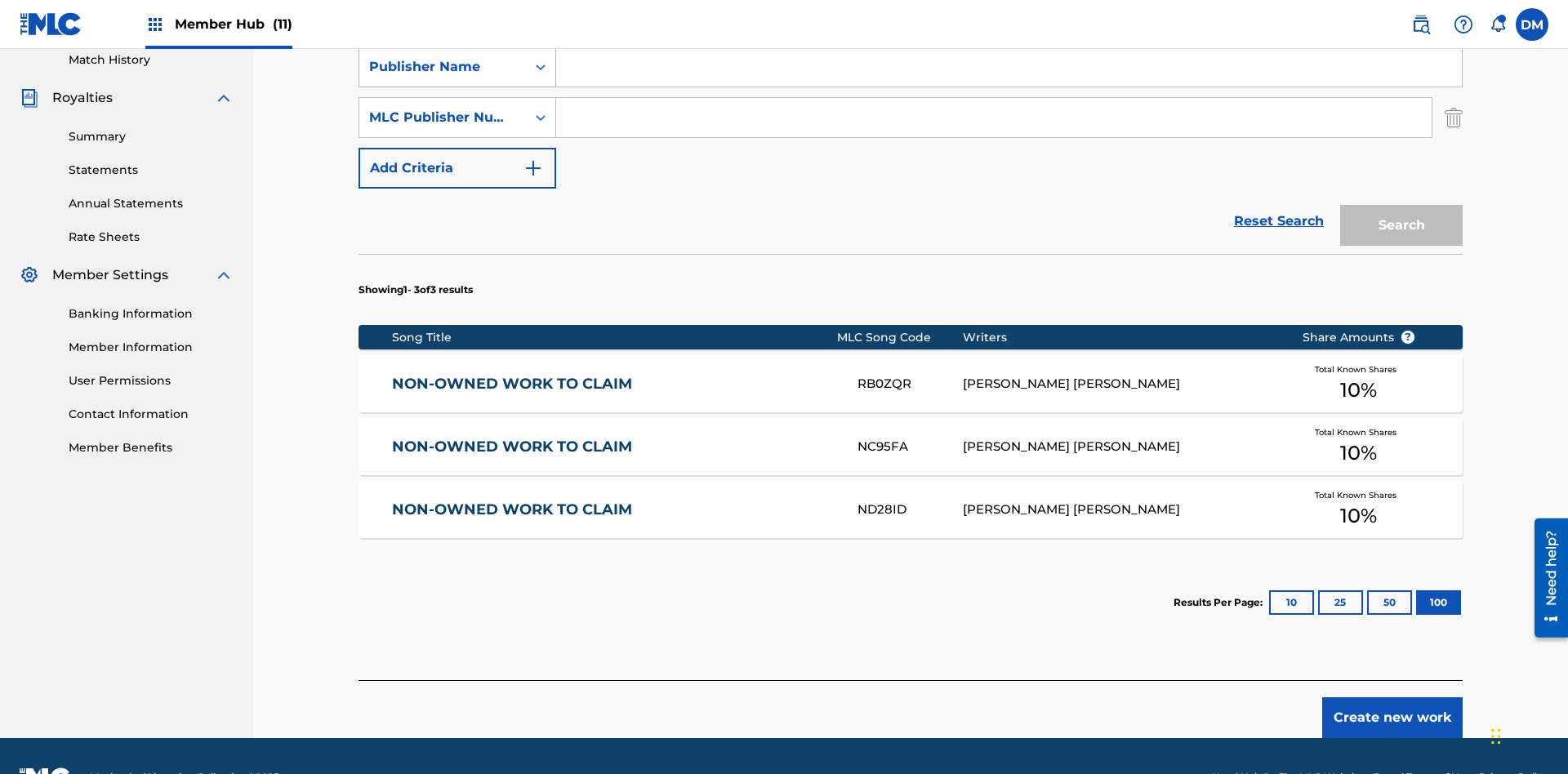
click at [443, 26] on div "Work Title" at bounding box center [443, 16] width 147 height 20
click at [443, 77] on div "Publisher Name" at bounding box center [443, 66] width 147 height 20
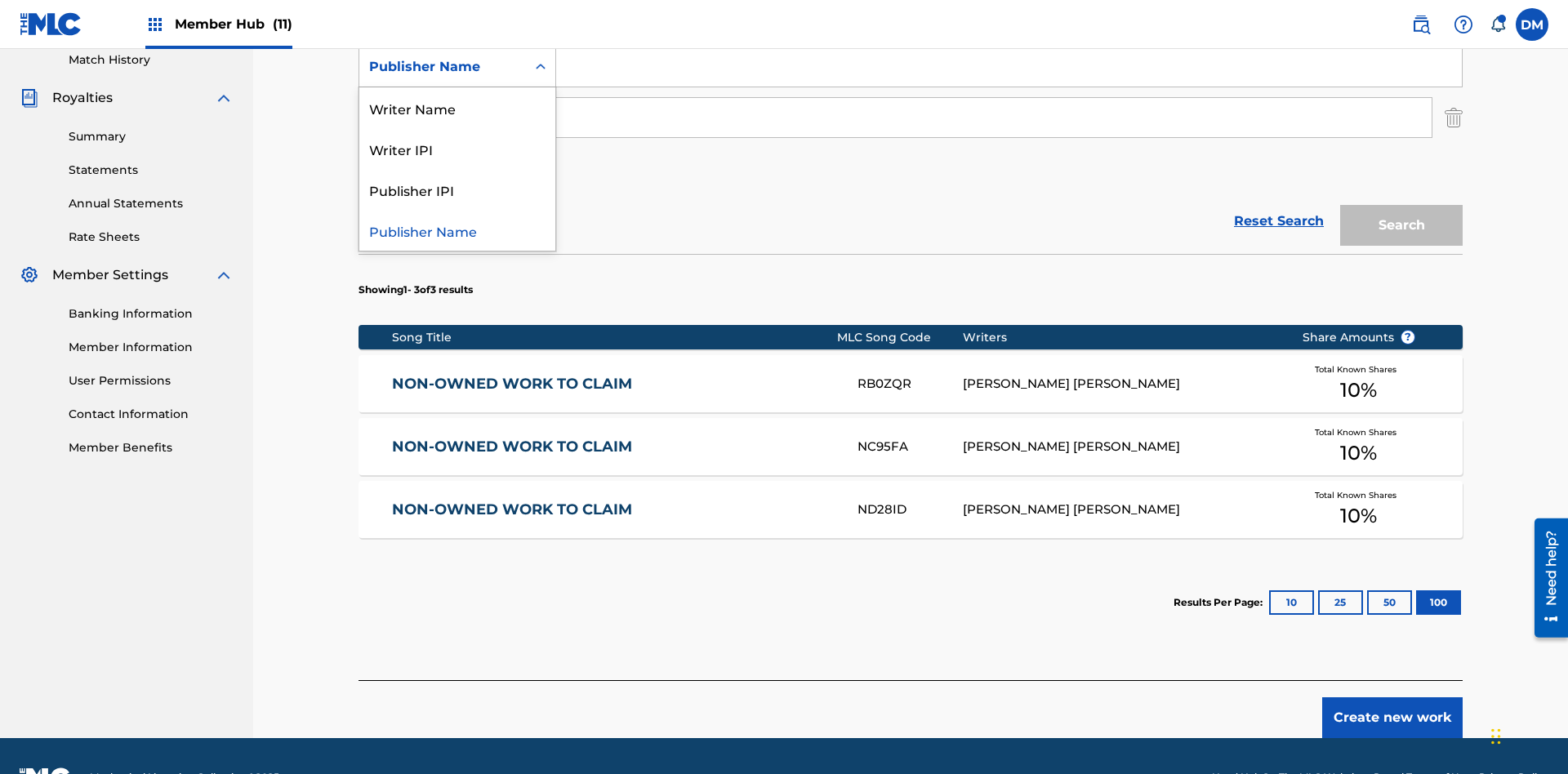
click at [457, 169] on div "Writer IPI" at bounding box center [457, 149] width 196 height 41
click at [443, 108] on div "MLC Publisher Number" at bounding box center [443, 117] width 147 height 20
click at [1009, 36] on input "Search Form" at bounding box center [1009, 17] width 906 height 39
type input "T9645292484"
